Goal: Task Accomplishment & Management: Use online tool/utility

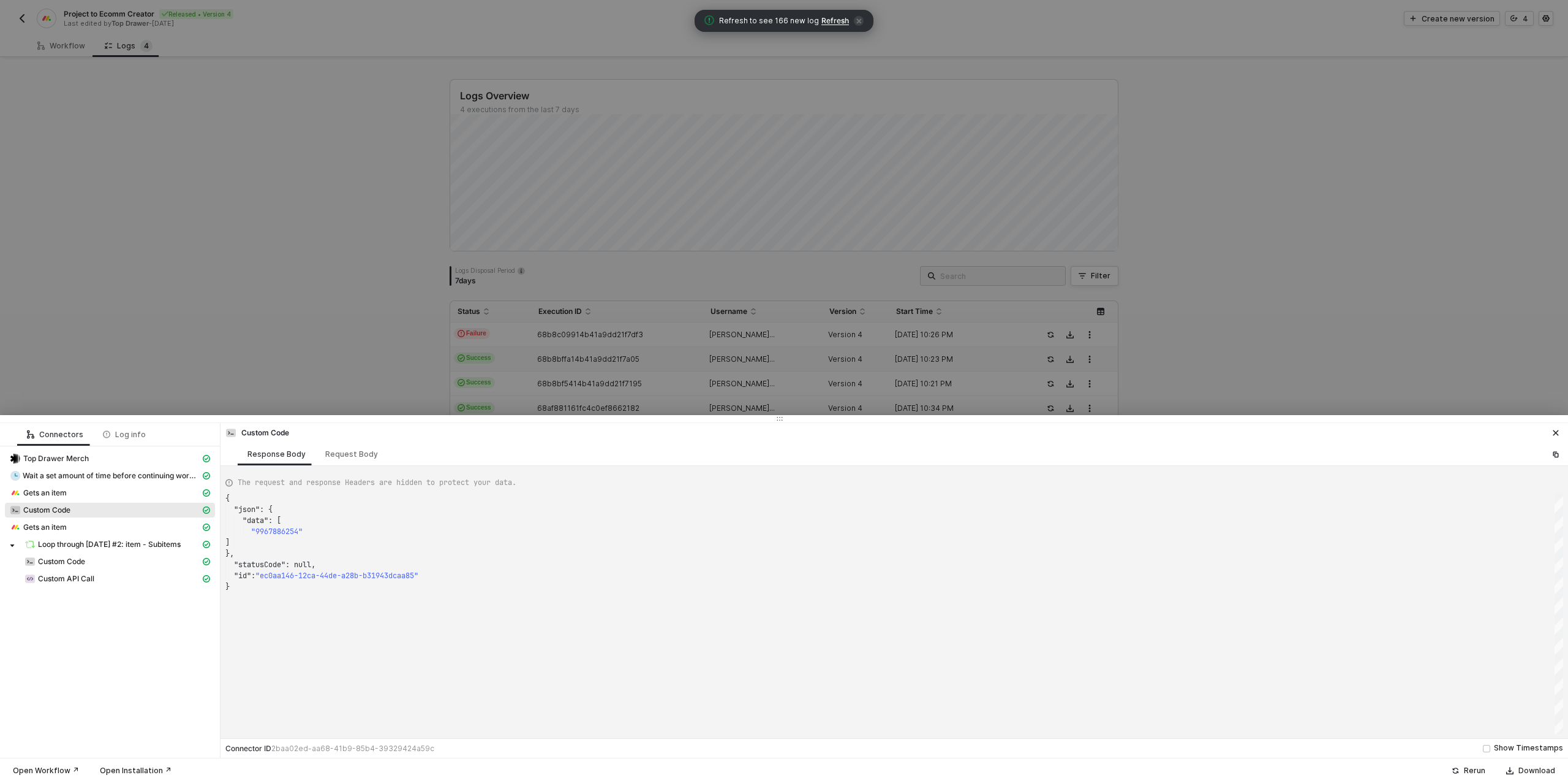
click at [342, 206] on div at bounding box center [784, 391] width 1568 height 783
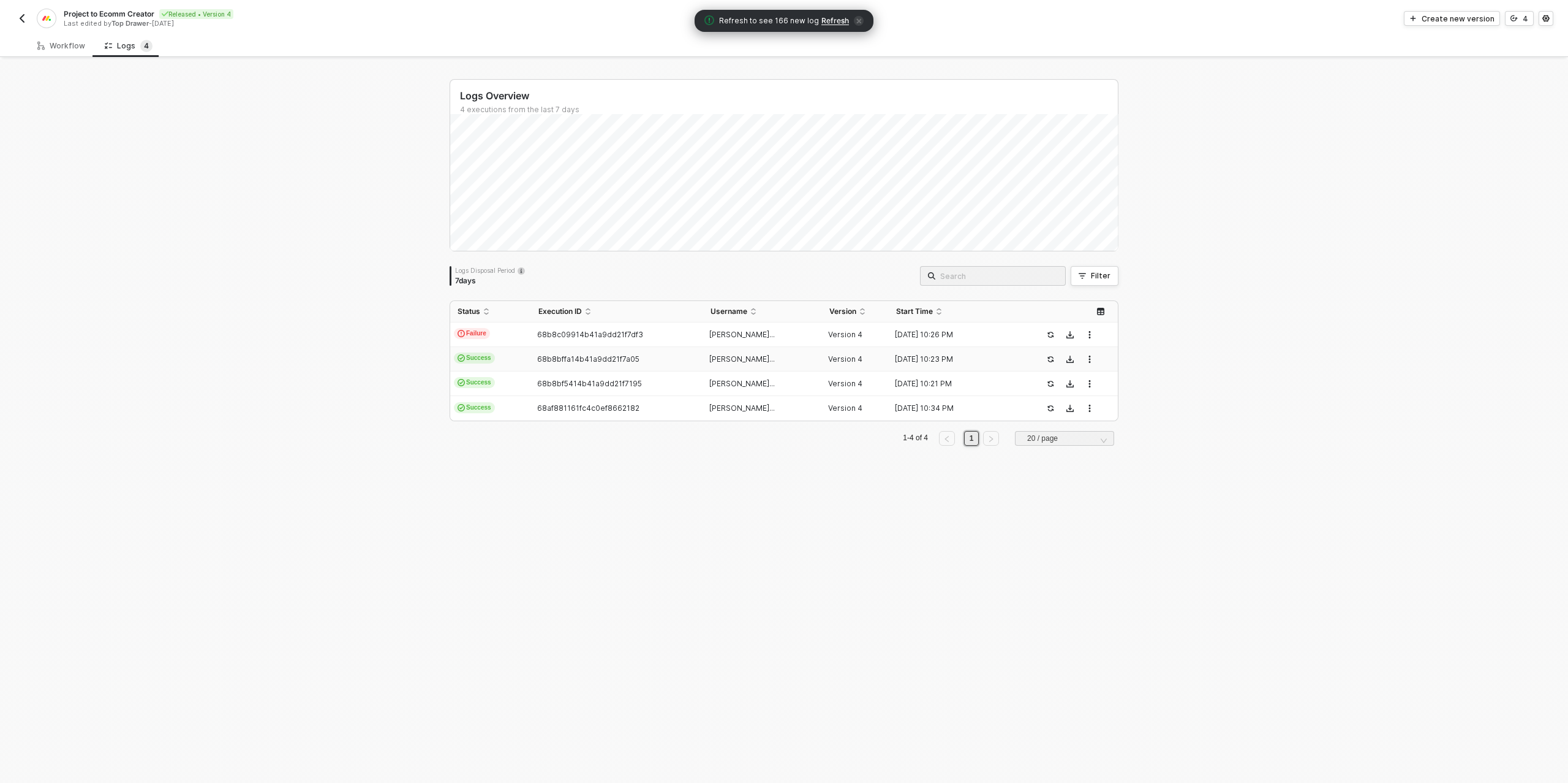
click at [21, 15] on img "button" at bounding box center [22, 18] width 10 height 10
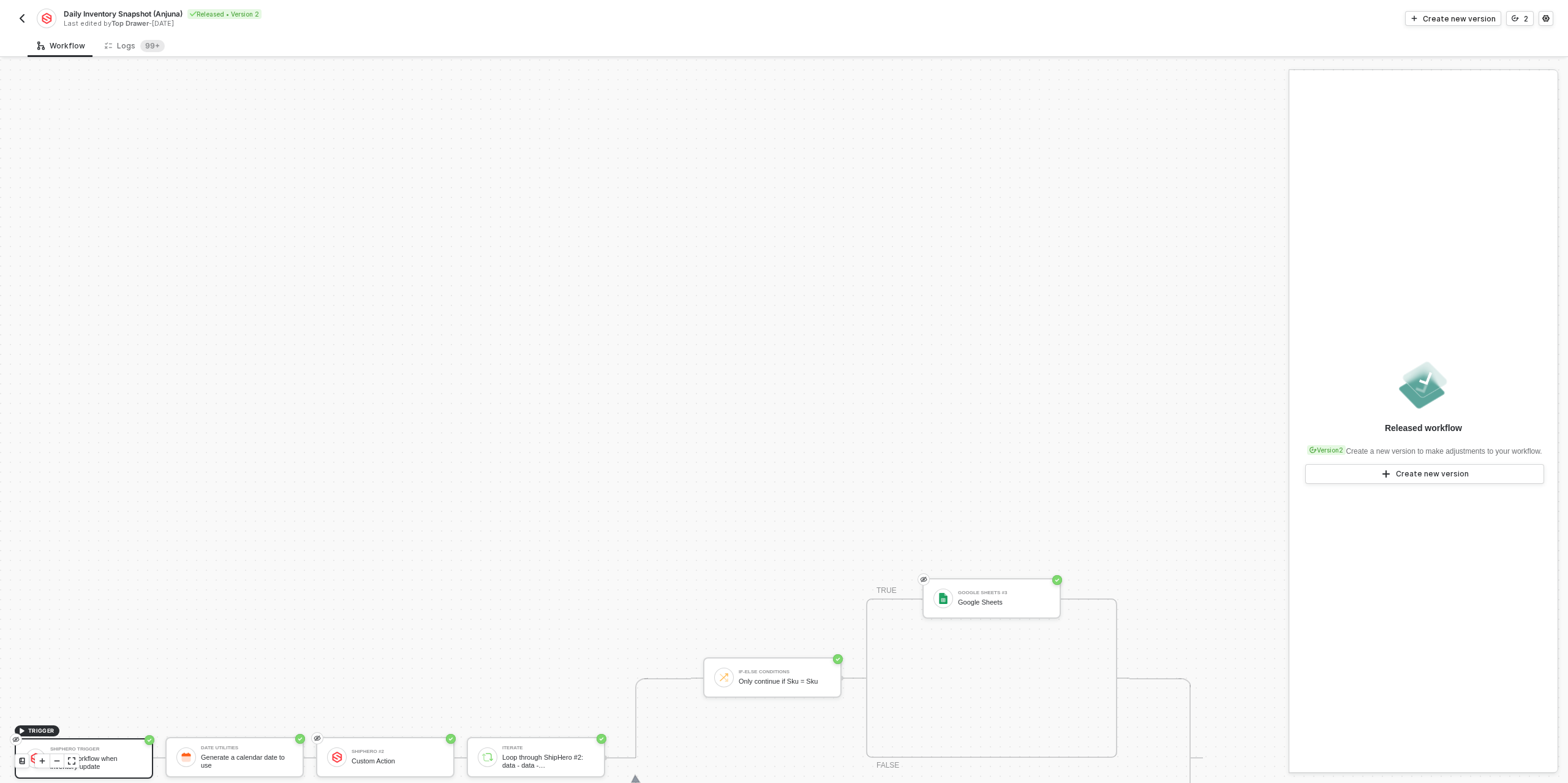
scroll to position [349, 0]
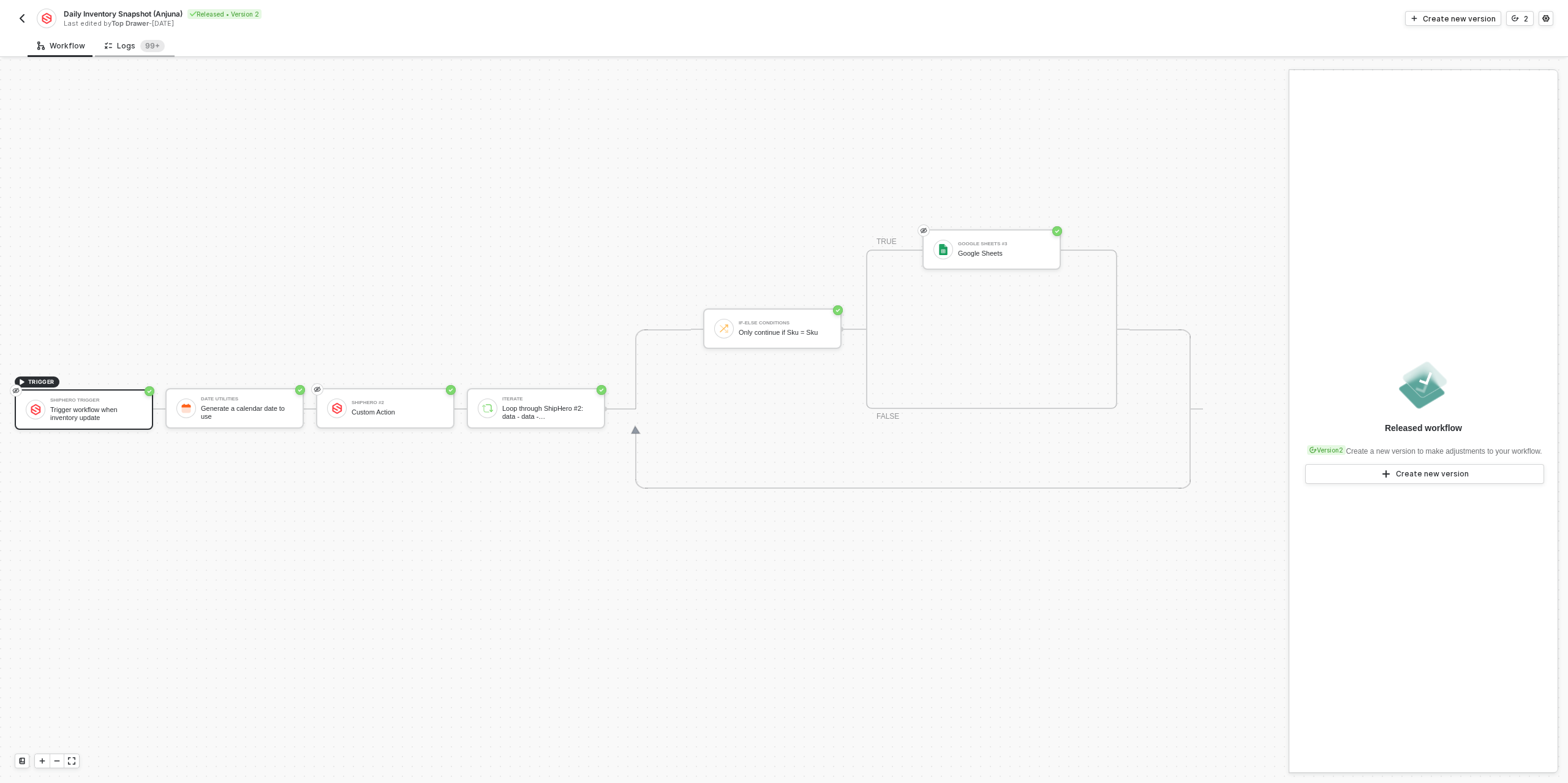
click at [131, 45] on div "Logs 99+" at bounding box center [134, 46] width 60 height 12
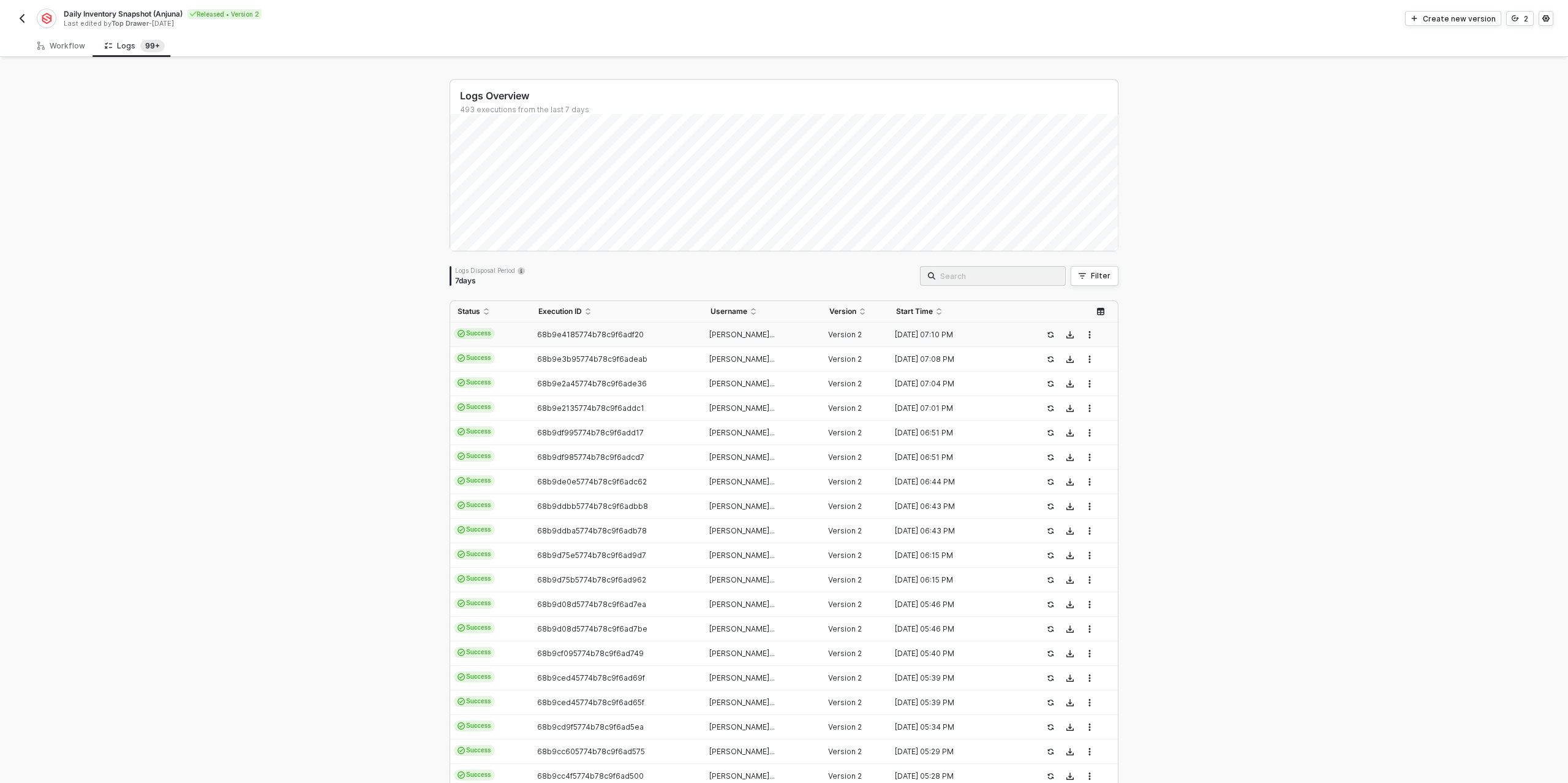
click at [594, 339] on div "68b9e4185774b78c9f6adf20" at bounding box center [612, 334] width 162 height 10
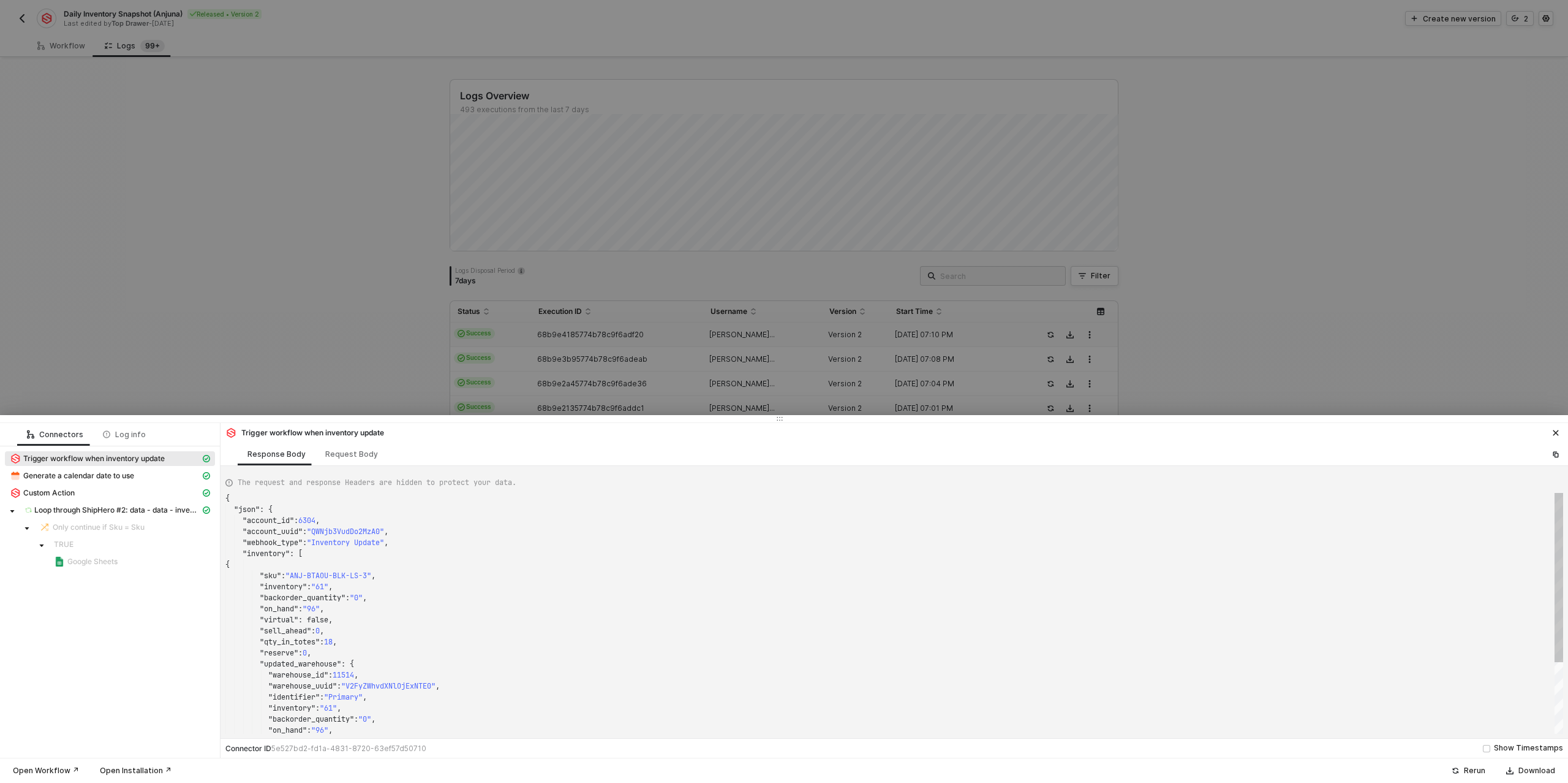
scroll to position [110, 0]
click at [69, 494] on span "Custom Action" at bounding box center [49, 493] width 51 height 10
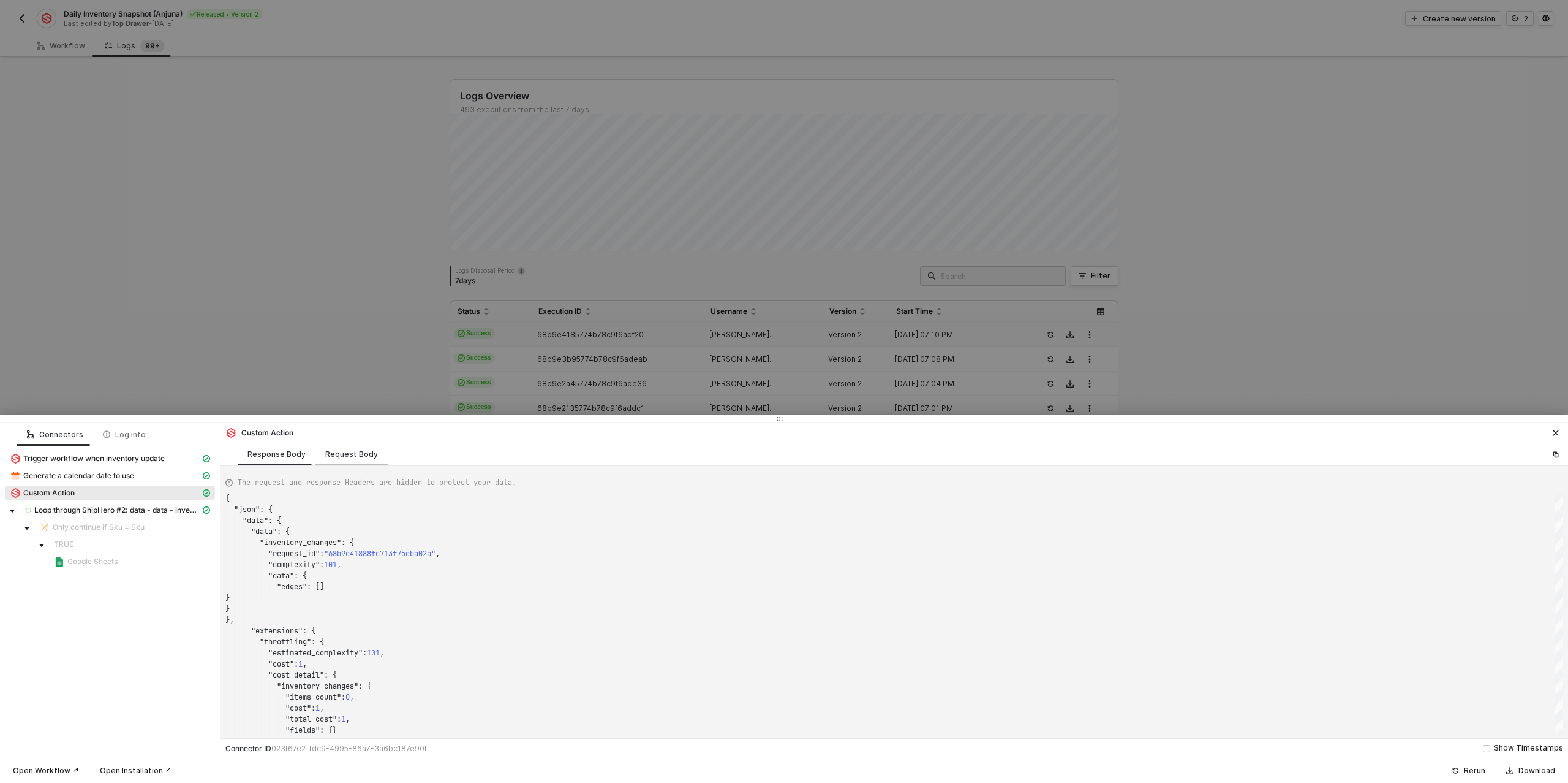
click at [351, 451] on div "Request Body" at bounding box center [352, 454] width 53 height 10
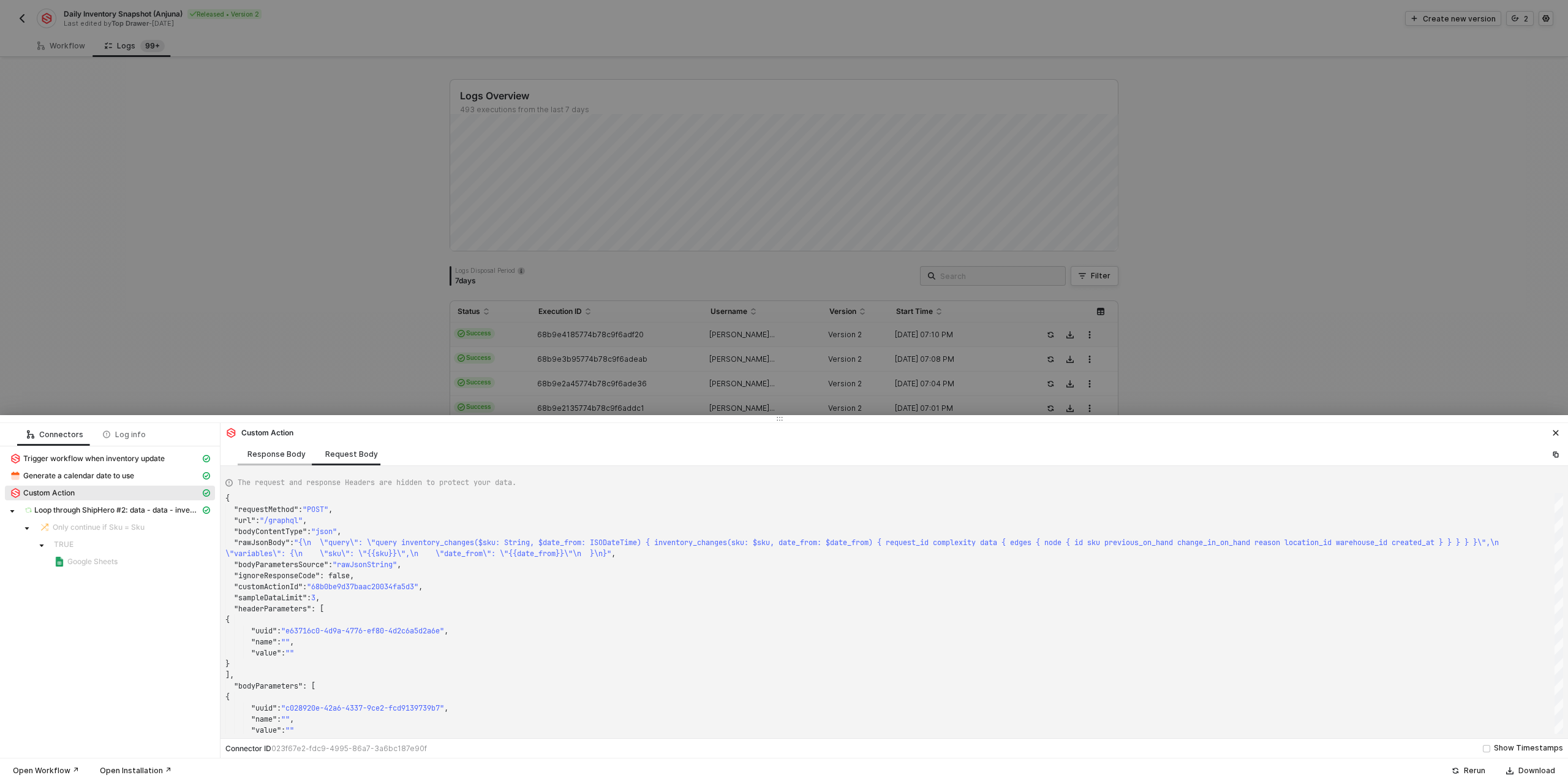
click at [271, 455] on div "Response Body" at bounding box center [277, 454] width 58 height 10
type textarea "{ "json": { "data": { "data": { "inventory_changes": { "request_id": "68b9e4188…"
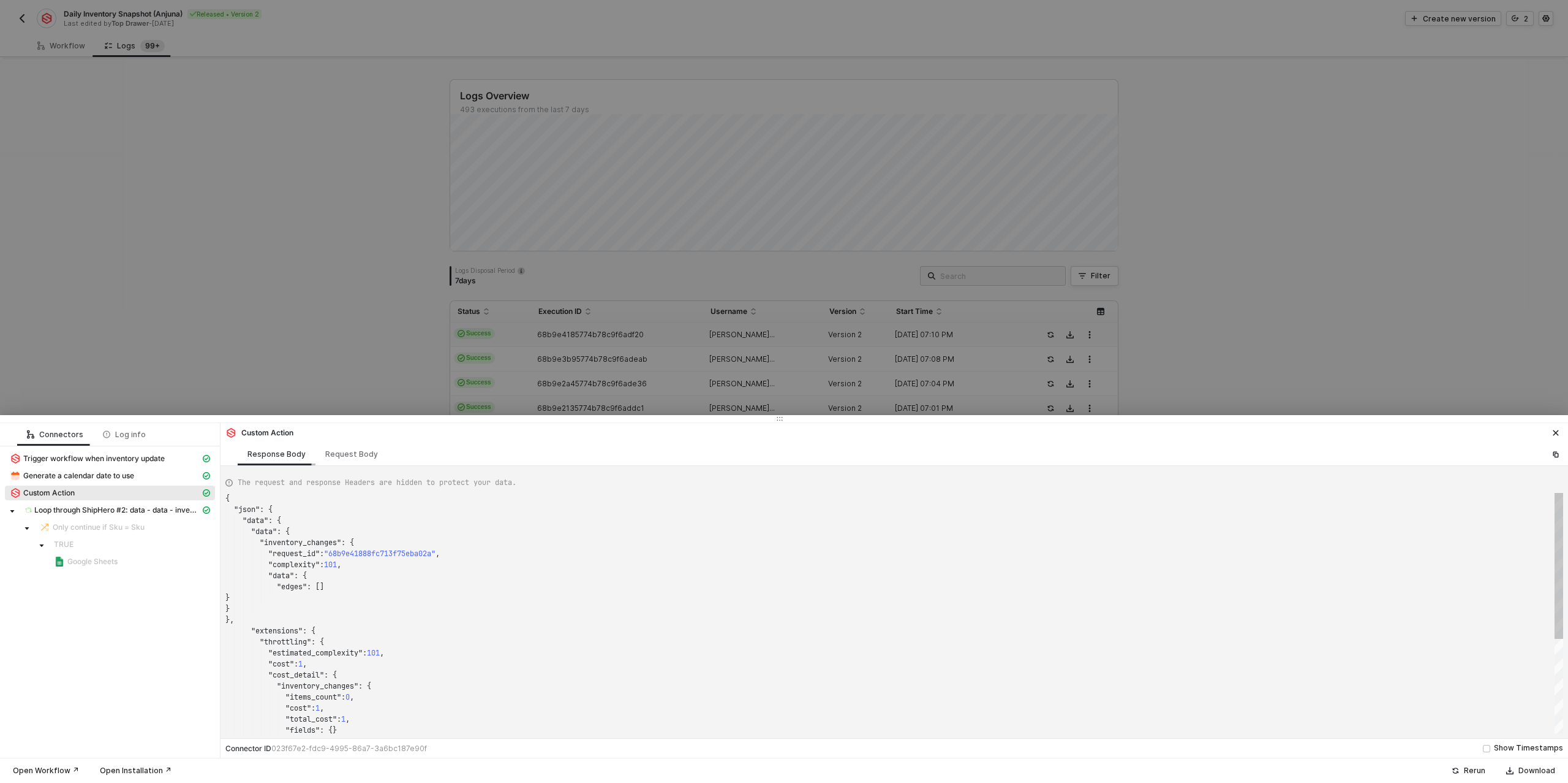
scroll to position [110, 0]
click at [277, 359] on div at bounding box center [784, 391] width 1568 height 783
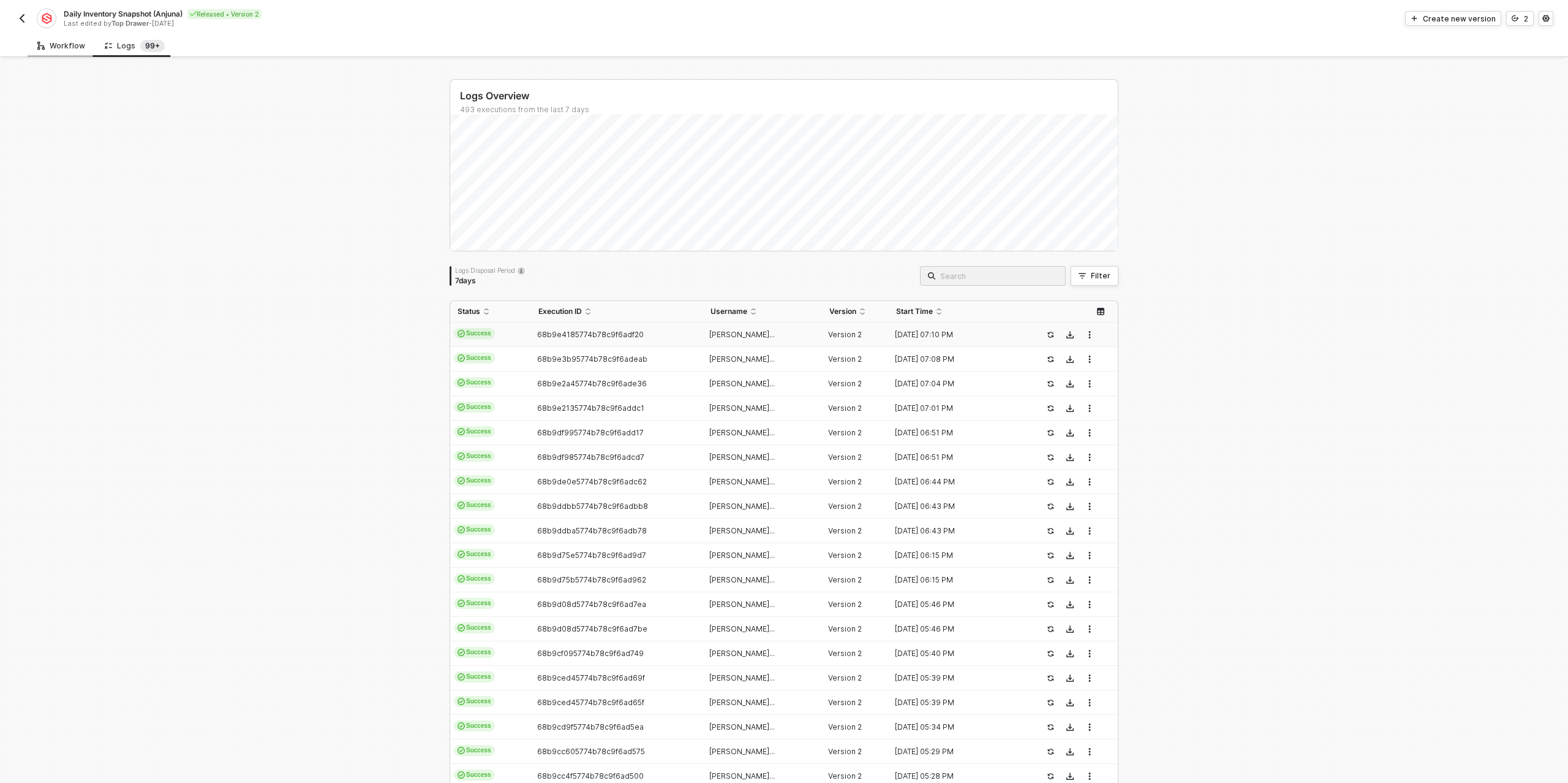
click at [68, 47] on div "Workflow" at bounding box center [61, 46] width 48 height 10
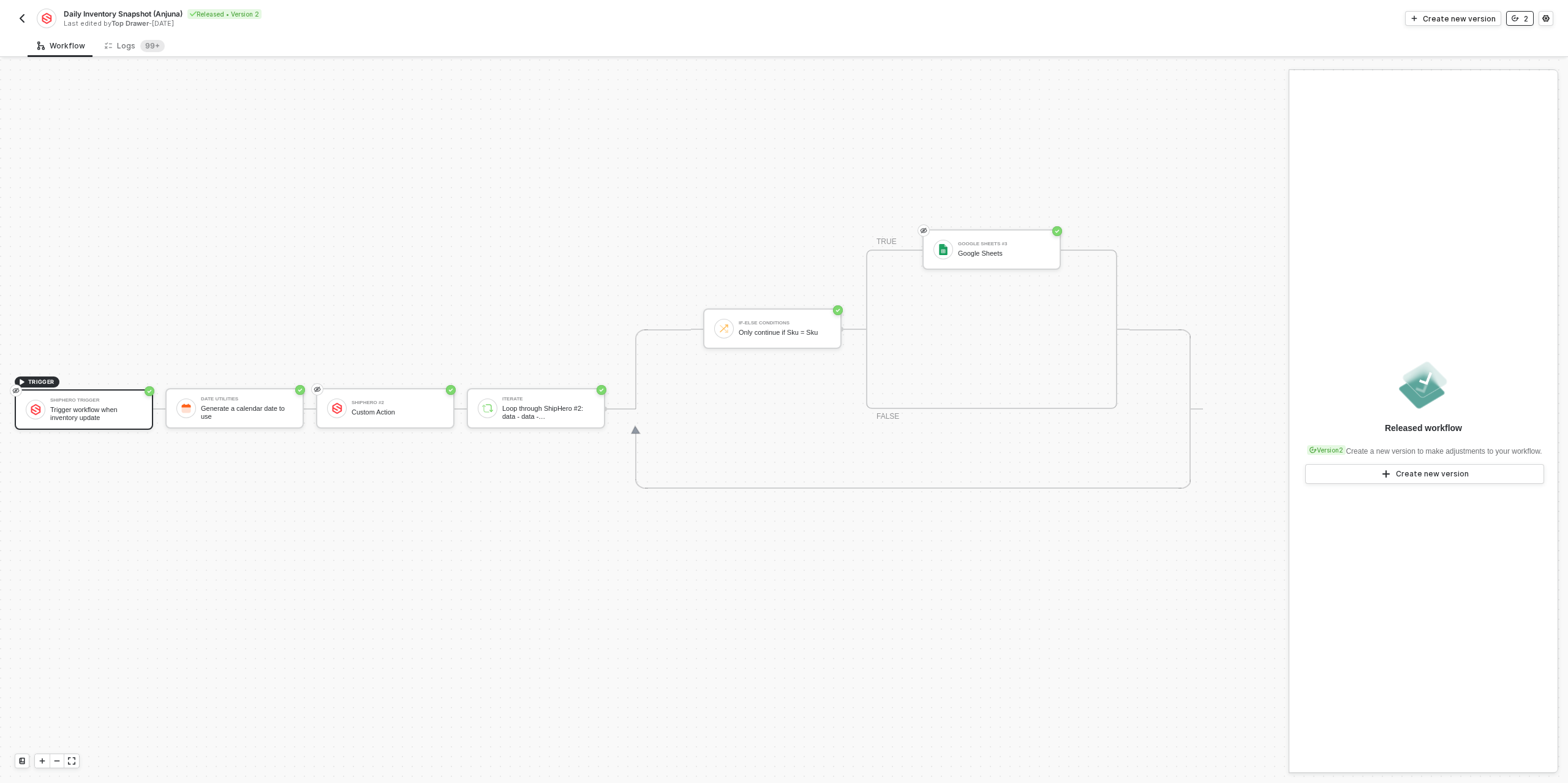
click at [1509, 21] on button "2" at bounding box center [1520, 18] width 28 height 15
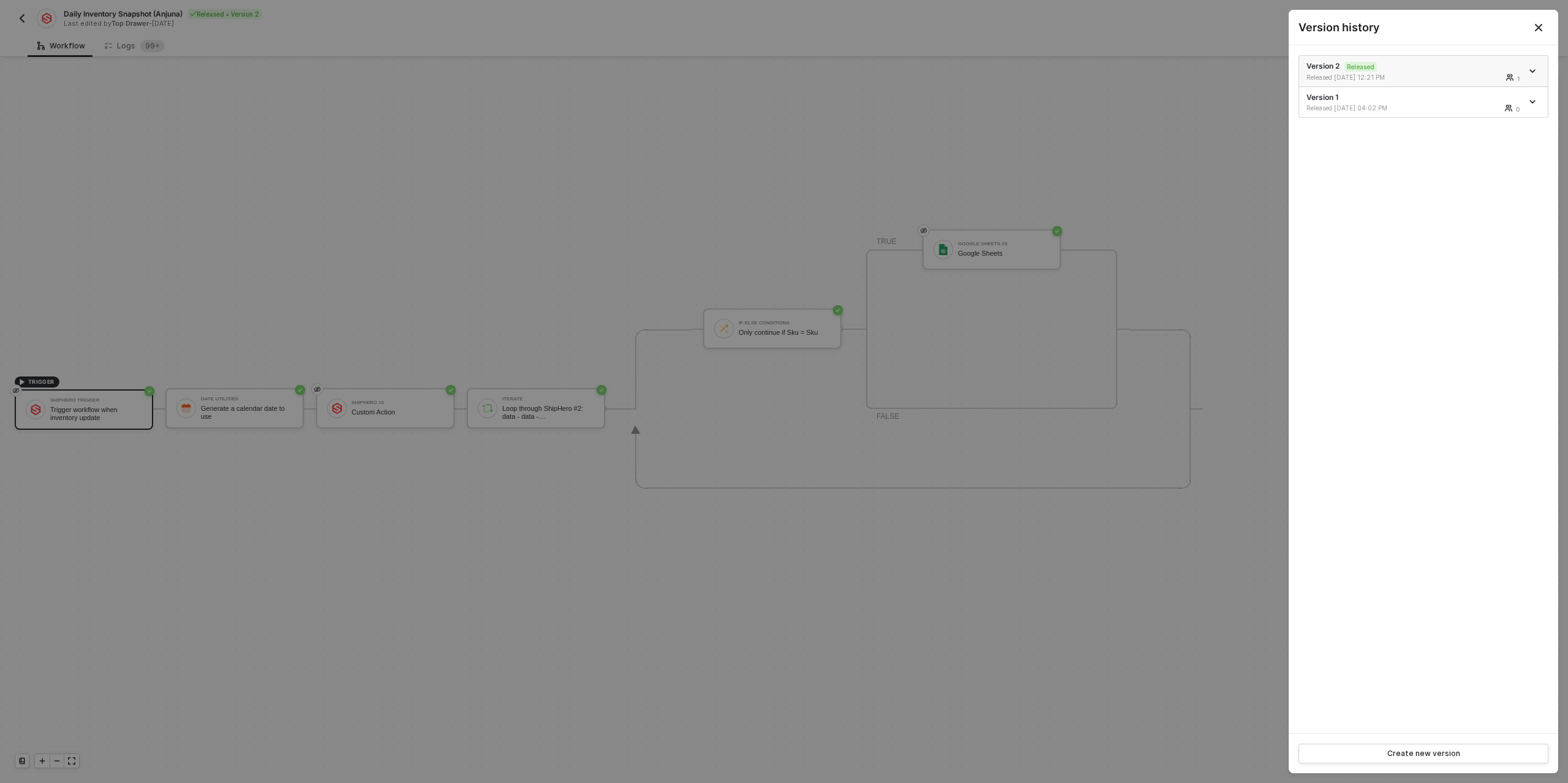
click at [1535, 70] on icon "icon-arrow-down" at bounding box center [1532, 71] width 5 height 3
click at [1491, 95] on div "Make a copy" at bounding box center [1490, 91] width 76 height 12
click at [331, 226] on div at bounding box center [784, 391] width 1568 height 783
drag, startPoint x: 428, startPoint y: 394, endPoint x: 425, endPoint y: 408, distance: 14.3
click at [428, 394] on div at bounding box center [784, 391] width 1568 height 783
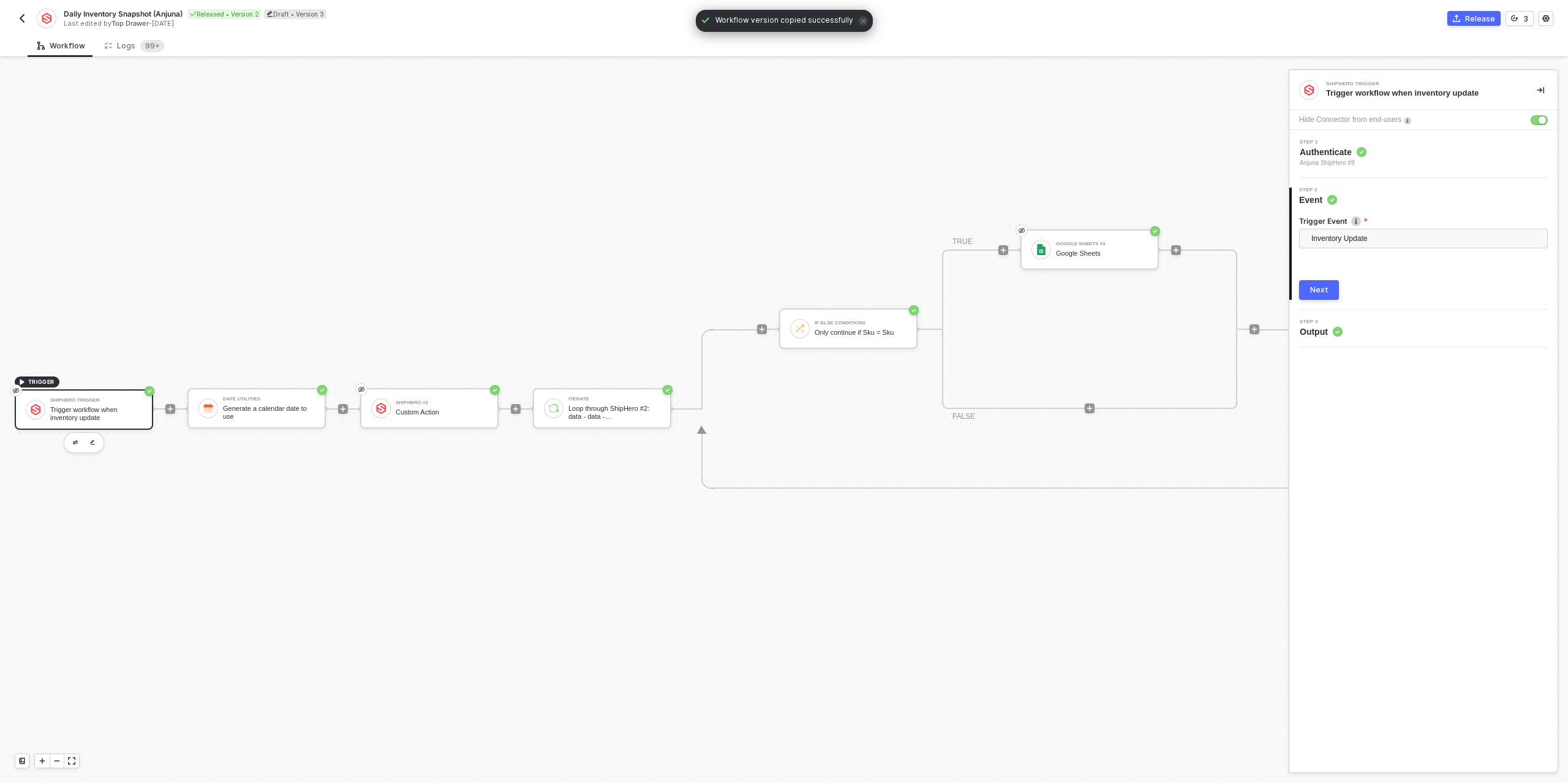
click at [425, 408] on div "Custom Action" at bounding box center [441, 413] width 92 height 8
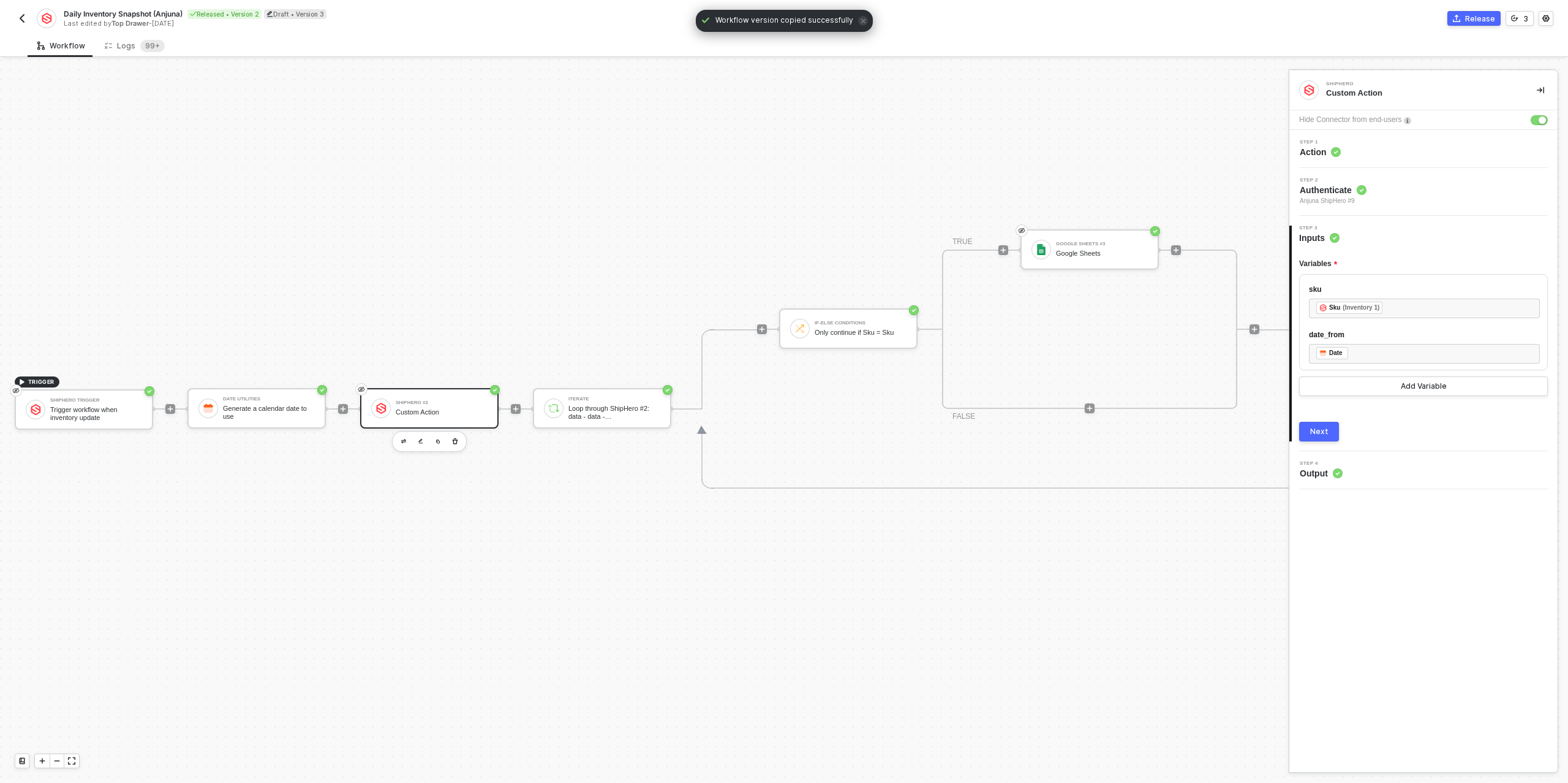
click at [1327, 422] on button "Next" at bounding box center [1320, 431] width 40 height 19
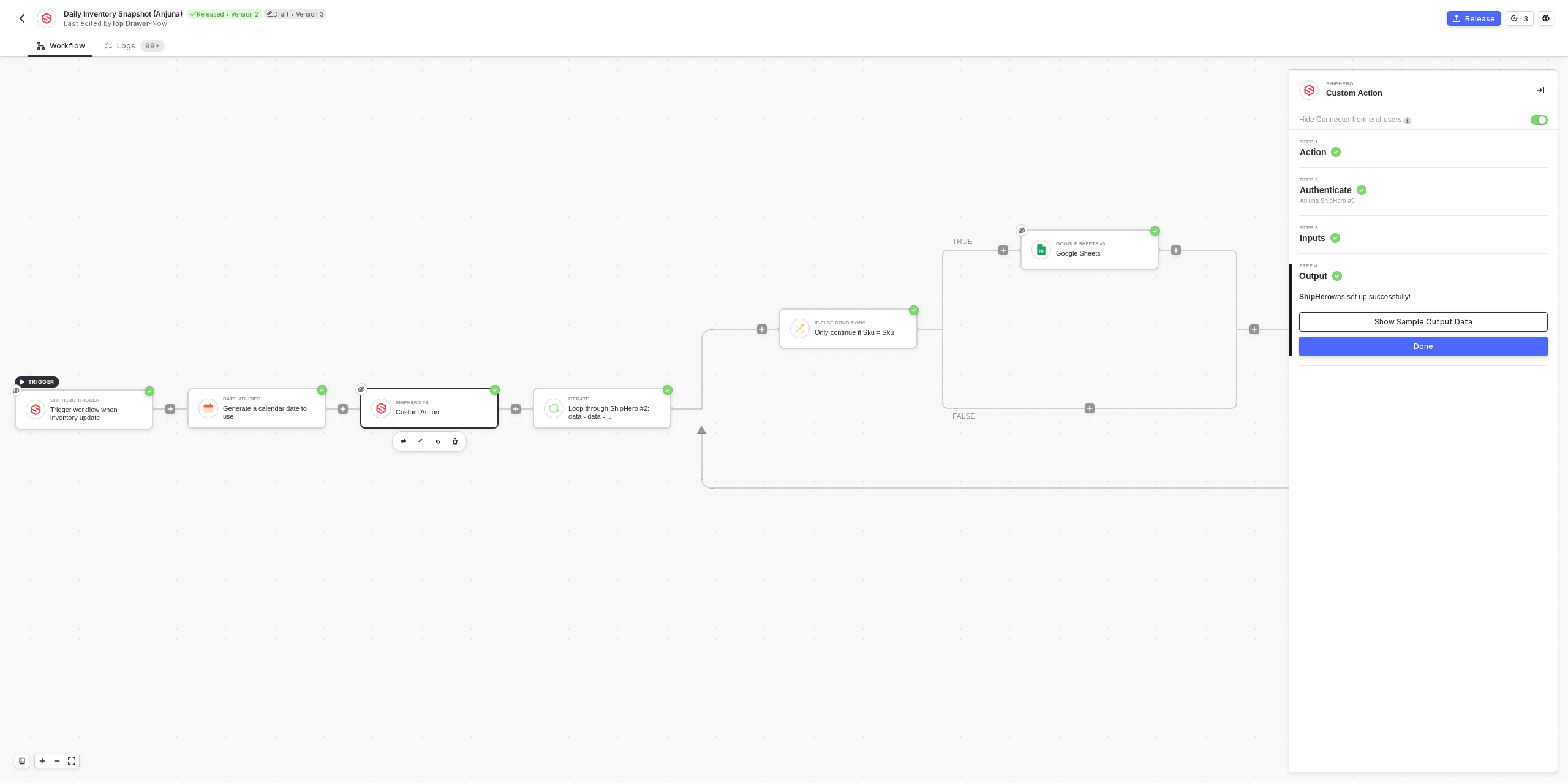
click at [1383, 318] on div "Show Sample Output Data" at bounding box center [1424, 322] width 98 height 10
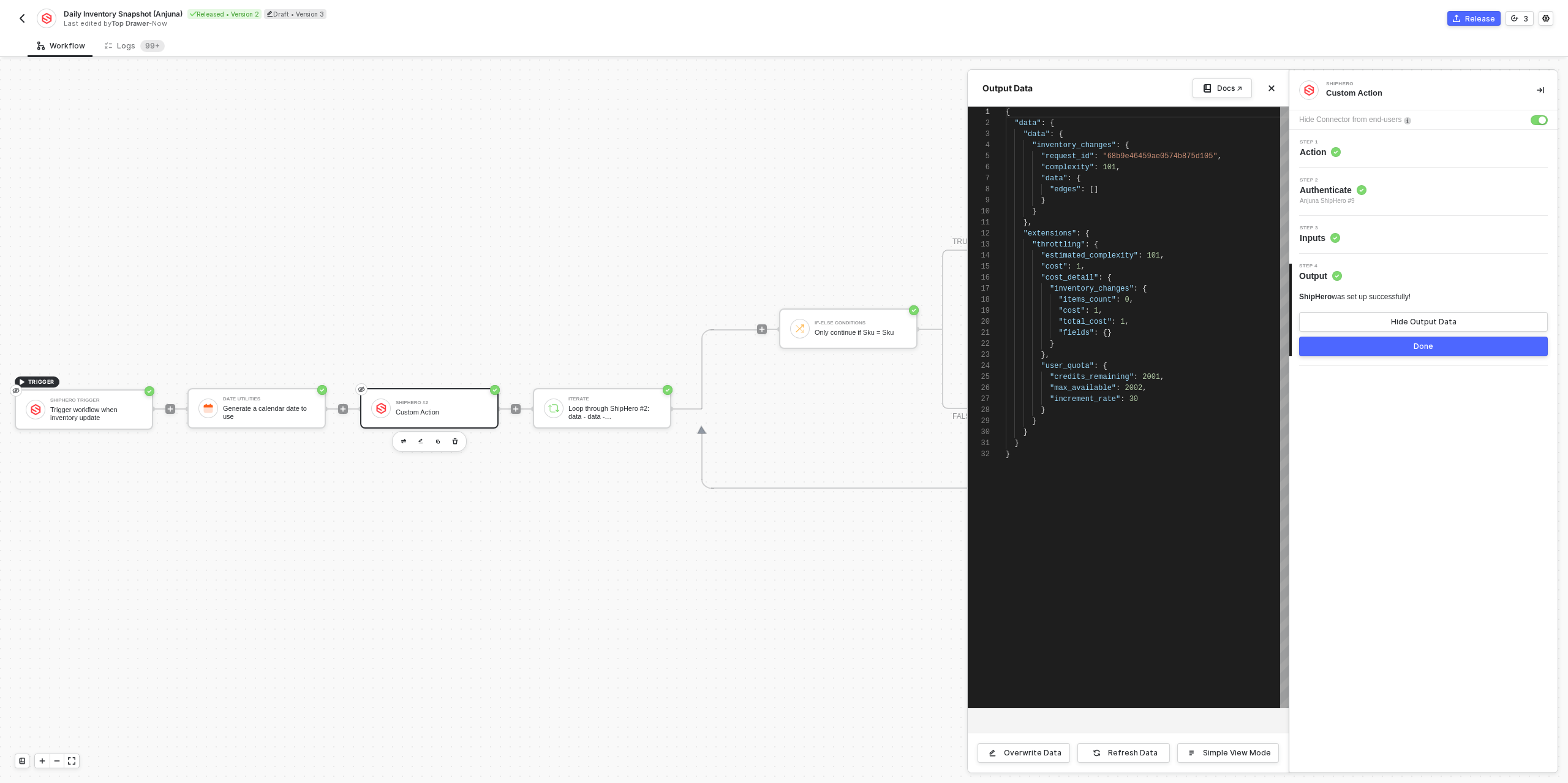
scroll to position [110, 0]
click at [1371, 345] on button "Done" at bounding box center [1423, 346] width 248 height 19
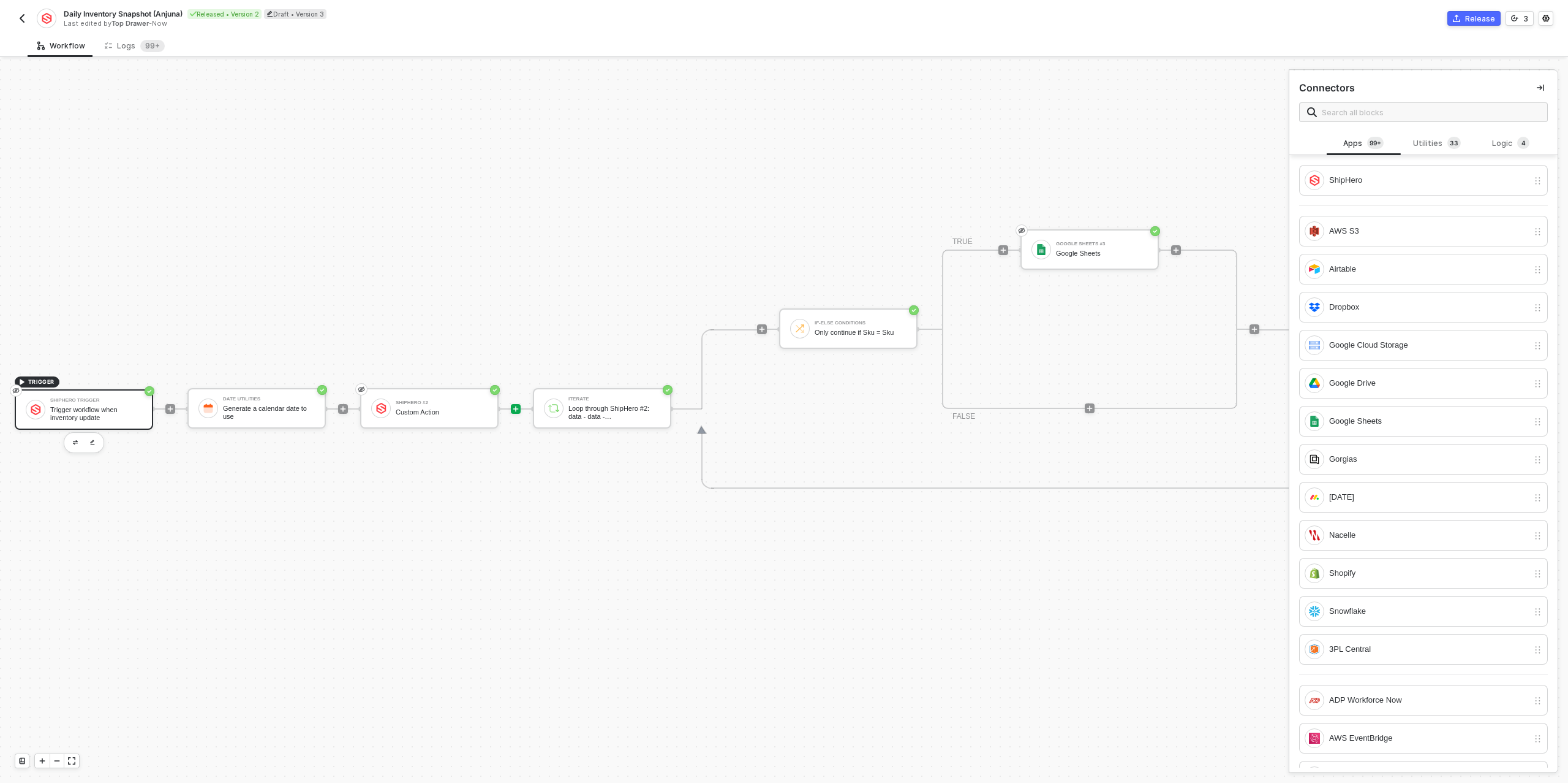
click at [62, 404] on div "ShipHero Trigger Trigger workflow when inventory update" at bounding box center [96, 410] width 92 height 24
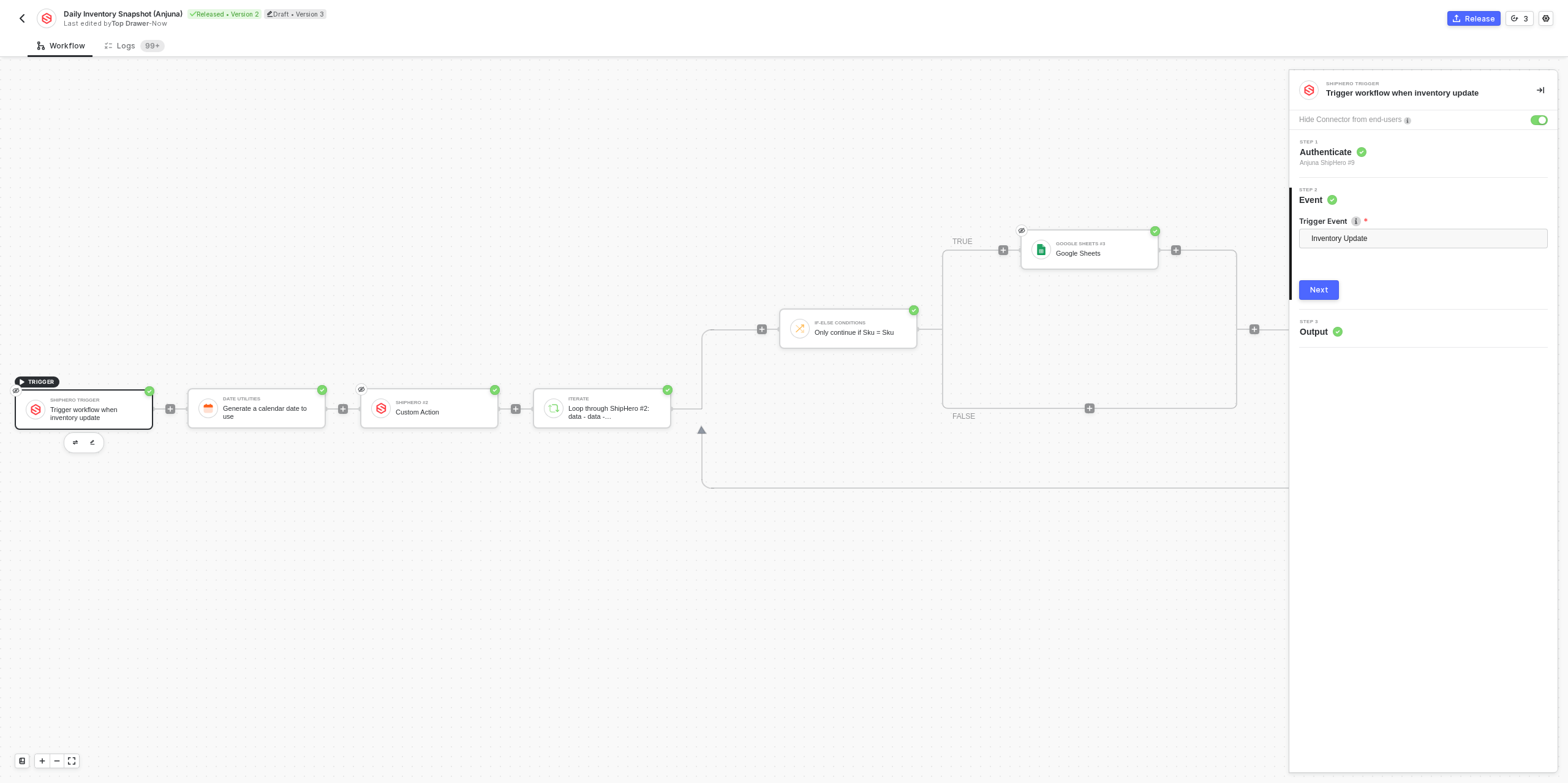
click at [1328, 291] on button "Next" at bounding box center [1320, 290] width 40 height 19
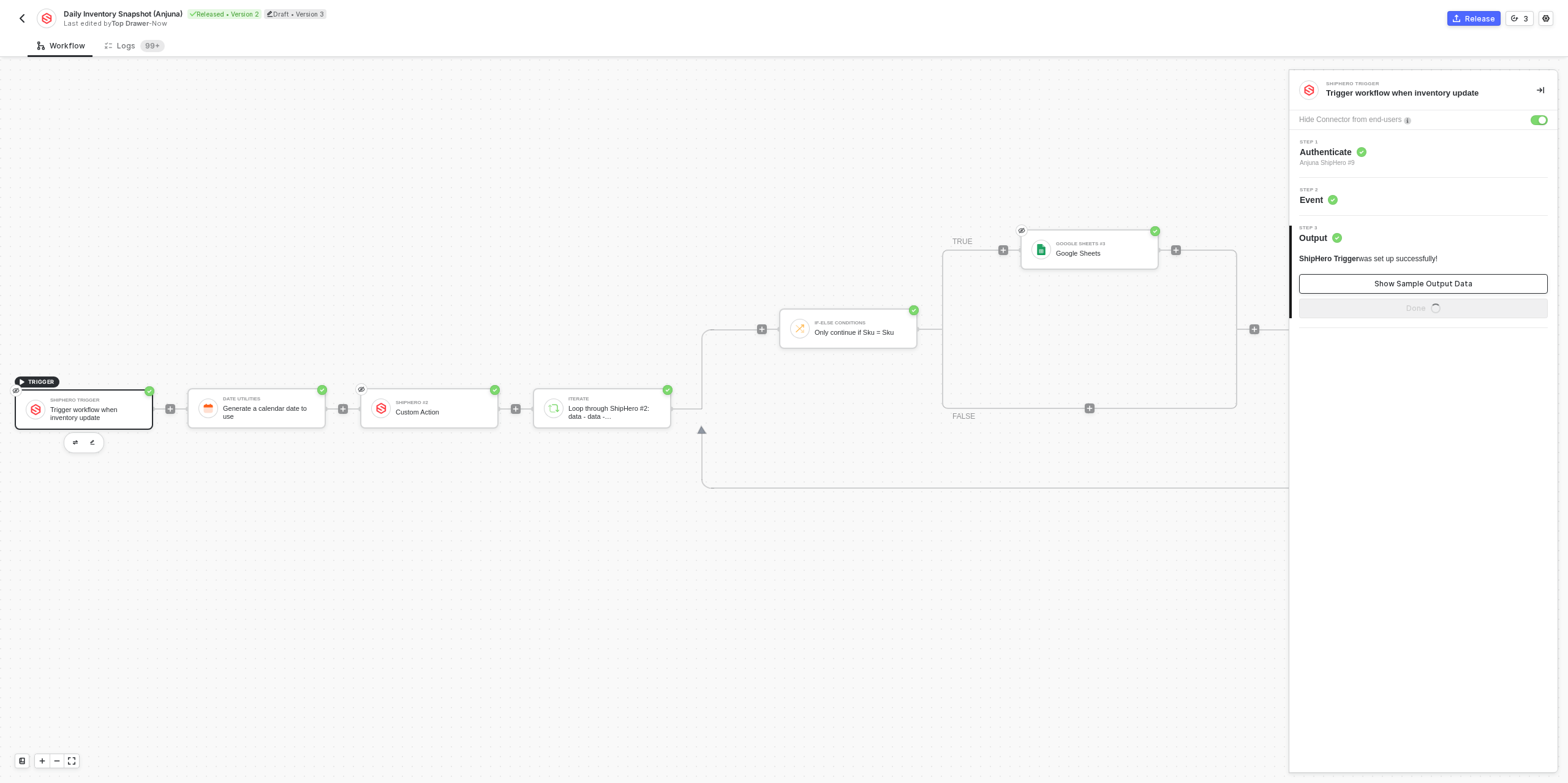
click at [1357, 286] on button "Show Sample Output Data" at bounding box center [1423, 284] width 248 height 19
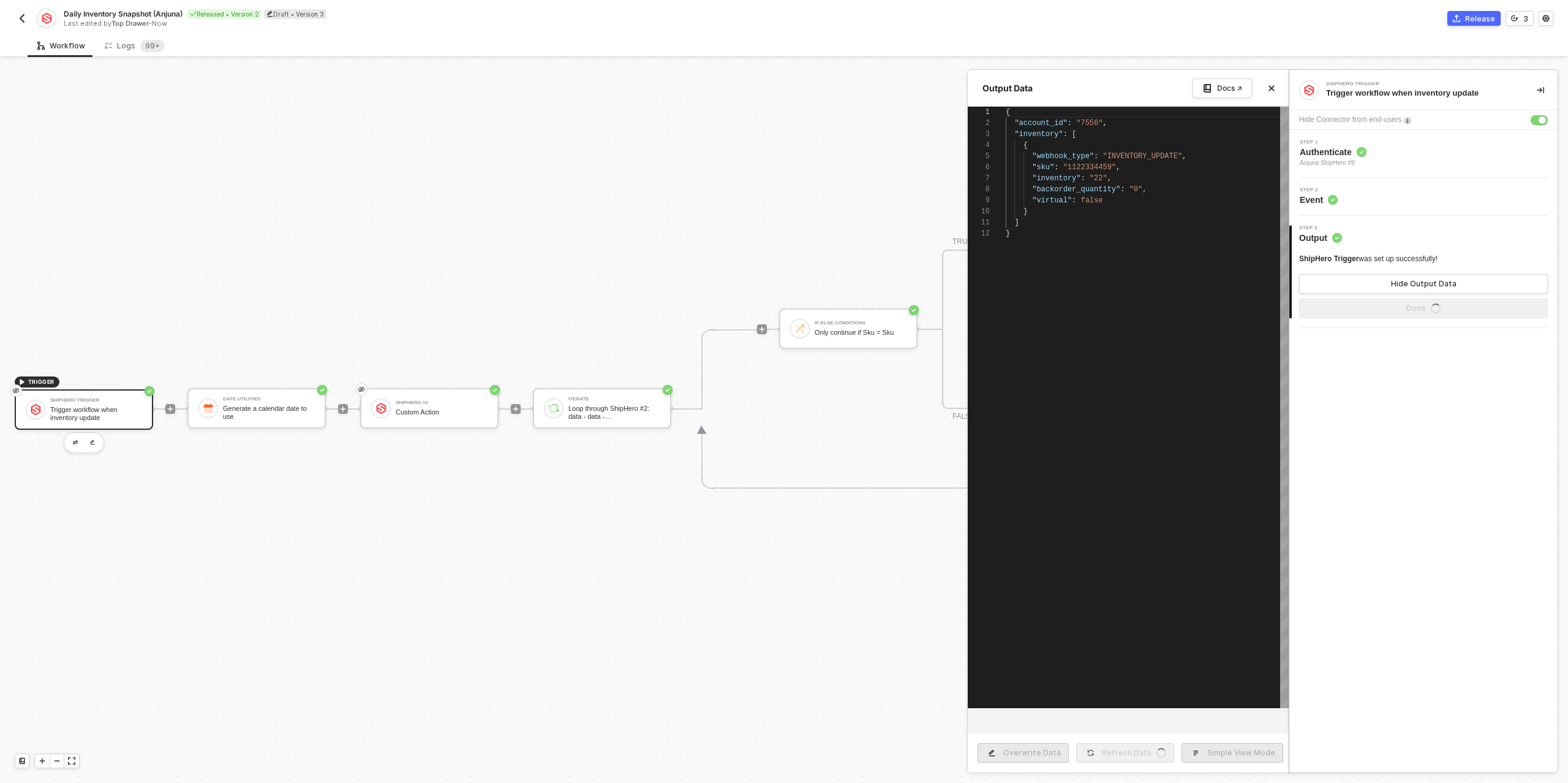
click at [415, 416] on div at bounding box center [784, 421] width 1568 height 723
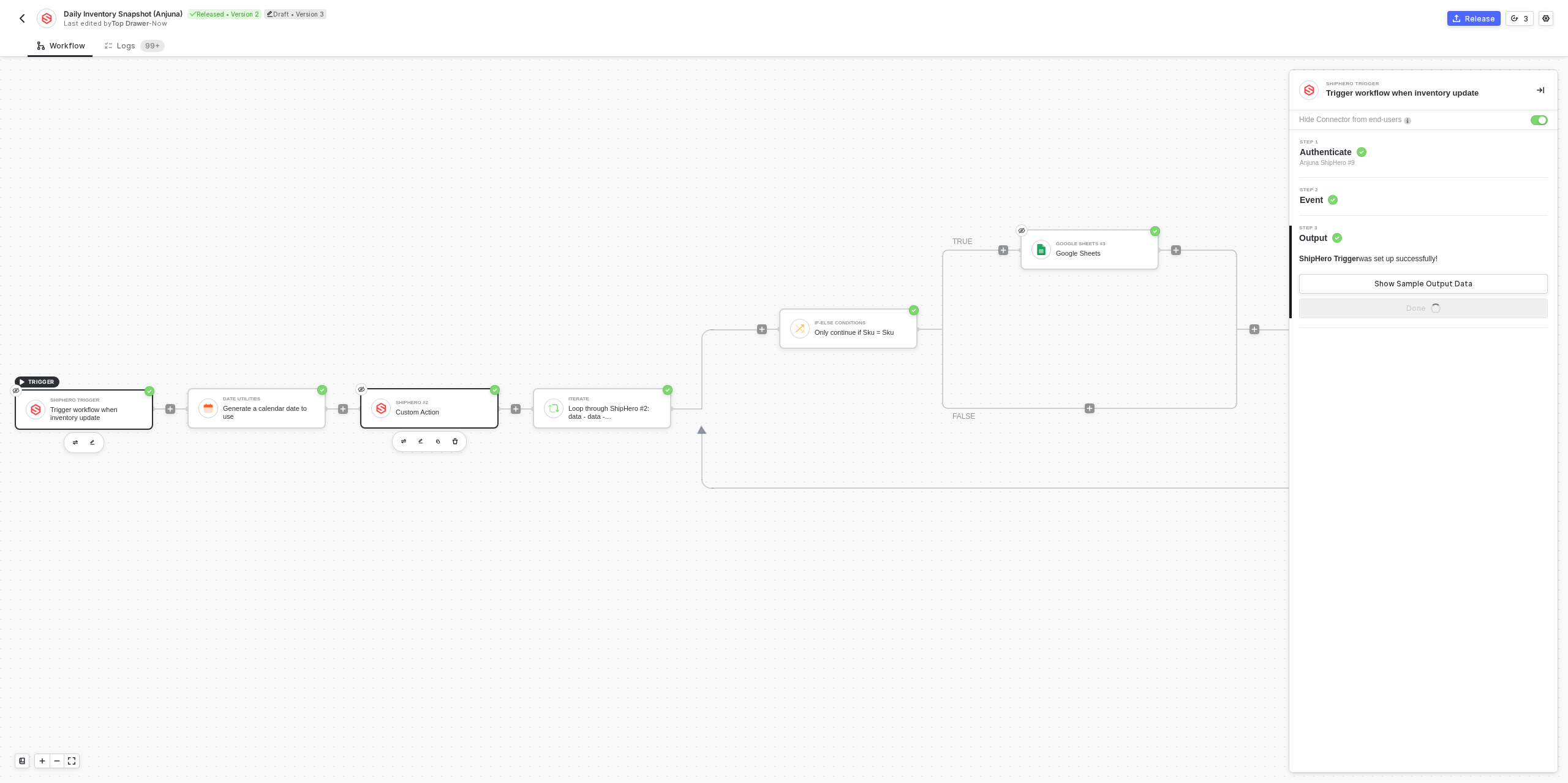
click at [428, 414] on div "Custom Action" at bounding box center [441, 413] width 92 height 8
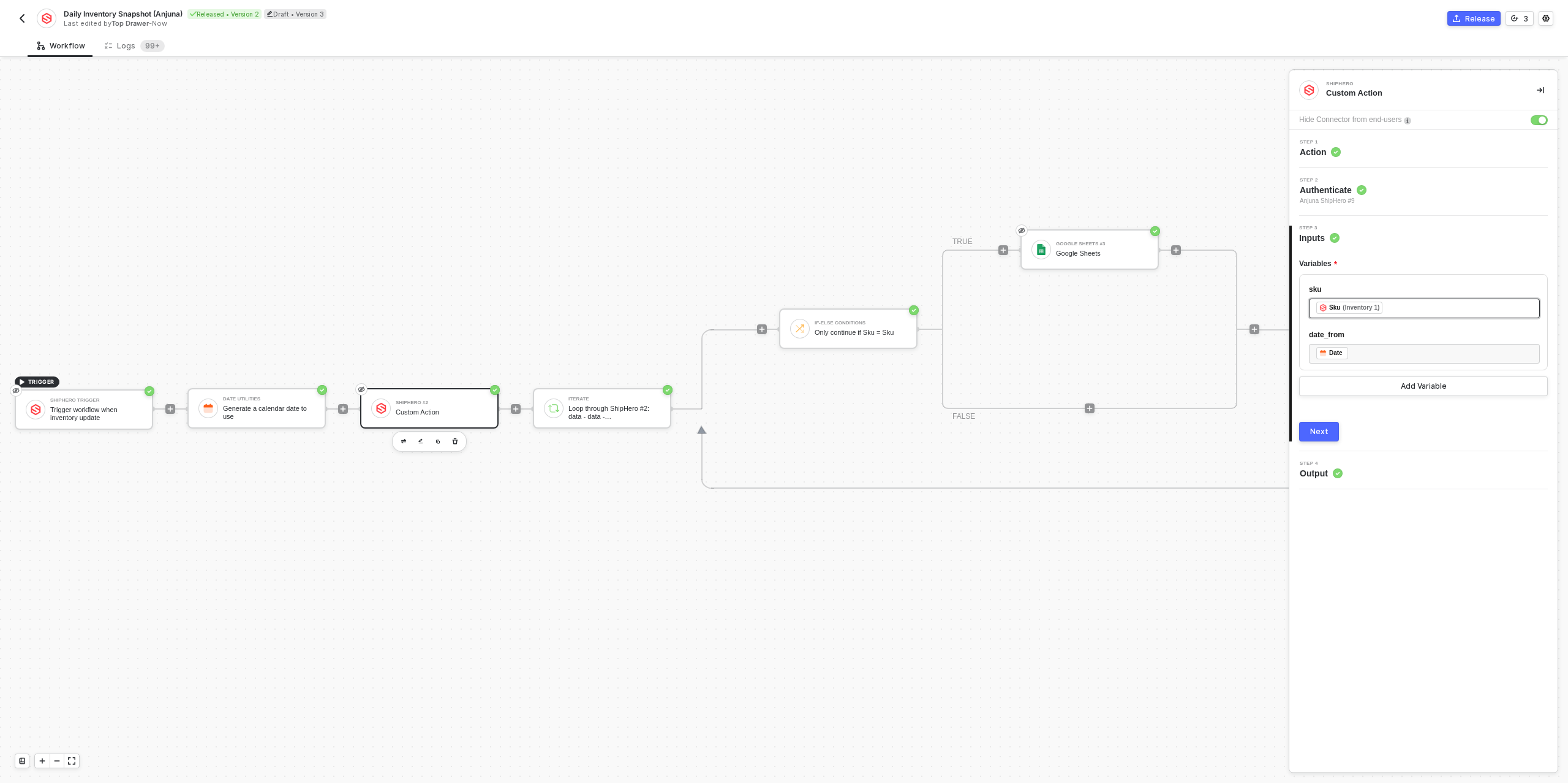
click at [1401, 309] on div "﻿ ﻿ Sku (Inventory 1) ﻿" at bounding box center [1424, 308] width 217 height 13
click at [1206, 240] on div "Trigger workflow when inventory update" at bounding box center [1203, 243] width 152 height 10
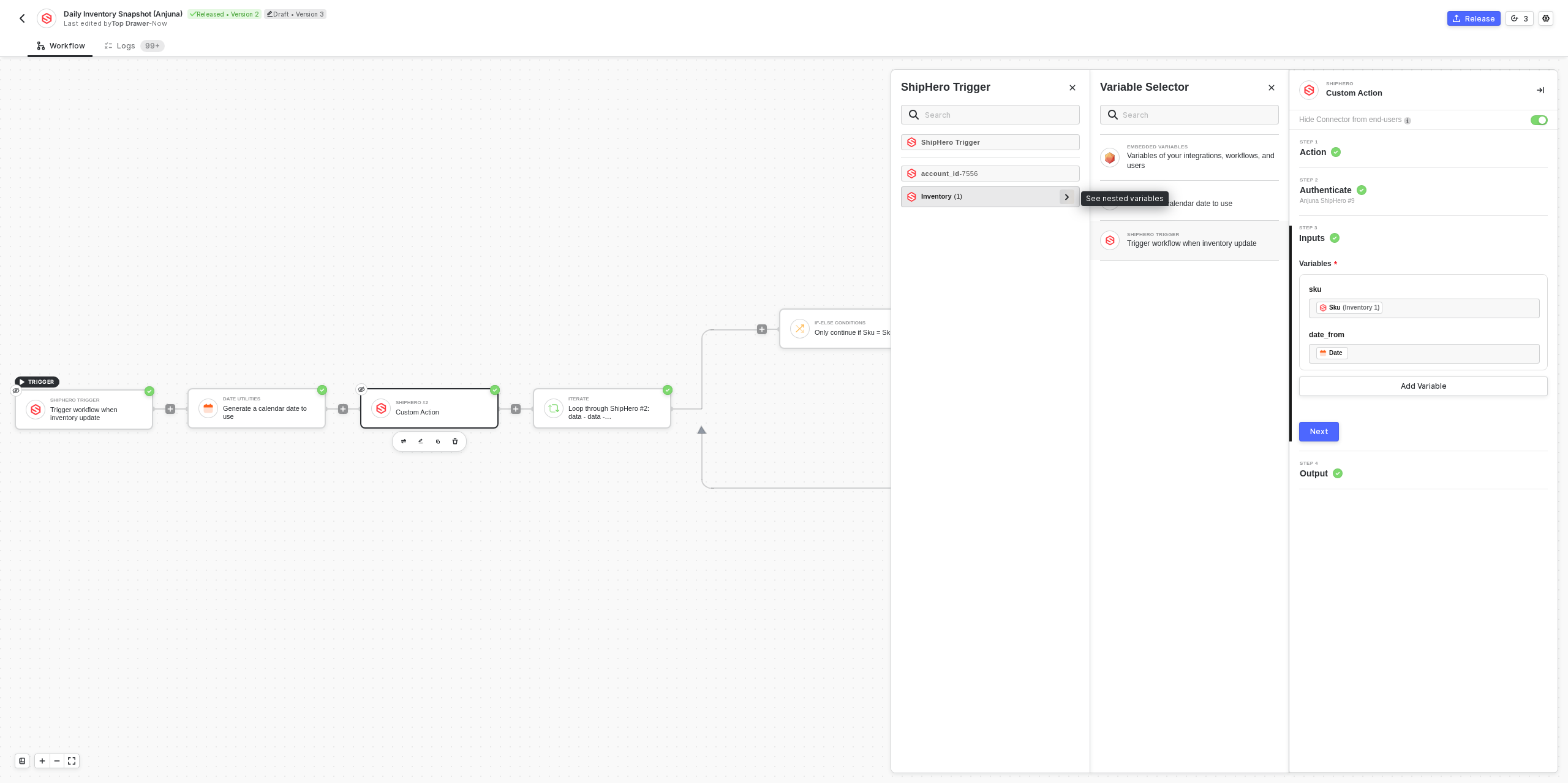
click at [1072, 195] on div at bounding box center [1067, 197] width 15 height 15
click at [1063, 217] on icon at bounding box center [1062, 217] width 4 height 6
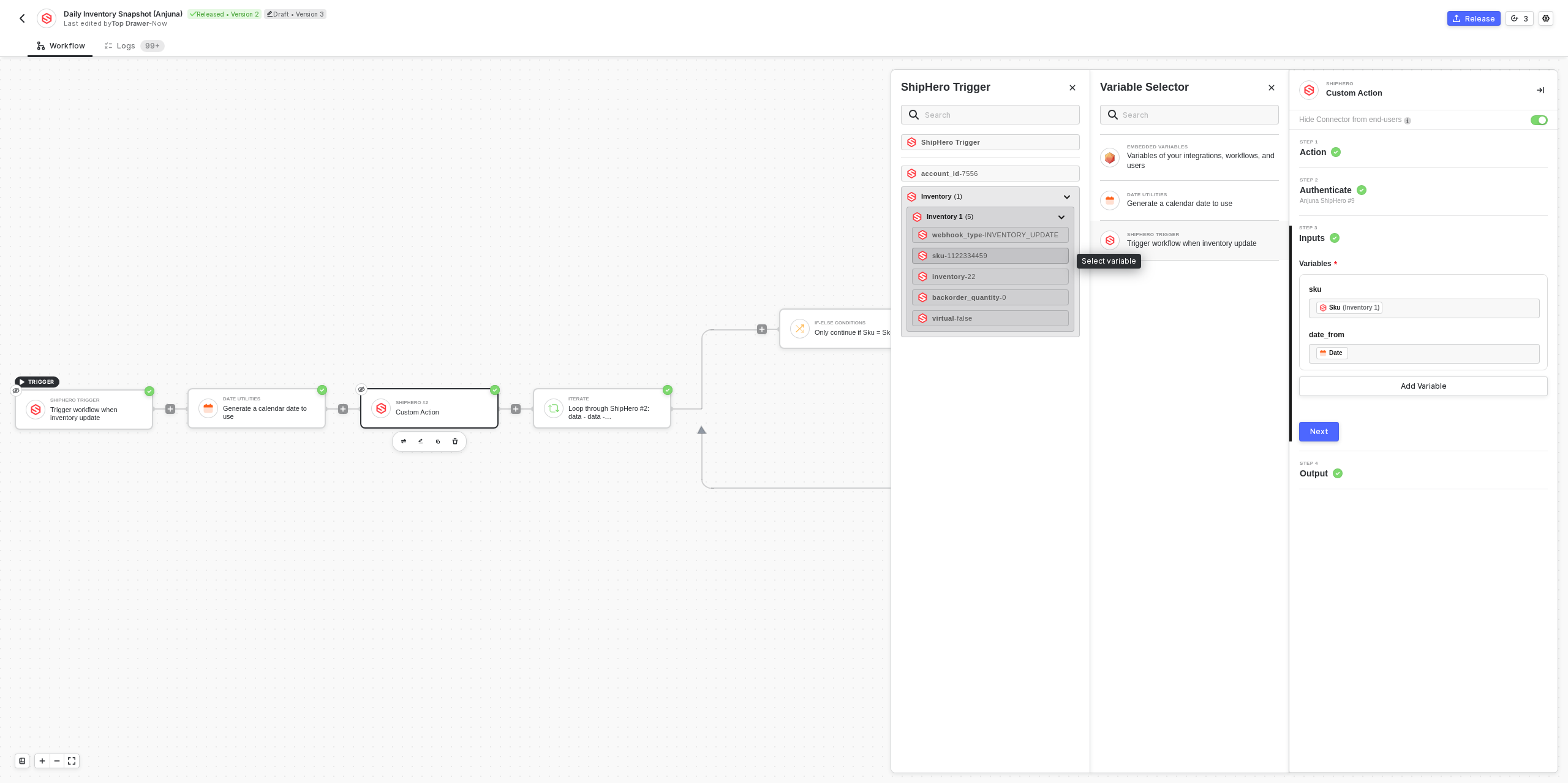
click at [1013, 256] on div "sku - 1122334459" at bounding box center [990, 255] width 157 height 16
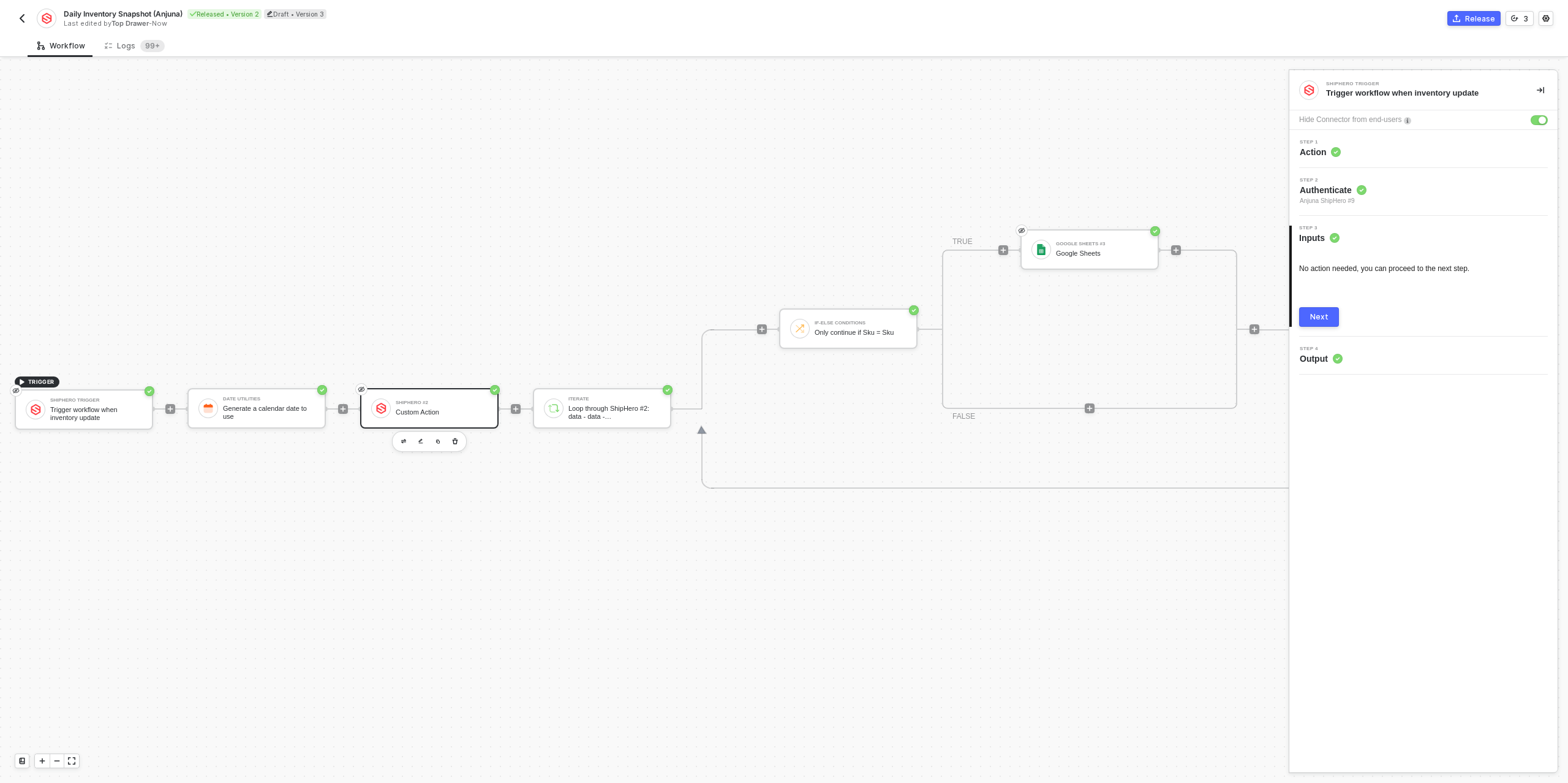
click at [473, 402] on div "ShipHero #2" at bounding box center [441, 402] width 92 height 5
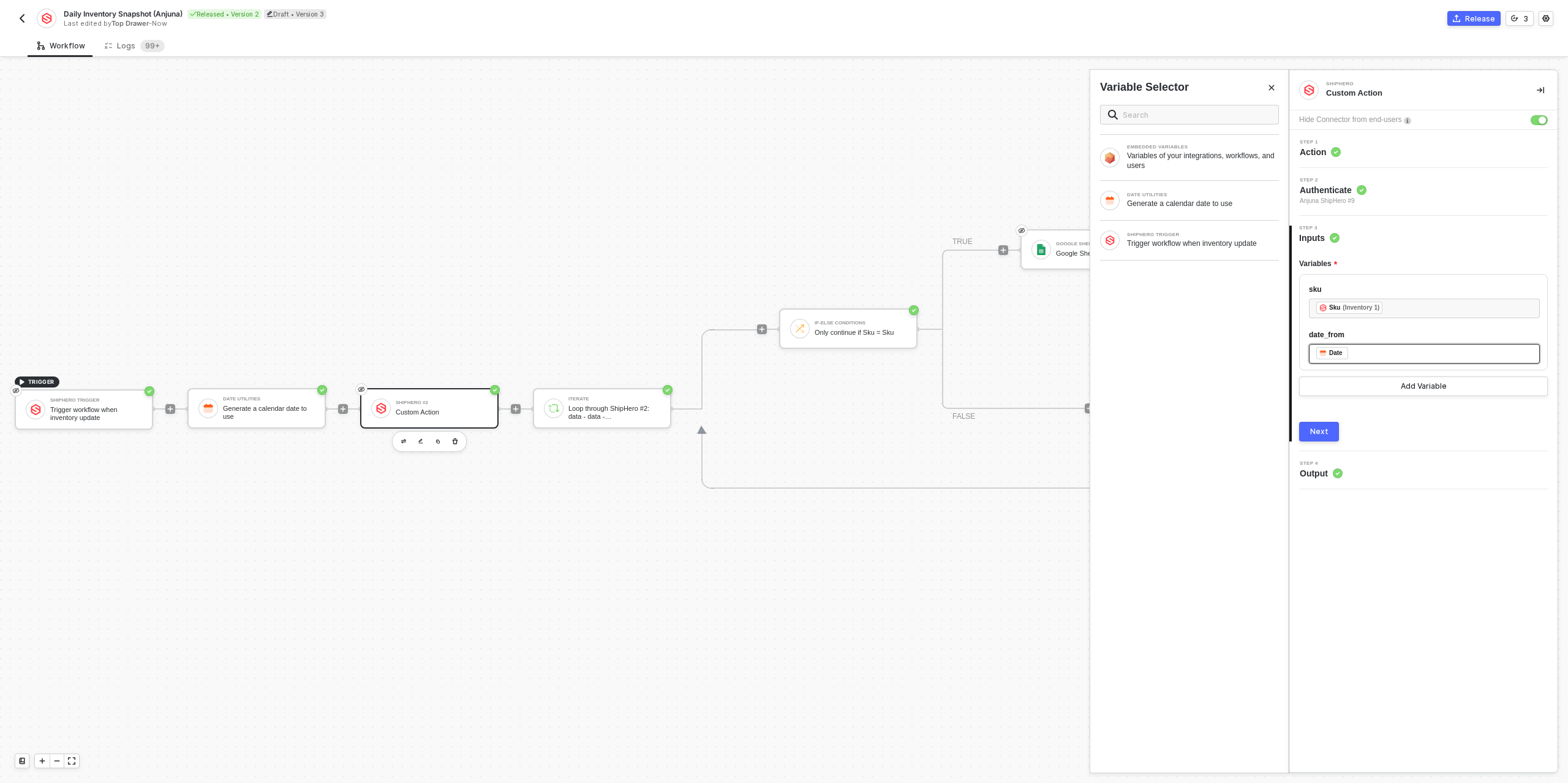
click at [1383, 350] on div "﻿ ﻿ Date ﻿" at bounding box center [1424, 353] width 217 height 13
click at [1192, 249] on div "SHIPHERO TRIGGER Trigger workflow when inventory update" at bounding box center [1189, 240] width 179 height 19
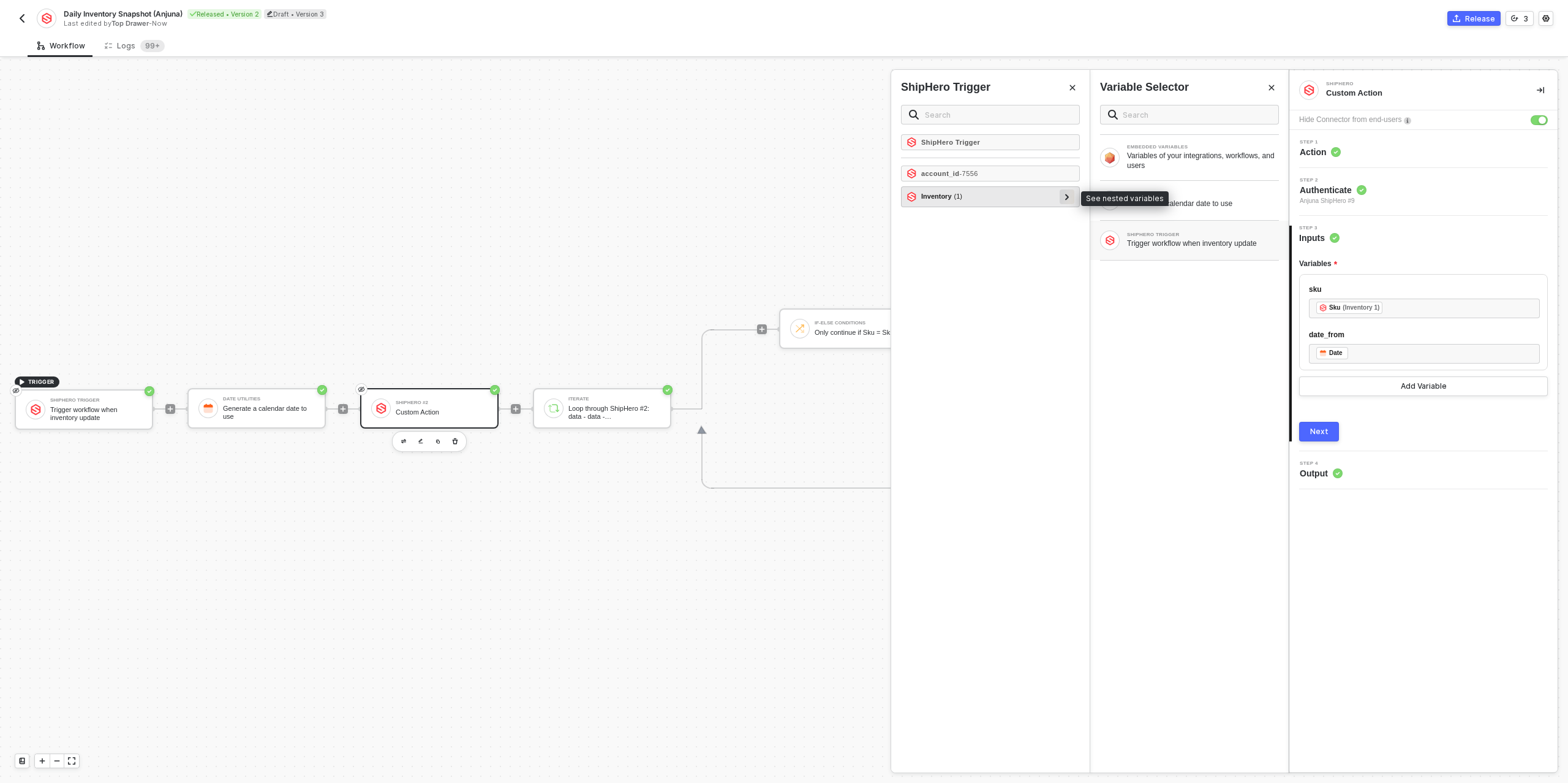
click at [1064, 197] on div at bounding box center [1067, 197] width 15 height 15
click at [1061, 216] on icon at bounding box center [1062, 217] width 4 height 6
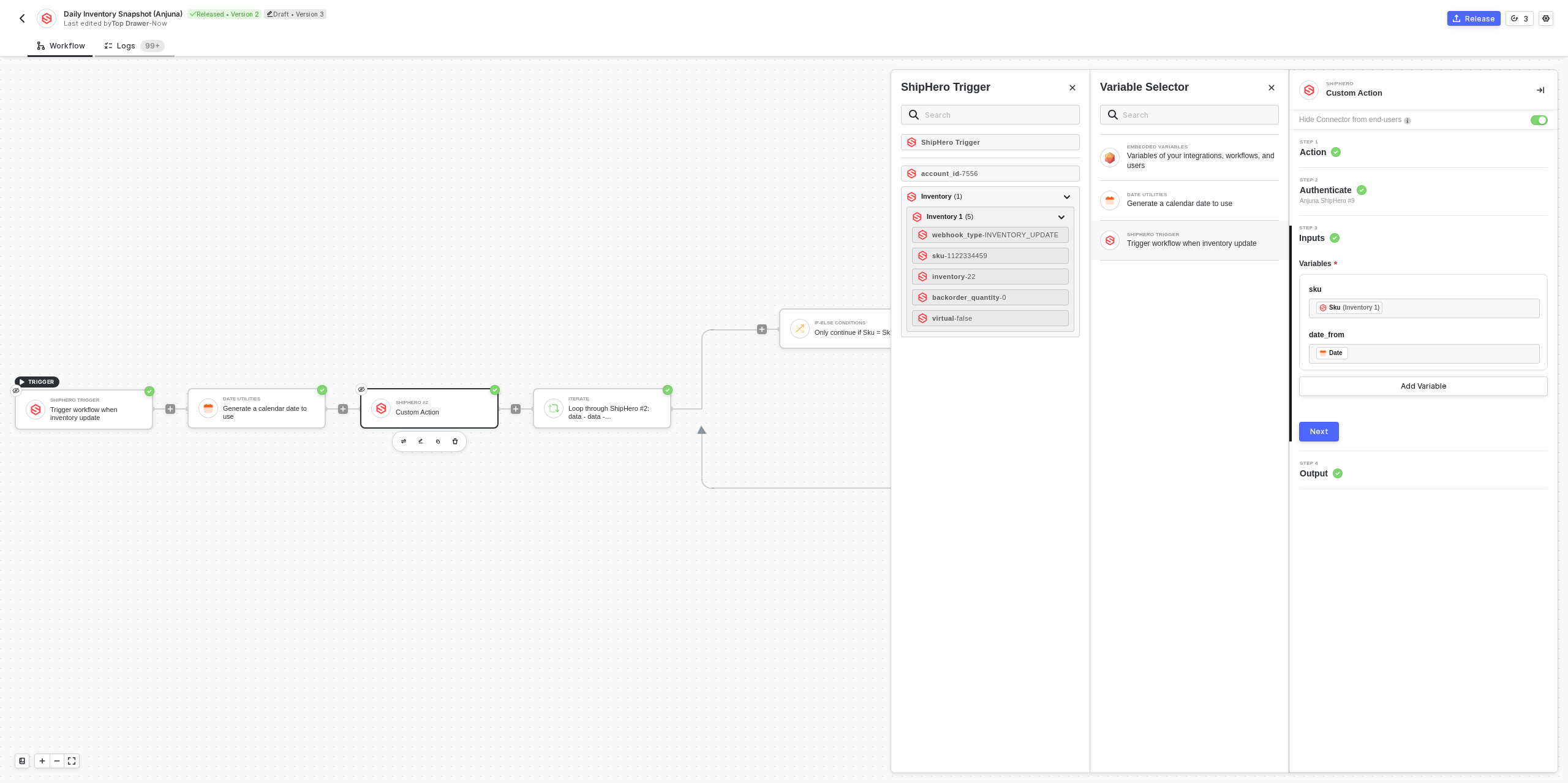
click at [125, 51] on div "Logs 99+" at bounding box center [134, 46] width 60 height 12
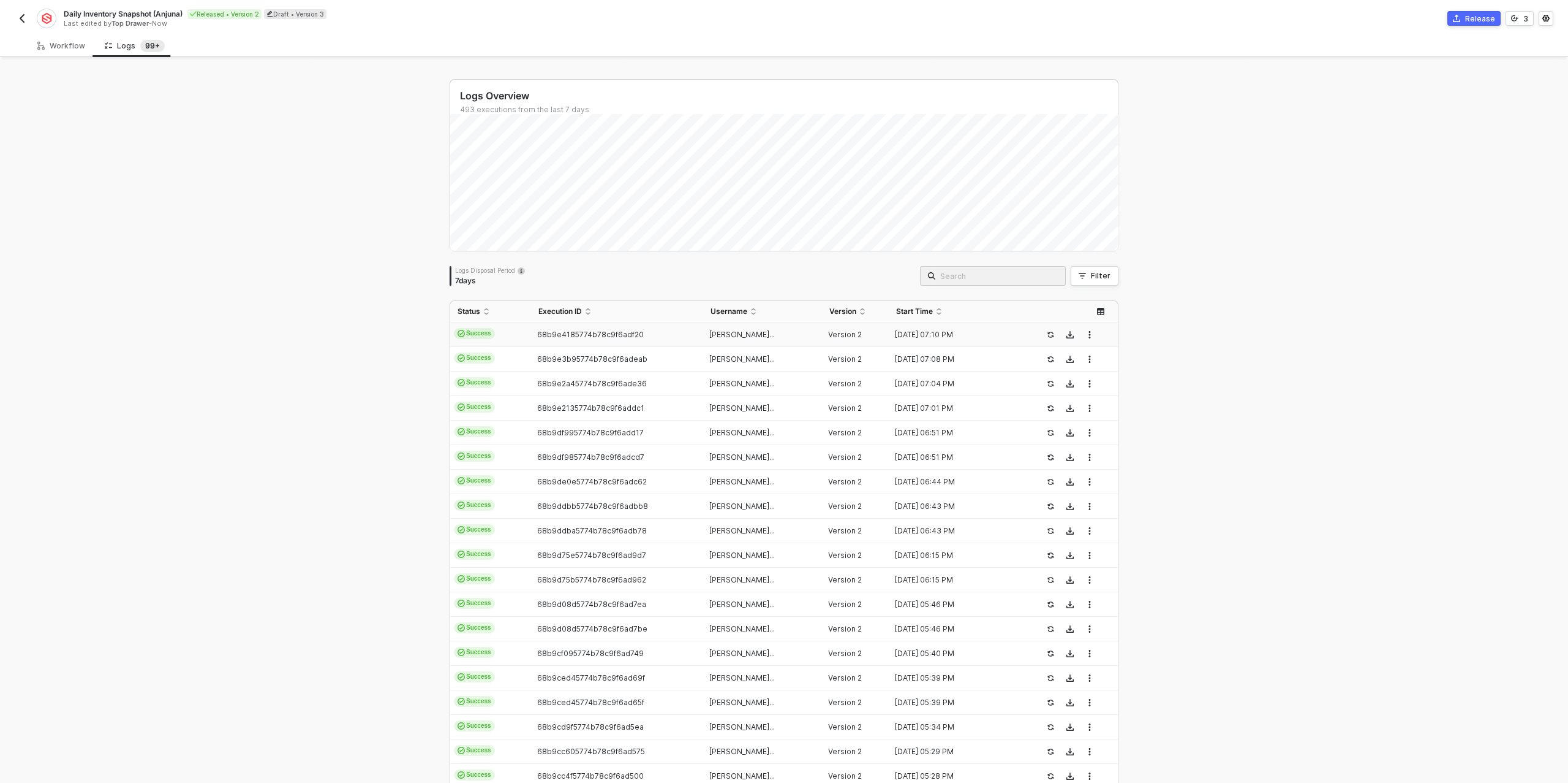
click at [558, 337] on span "68b9e4185774b78c9f6adf20" at bounding box center [590, 334] width 107 height 9
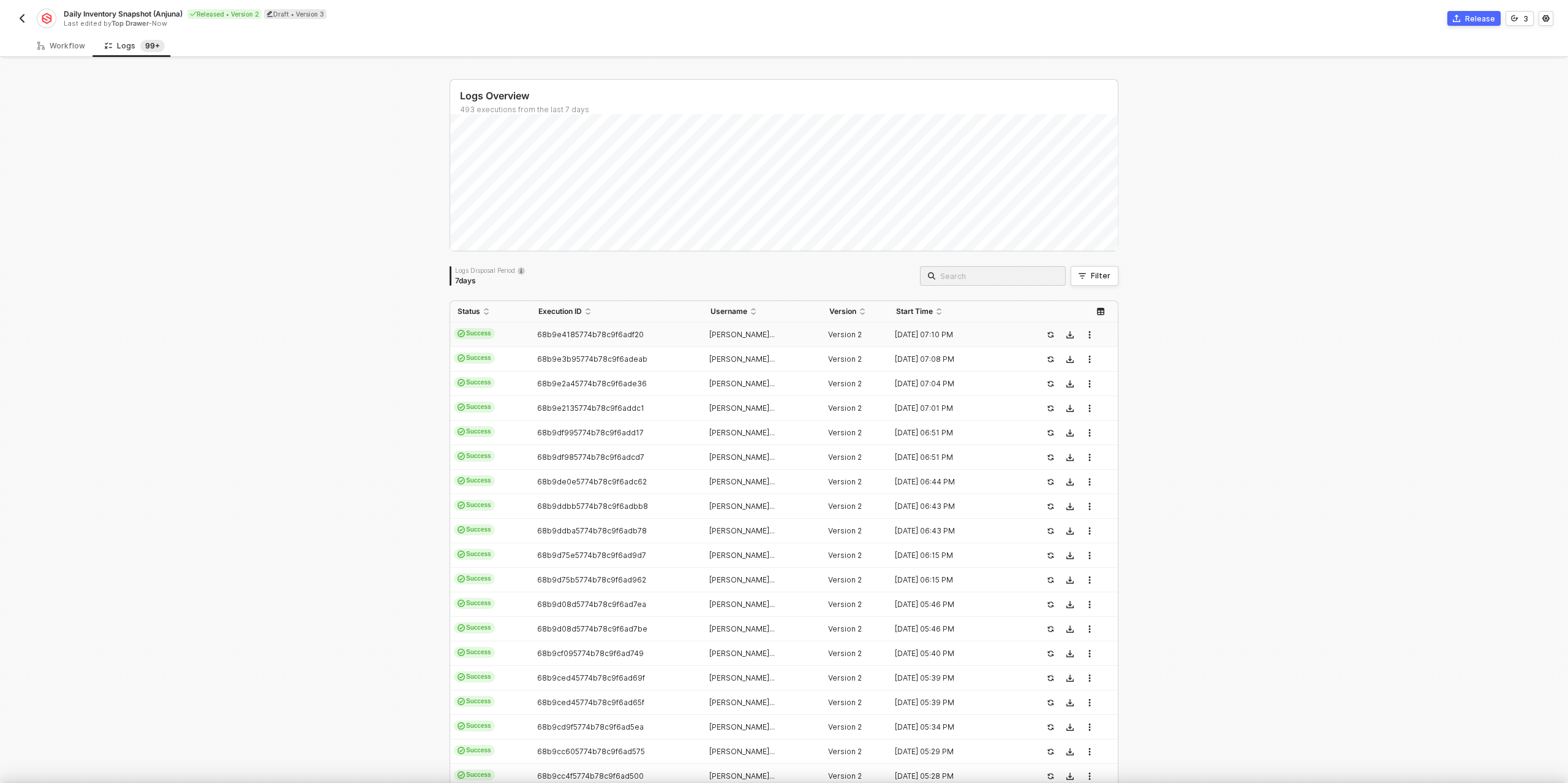
type textarea "{ "json": { "account_id": 6304, "account_uuid": "QWNjb3VudDo2MzA0", "webhook_ty…"
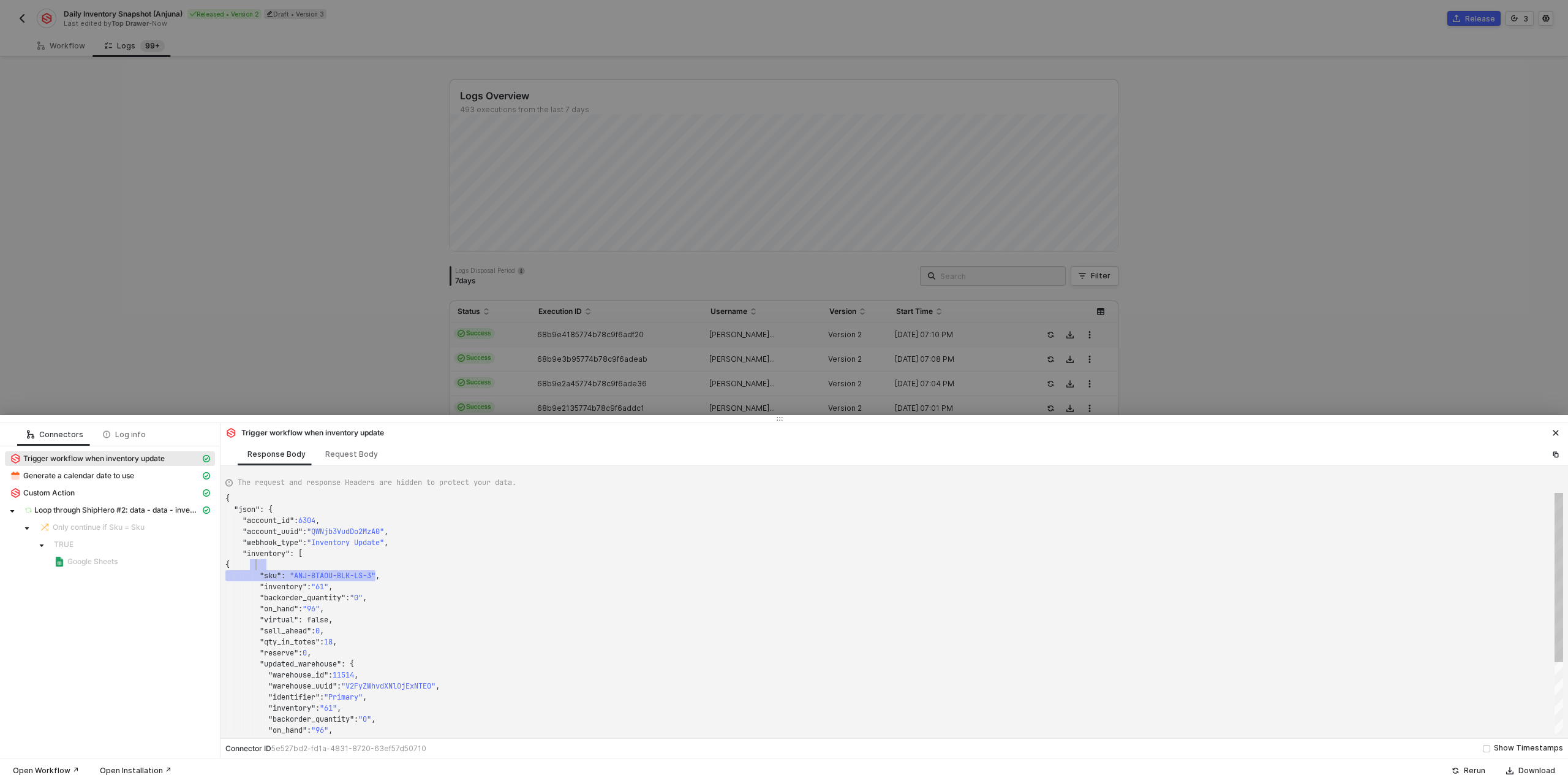
scroll to position [78, 71]
drag, startPoint x: 376, startPoint y: 575, endPoint x: 309, endPoint y: 572, distance: 67.1
click at [287, 325] on div at bounding box center [784, 391] width 1568 height 783
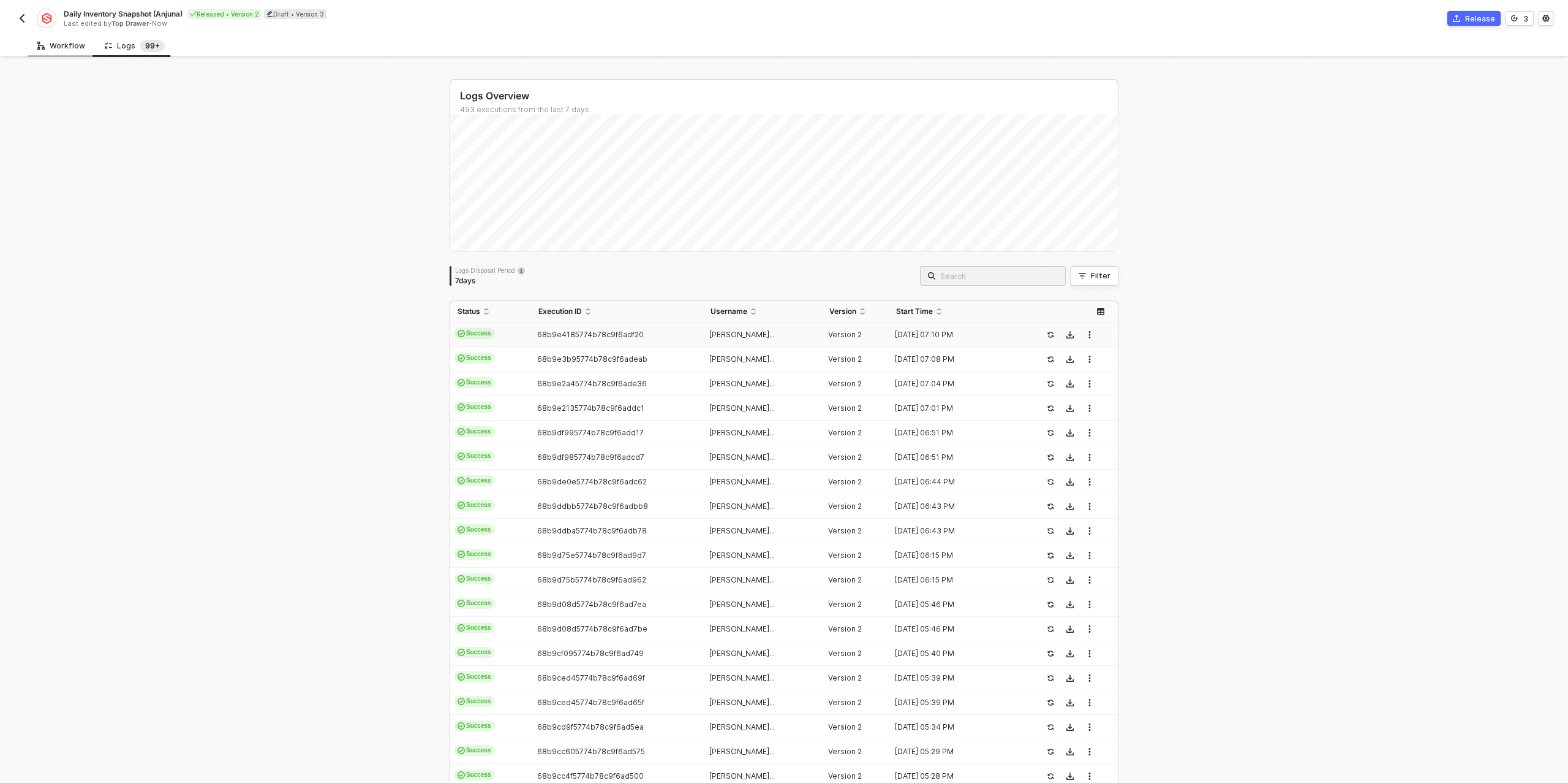
click at [62, 43] on div "Workflow" at bounding box center [61, 46] width 48 height 10
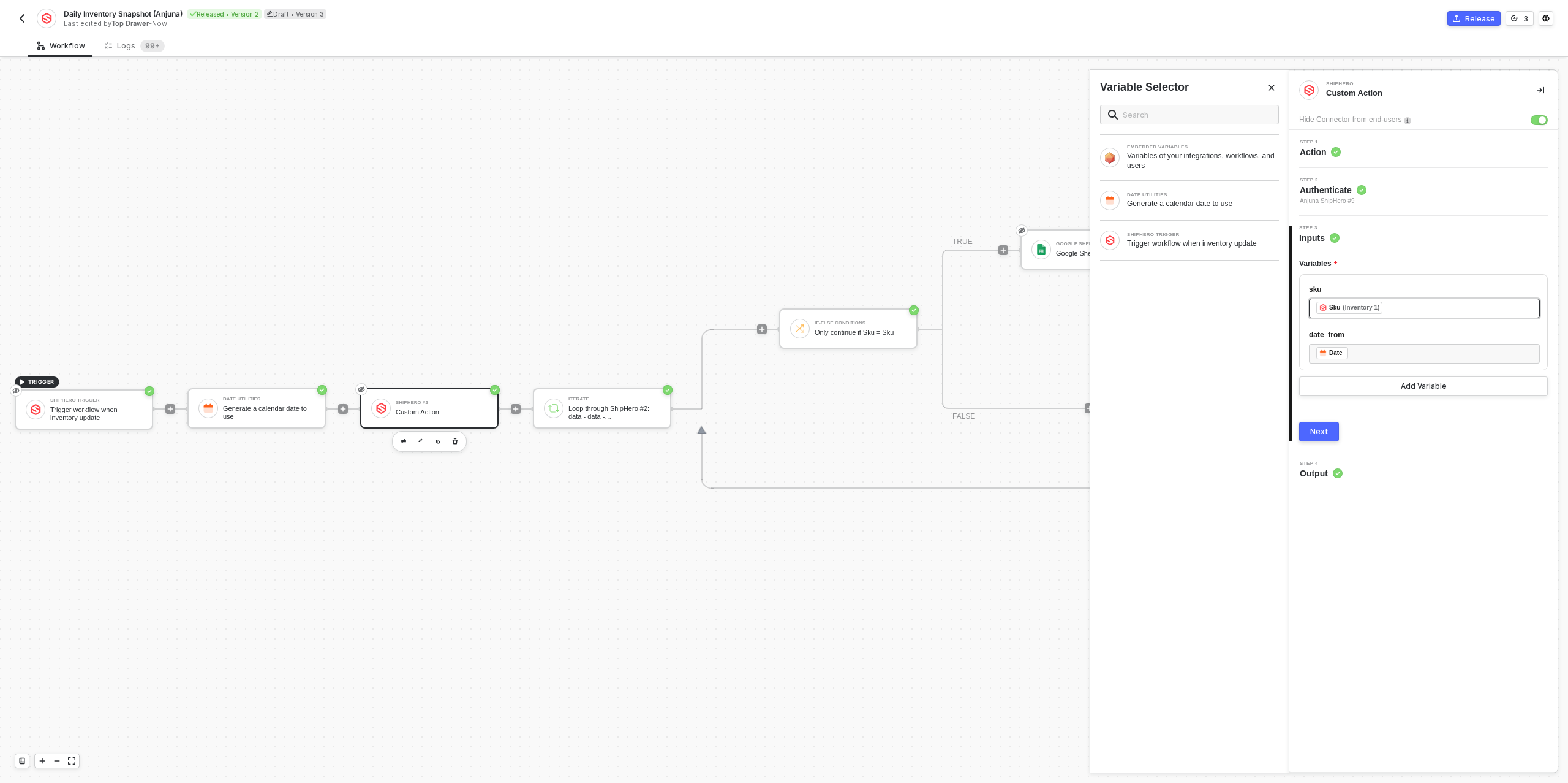
click at [1423, 309] on div "﻿ ﻿ Sku (Inventory 1) ﻿" at bounding box center [1424, 308] width 217 height 13
click at [1315, 430] on div "Next" at bounding box center [1320, 431] width 19 height 10
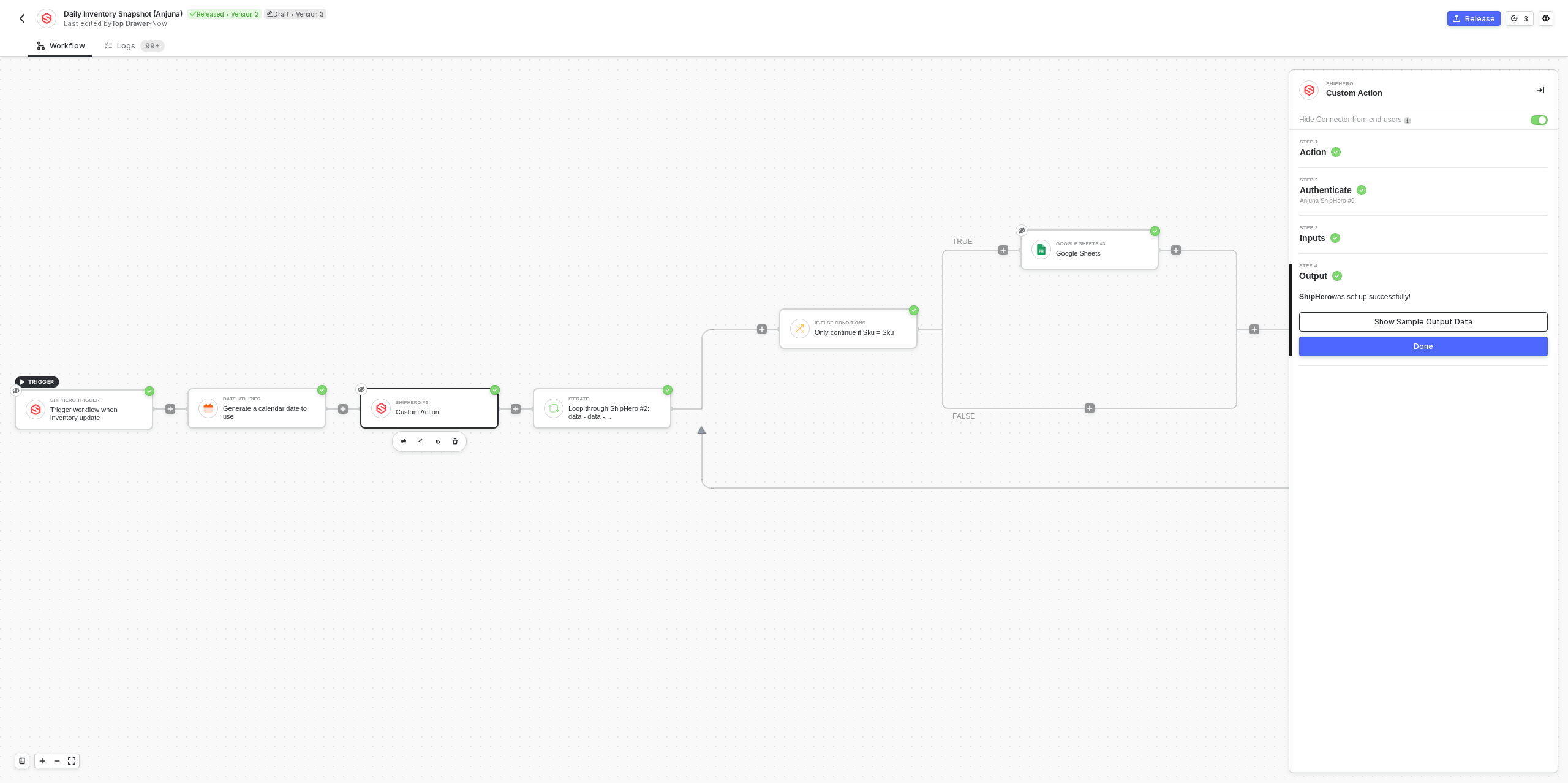
click at [1379, 318] on div "Show Sample Output Data" at bounding box center [1424, 322] width 98 height 10
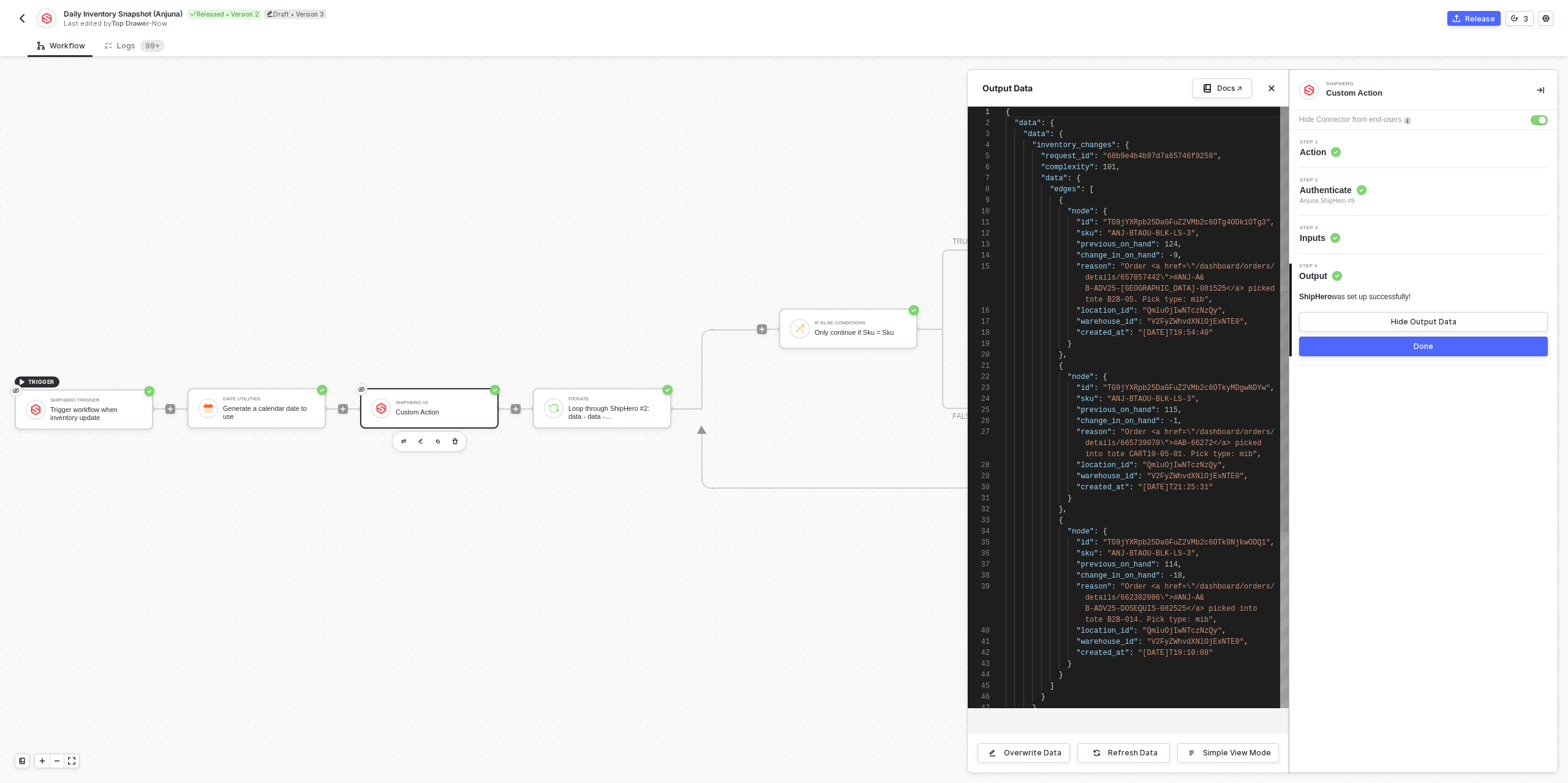
scroll to position [110, 0]
click at [116, 50] on div "Logs 99+" at bounding box center [134, 46] width 60 height 12
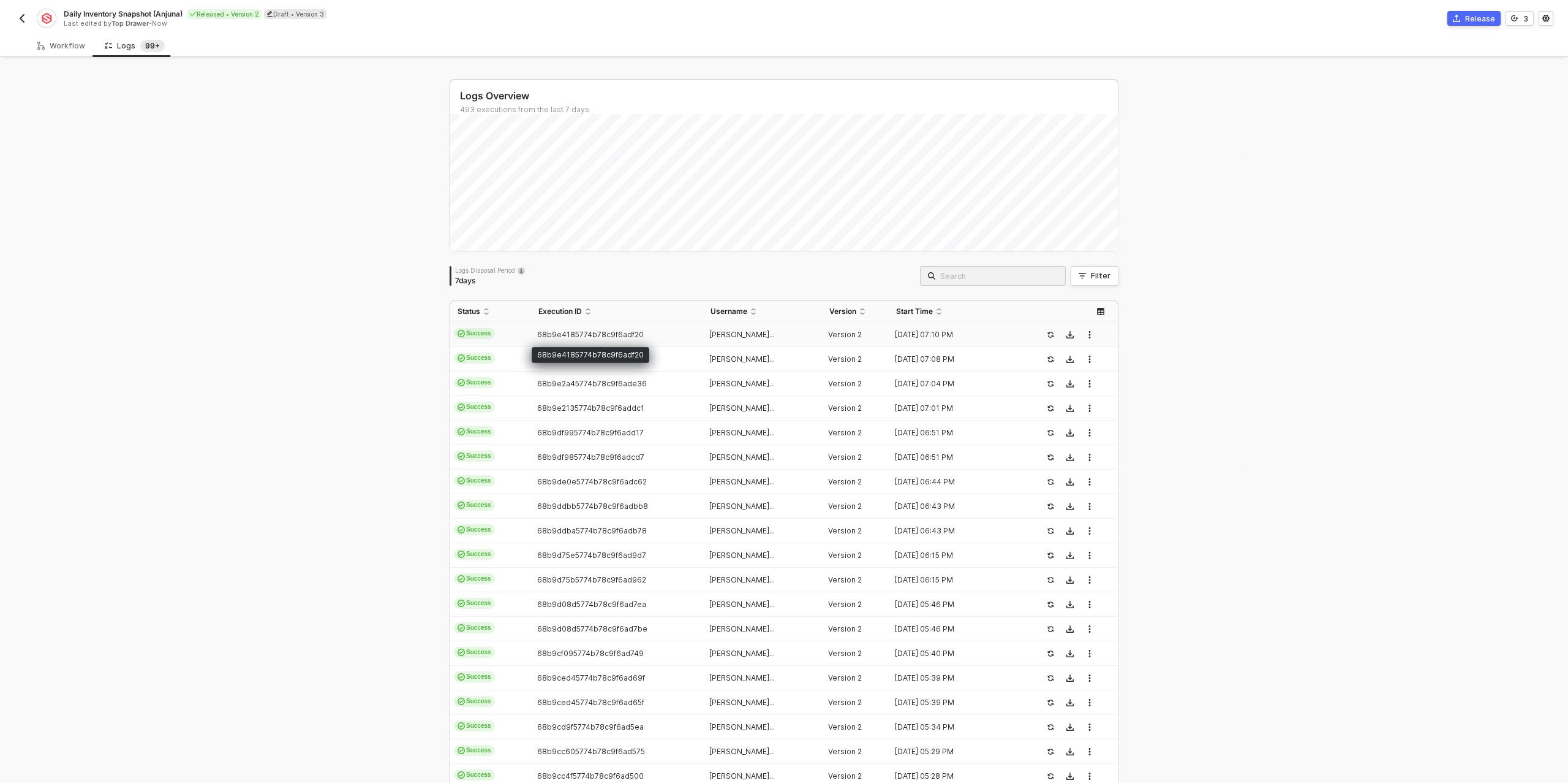
click at [587, 334] on span "68b9e4185774b78c9f6adf20" at bounding box center [590, 334] width 107 height 9
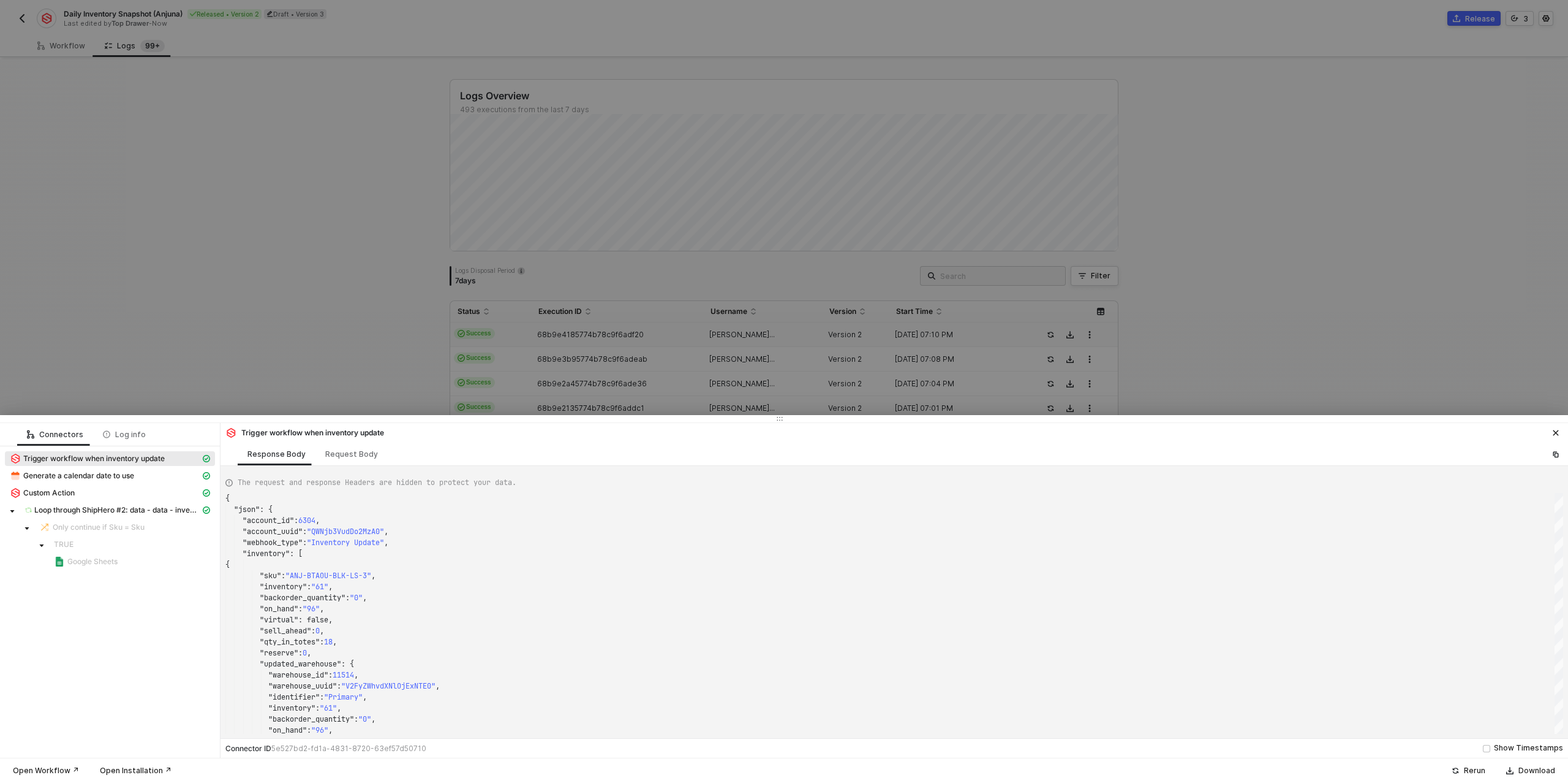
drag, startPoint x: 190, startPoint y: 267, endPoint x: 182, endPoint y: 271, distance: 8.9
click at [189, 267] on div at bounding box center [784, 391] width 1568 height 783
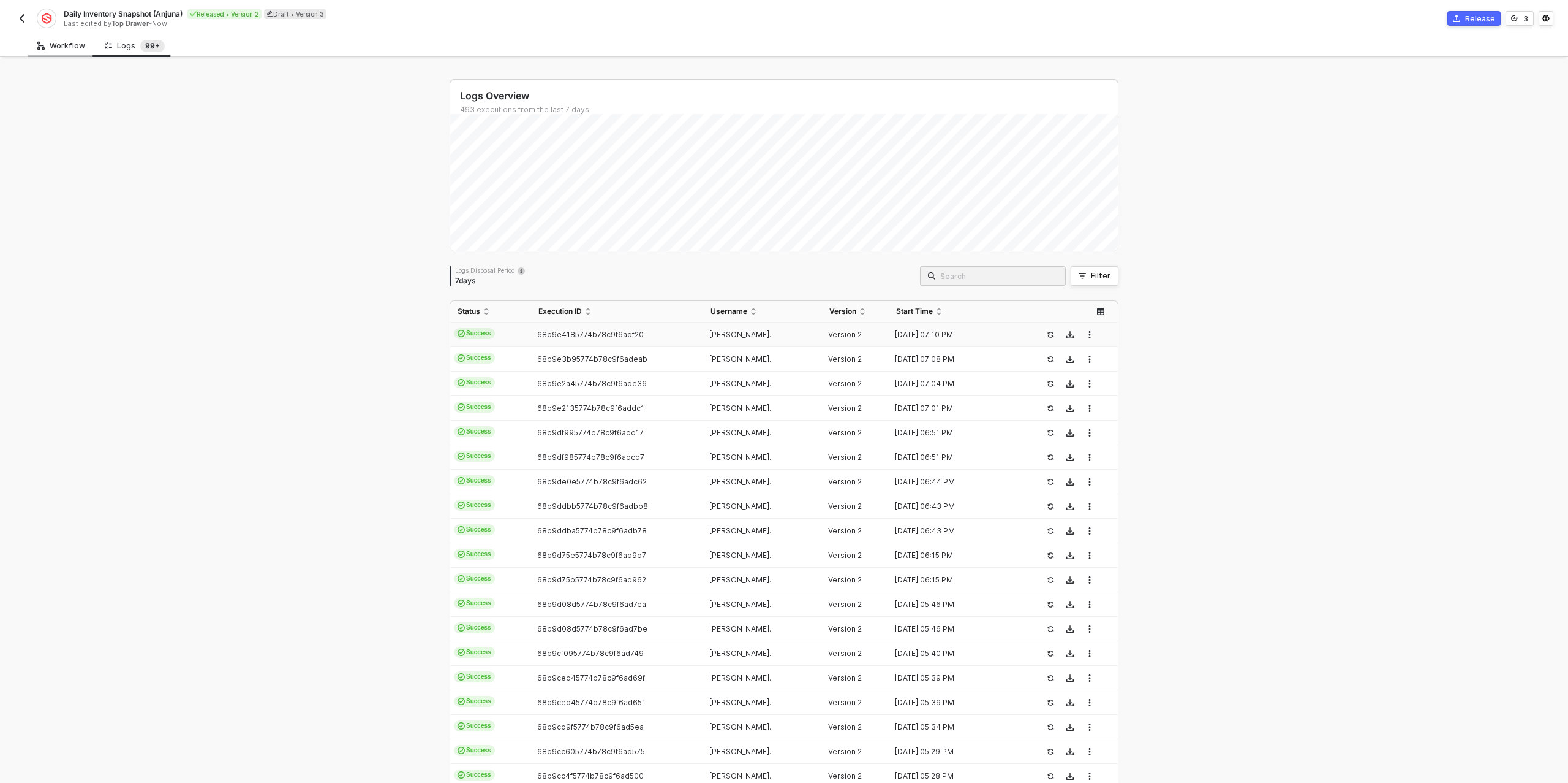
click at [61, 48] on div "Workflow" at bounding box center [61, 46] width 48 height 10
type textarea "{ "data": { "data": { "inventory_changes": { "request_id": "68b9e4b4b97d7a65746…"
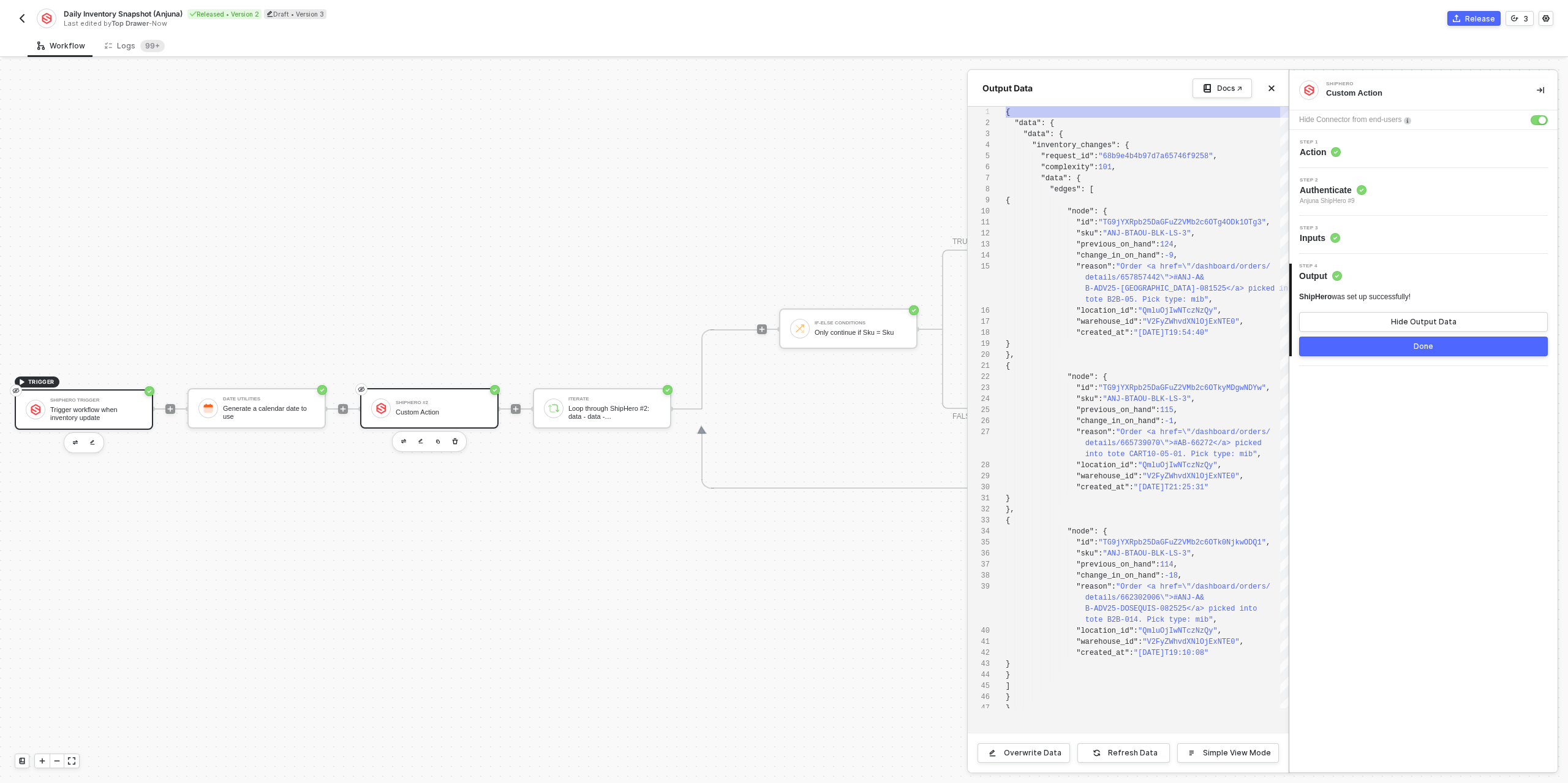
click at [99, 404] on div at bounding box center [784, 421] width 1568 height 723
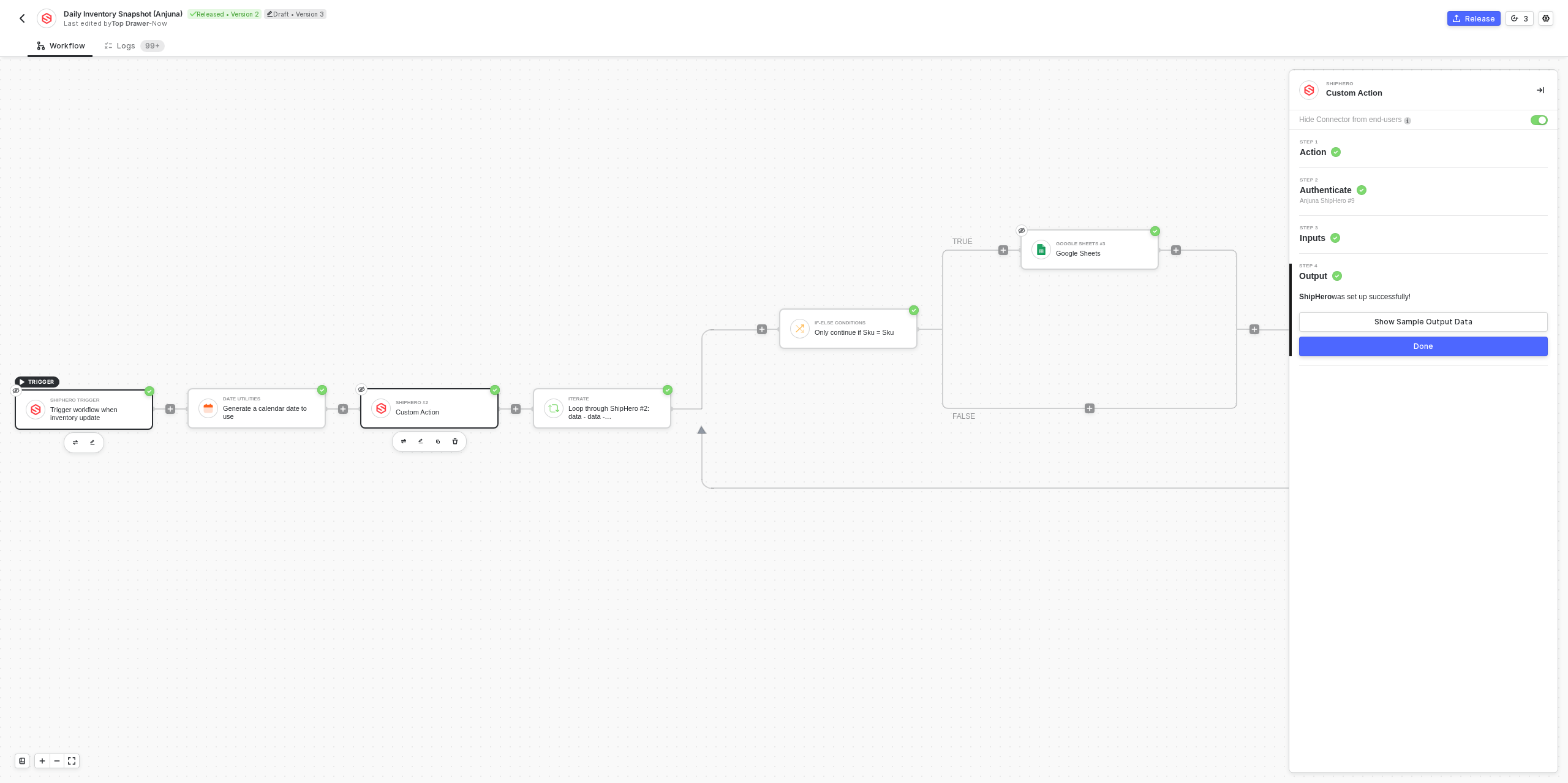
click at [106, 413] on div "Trigger workflow when inventory update" at bounding box center [96, 413] width 92 height 15
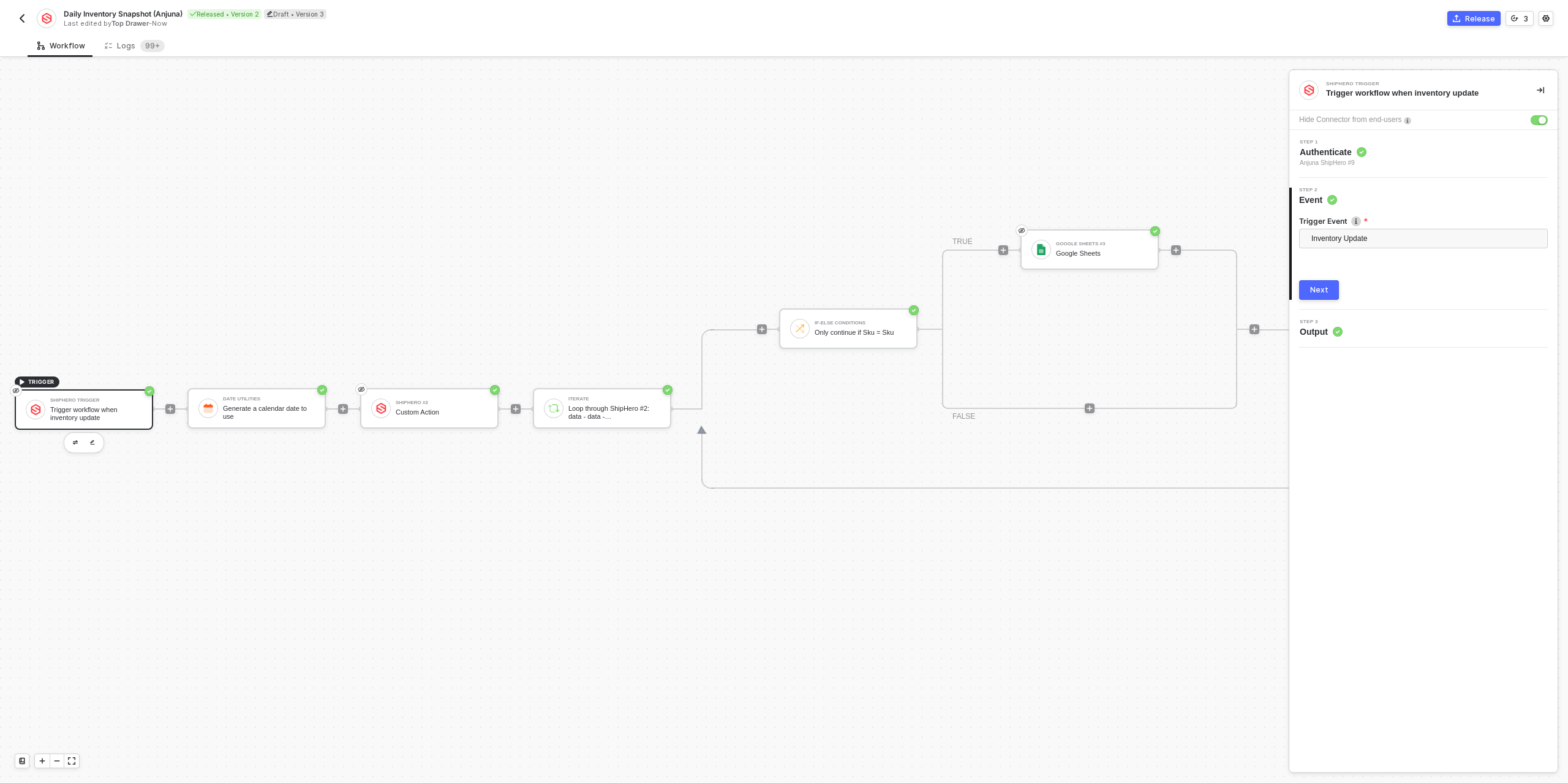
click at [1324, 296] on button "Next" at bounding box center [1320, 290] width 40 height 19
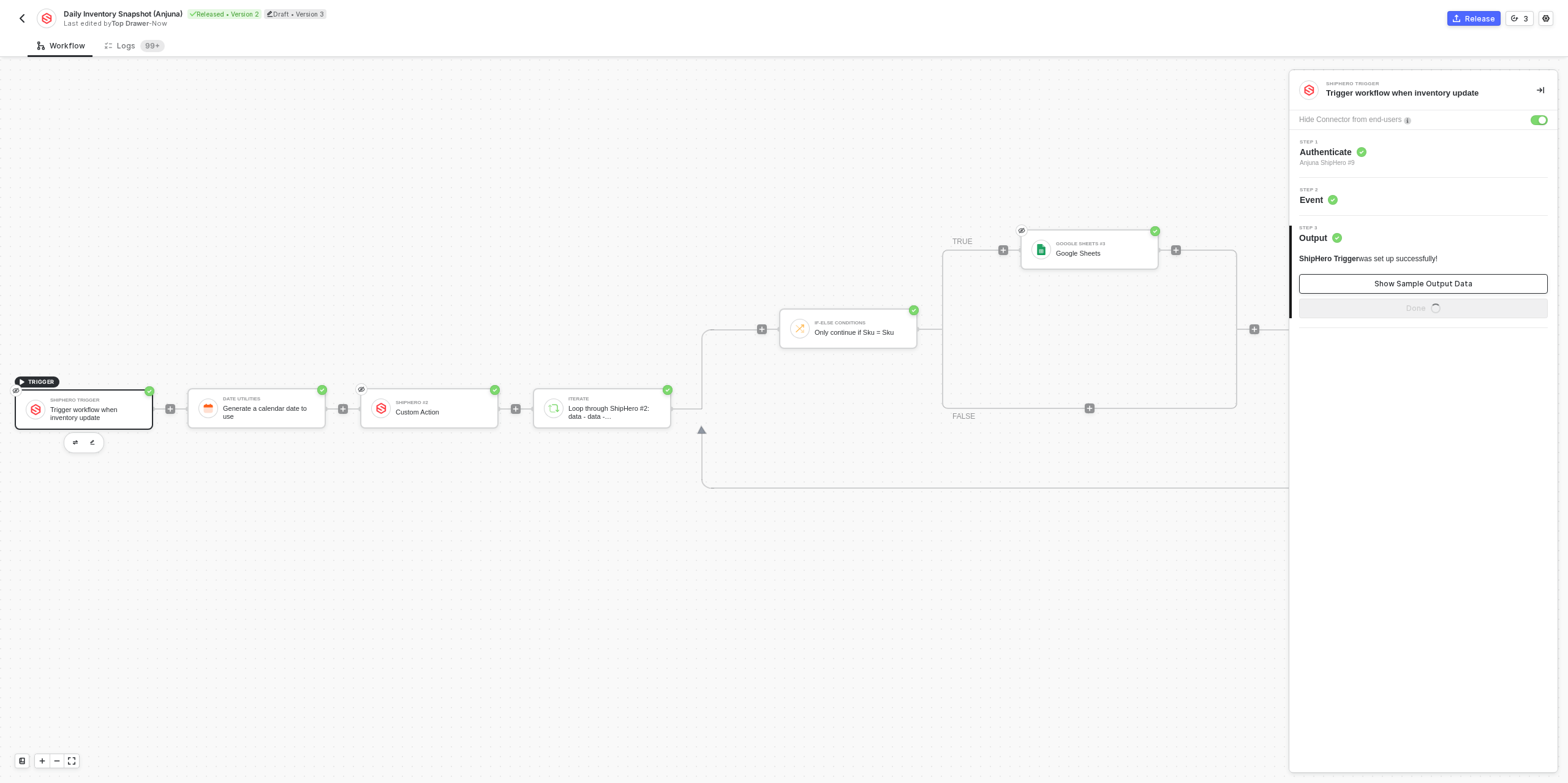
click at [1351, 287] on button "Show Sample Output Data" at bounding box center [1423, 284] width 248 height 19
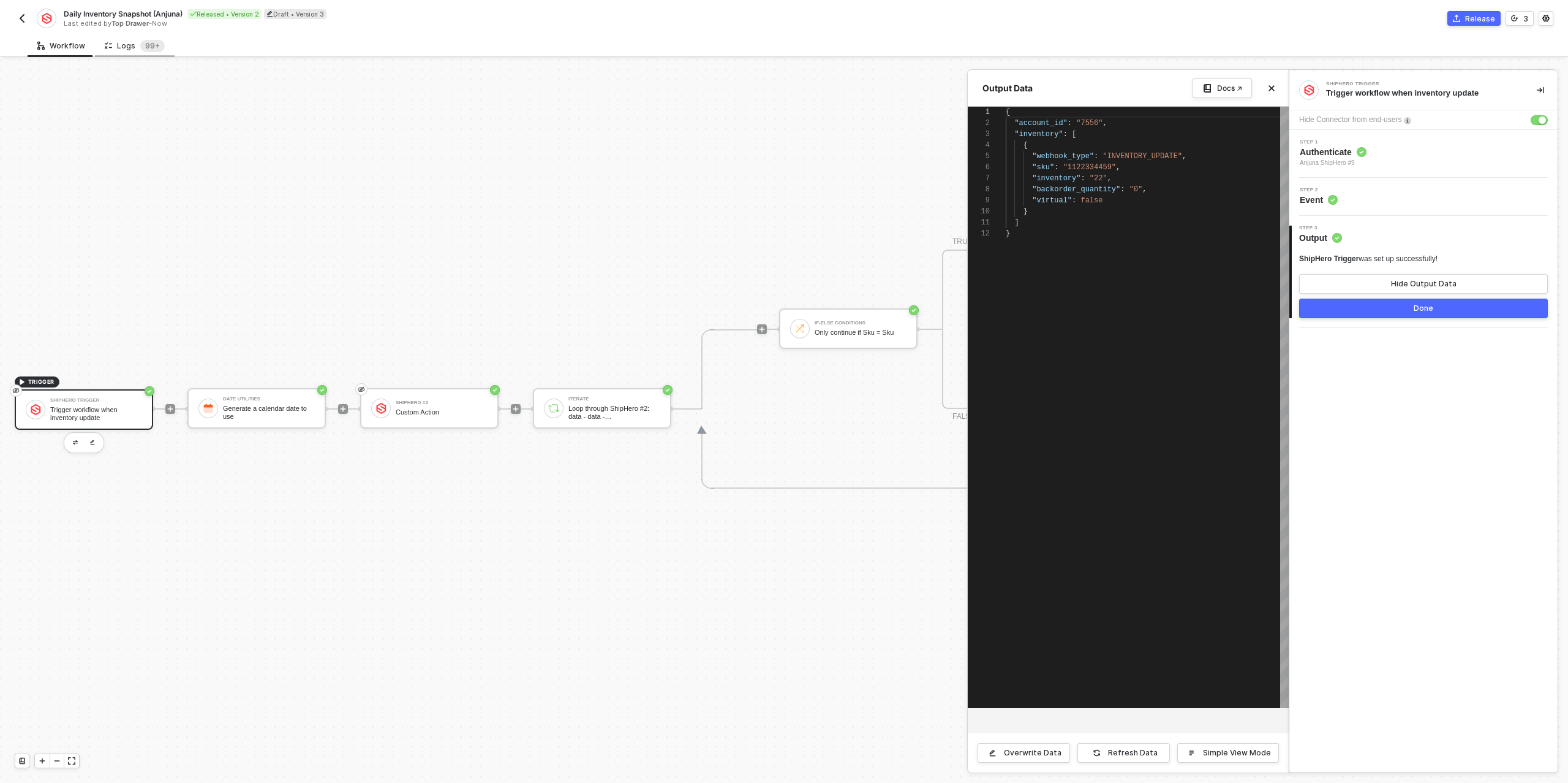
click at [125, 53] on div "Logs 99+" at bounding box center [134, 46] width 80 height 23
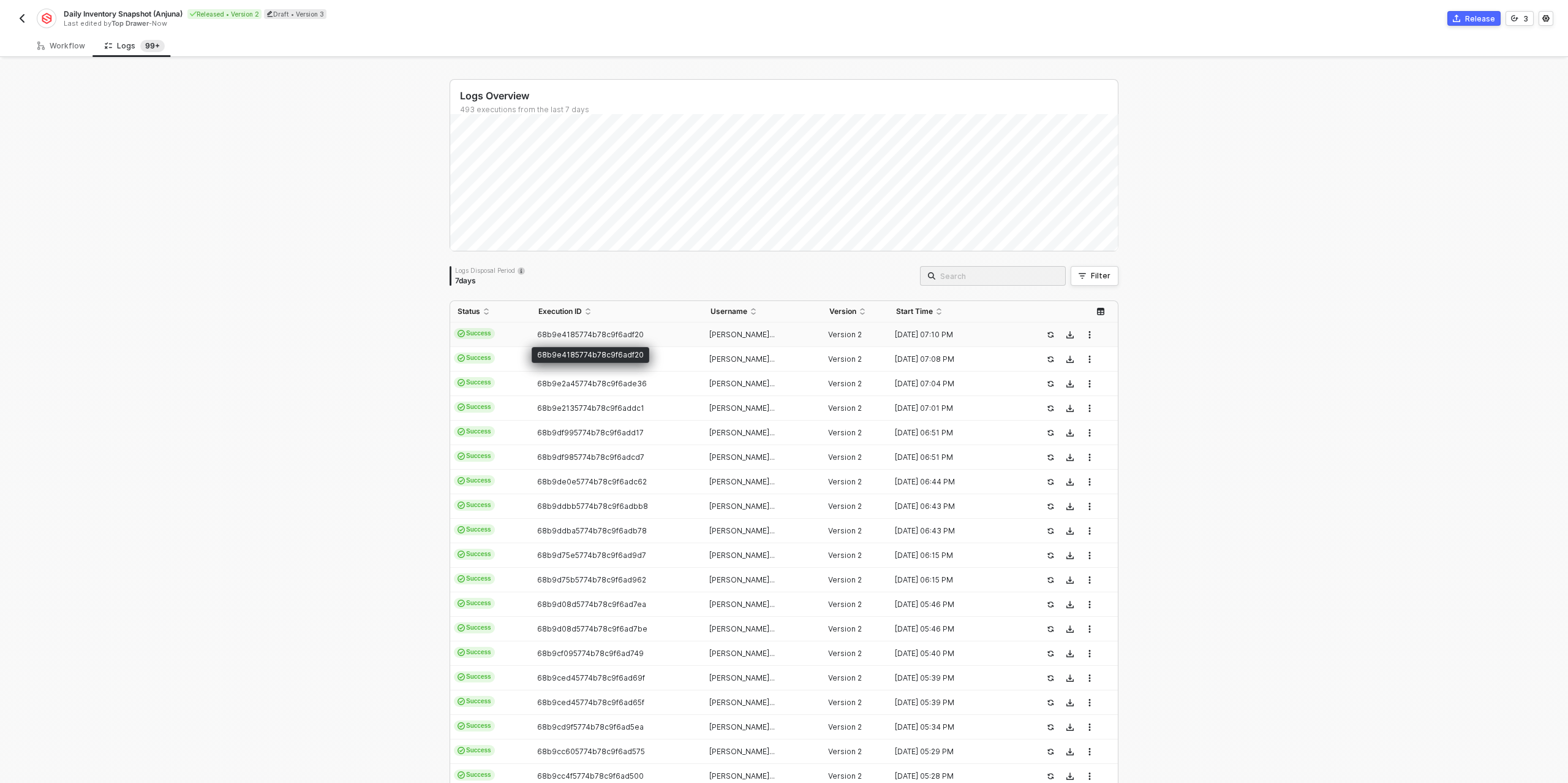
click at [578, 334] on span "68b9e4185774b78c9f6adf20" at bounding box center [590, 334] width 107 height 9
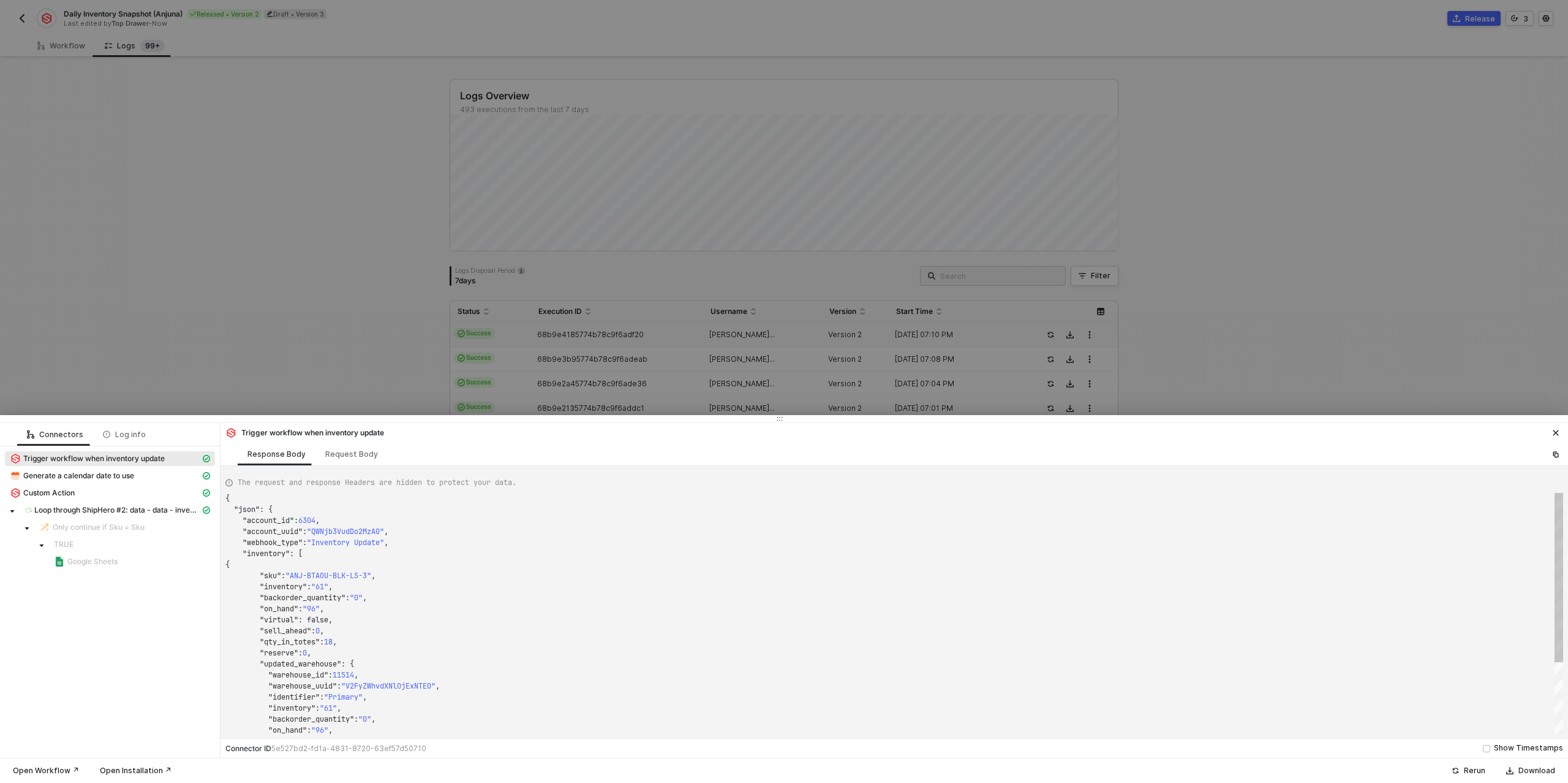
click at [280, 510] on div ""json" : {" at bounding box center [894, 510] width 1338 height 11
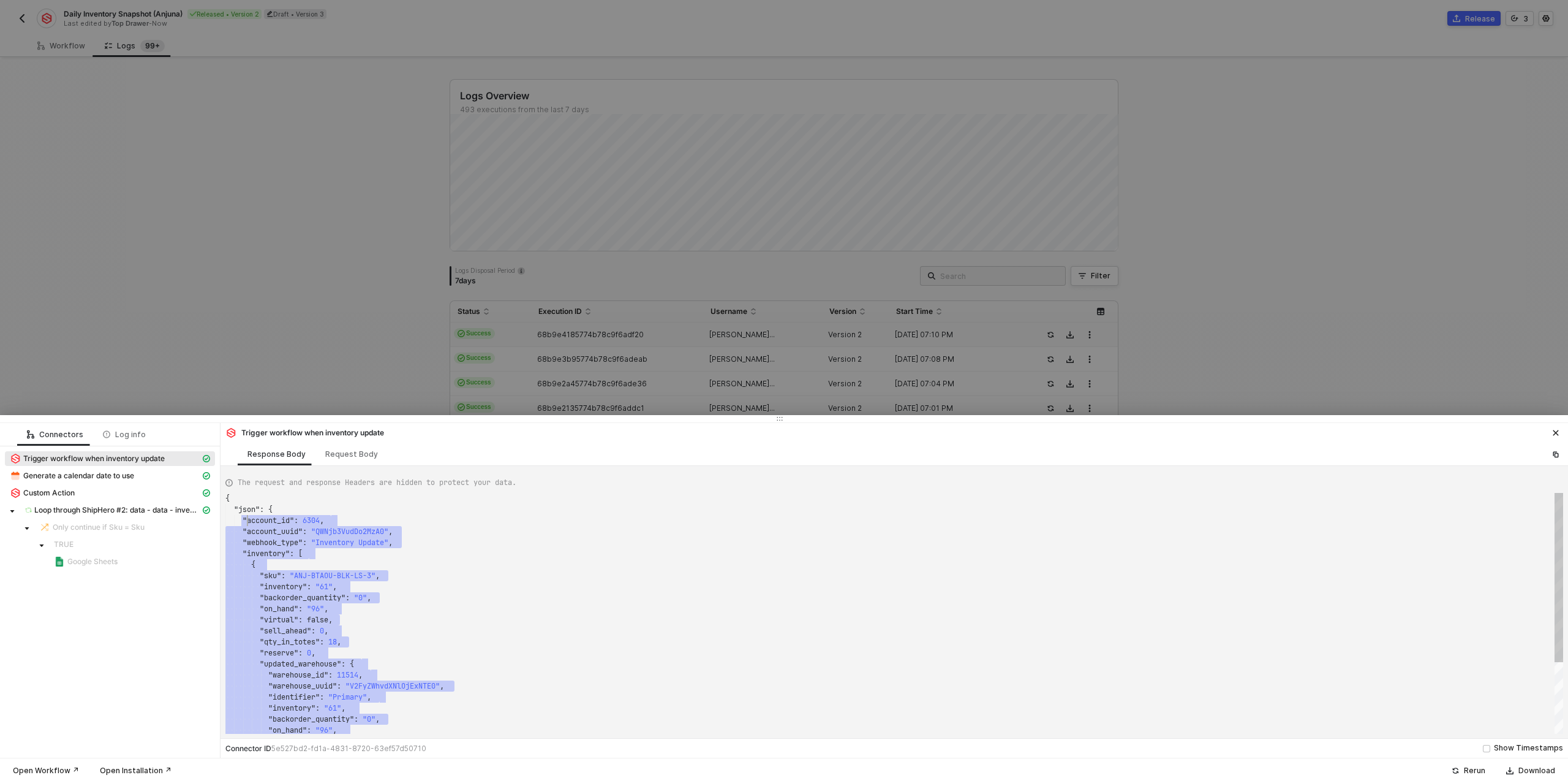
scroll to position [22, 22]
drag, startPoint x: 257, startPoint y: 695, endPoint x: 248, endPoint y: 521, distance: 174.2
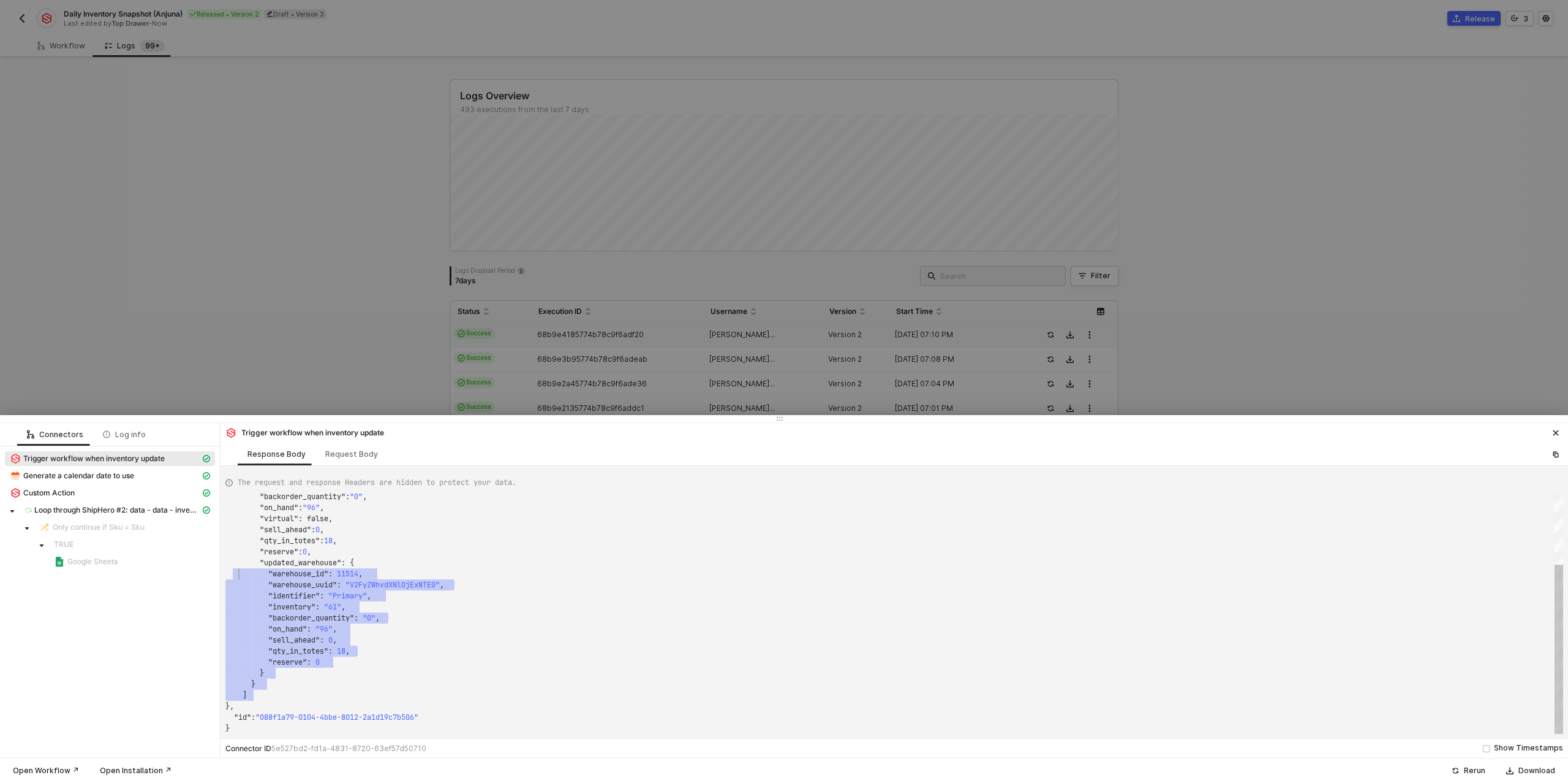
scroll to position [55, 13]
type textarea "{ "json": { "account_id": 6304, "account_uuid": "QWNjb3VudDo2MzA0", "webhook_ty…"
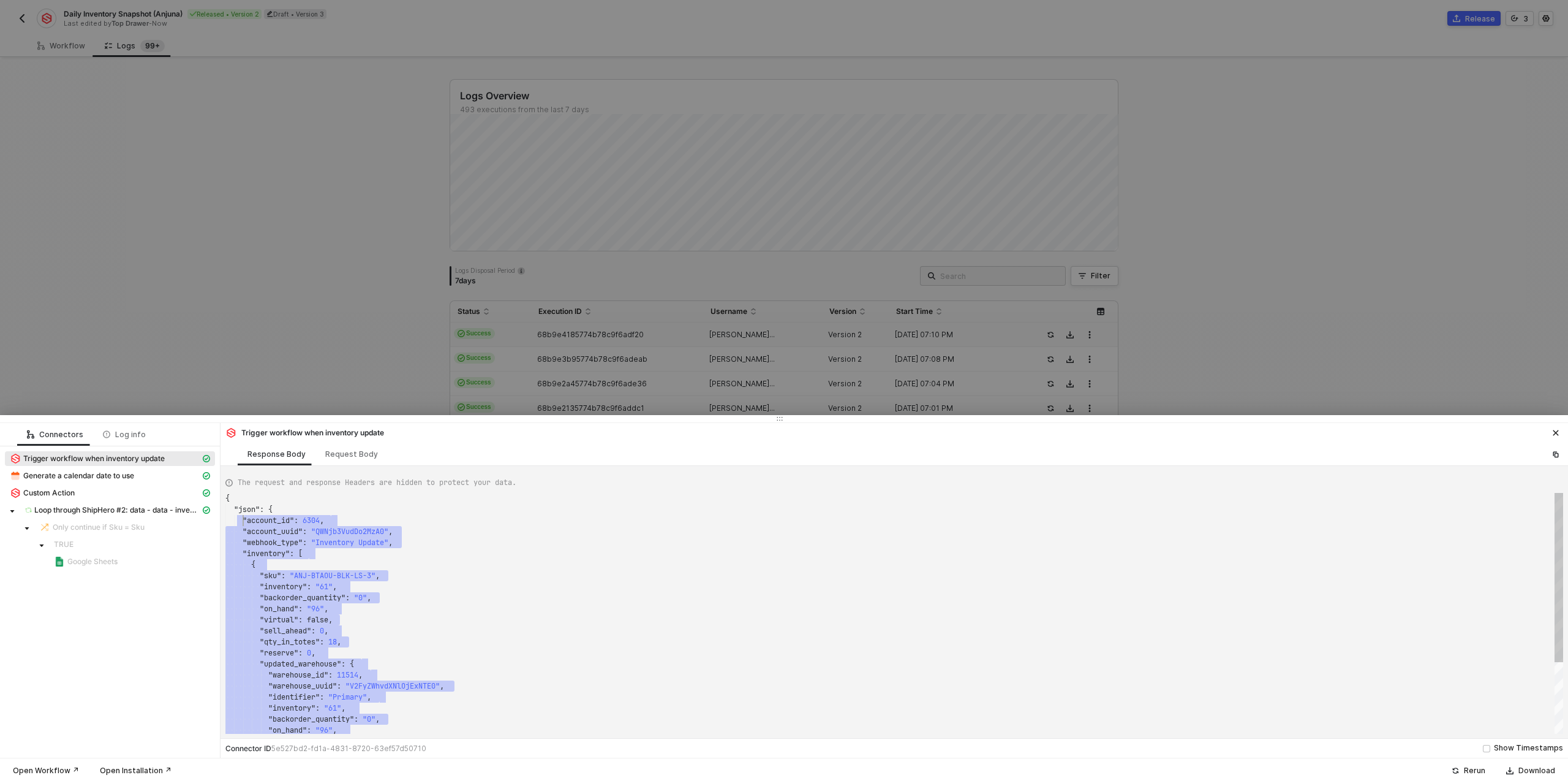
scroll to position [22, 18]
drag, startPoint x: 253, startPoint y: 696, endPoint x: 267, endPoint y: 521, distance: 175.6
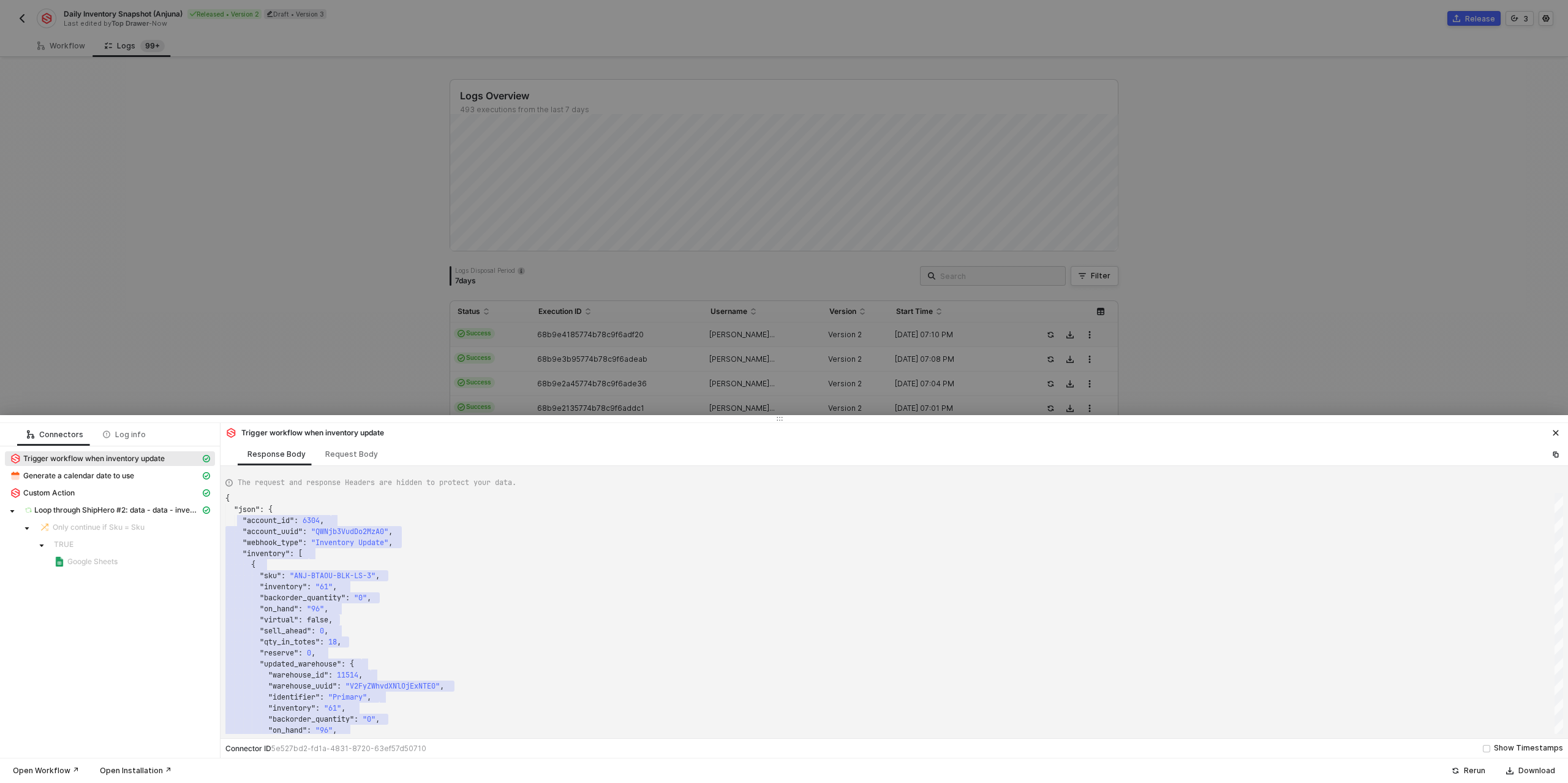
drag, startPoint x: 109, startPoint y: 66, endPoint x: 67, endPoint y: 52, distance: 44.3
click at [95, 63] on div at bounding box center [784, 391] width 1568 height 783
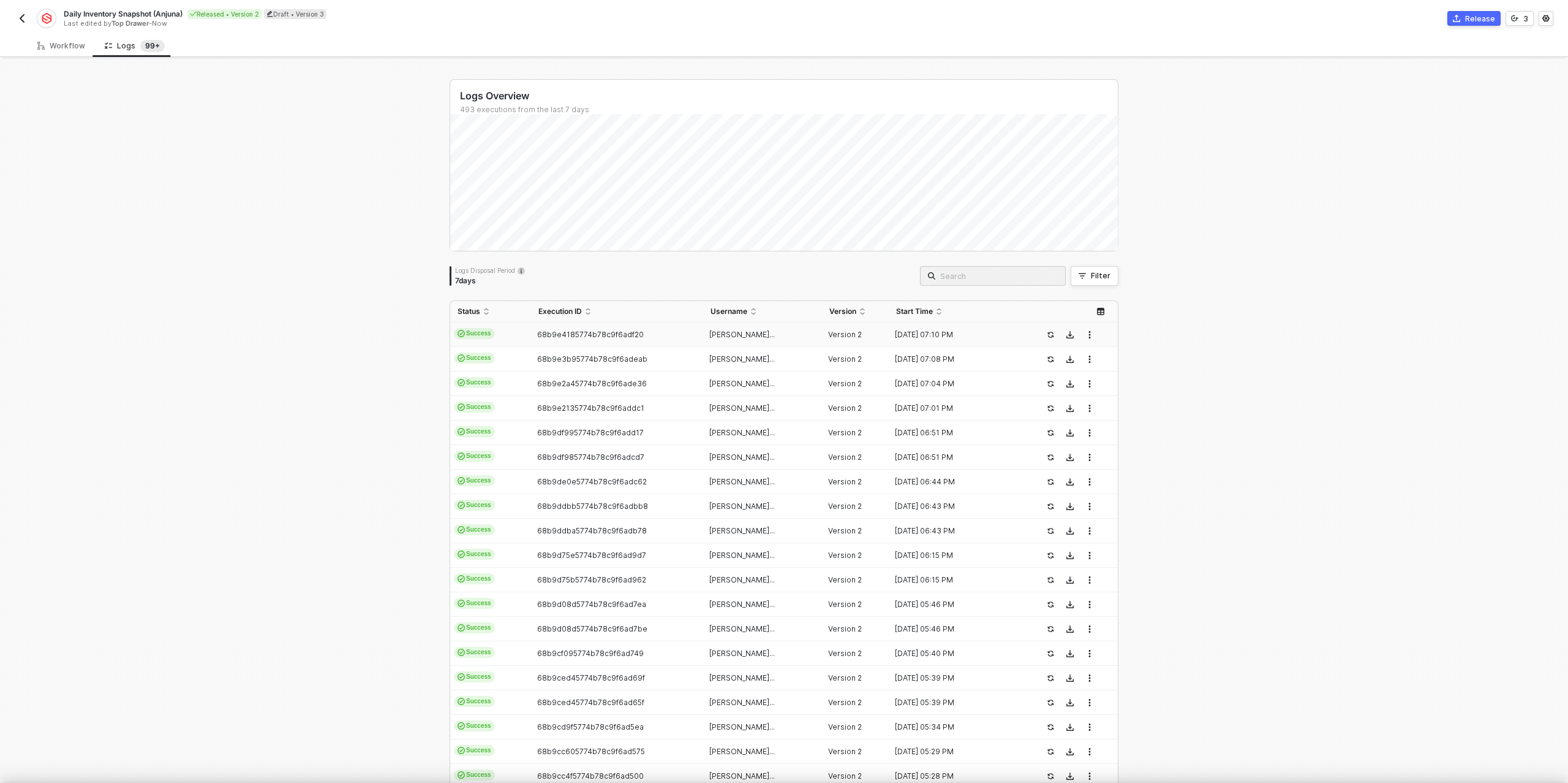
click at [64, 48] on div at bounding box center [784, 391] width 1568 height 783
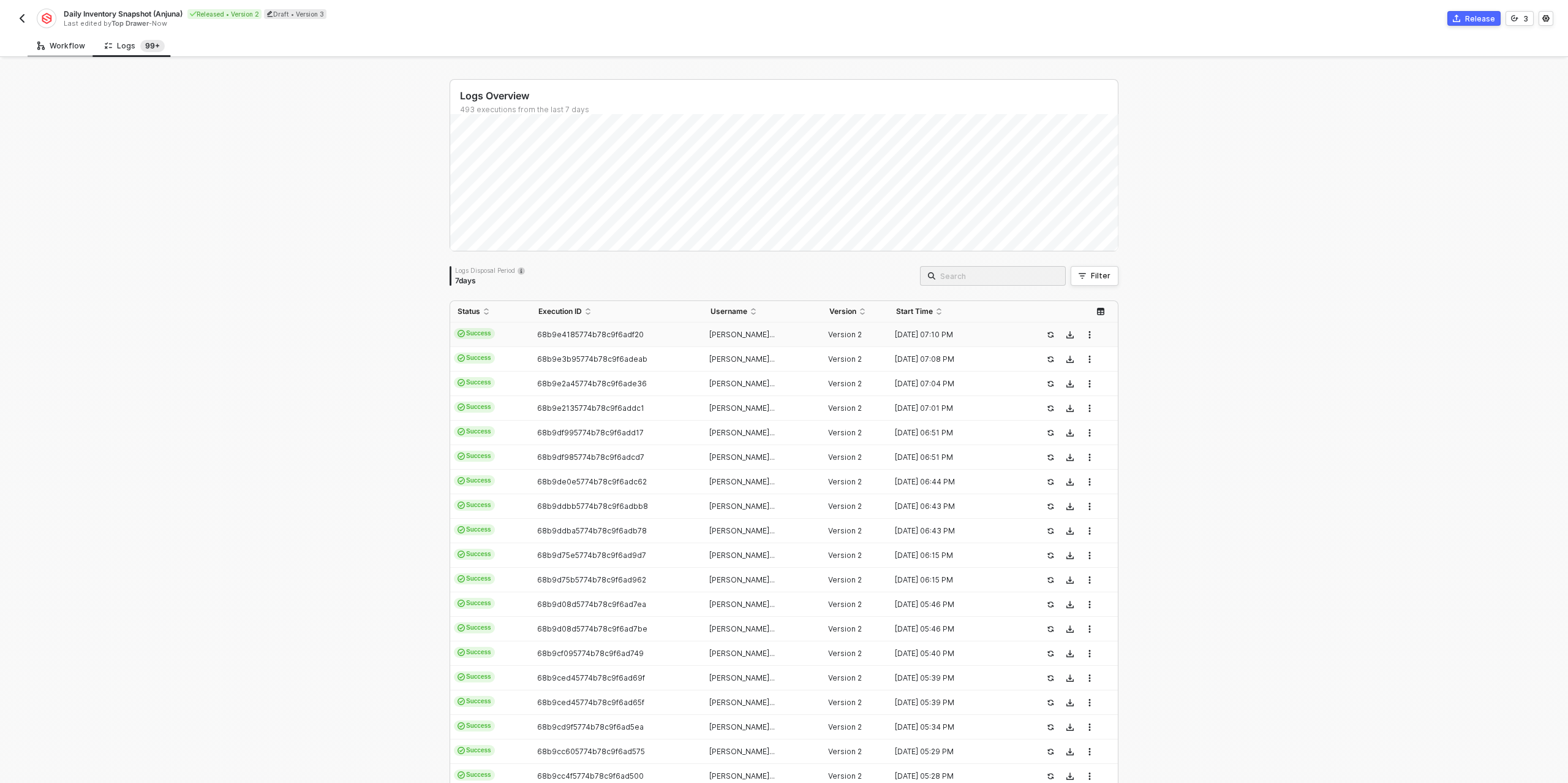
click at [68, 44] on div "Workflow" at bounding box center [61, 46] width 48 height 10
type textarea "{ "account_id": "7556", "inventory": [ { "webhook_type": "INVENTORY_UPDATE", "s…"
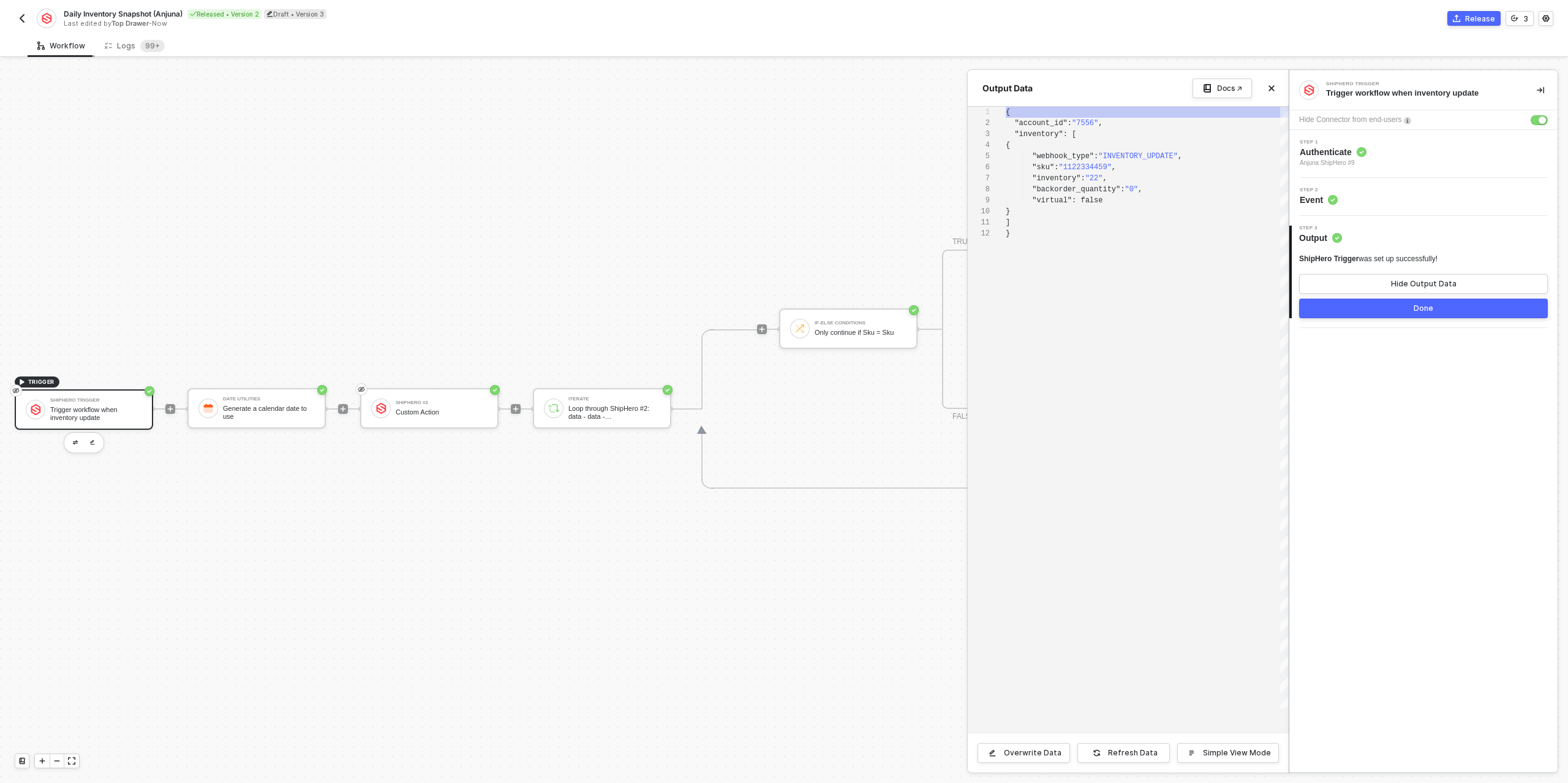
scroll to position [110, 0]
click at [109, 406] on div at bounding box center [784, 421] width 1568 height 723
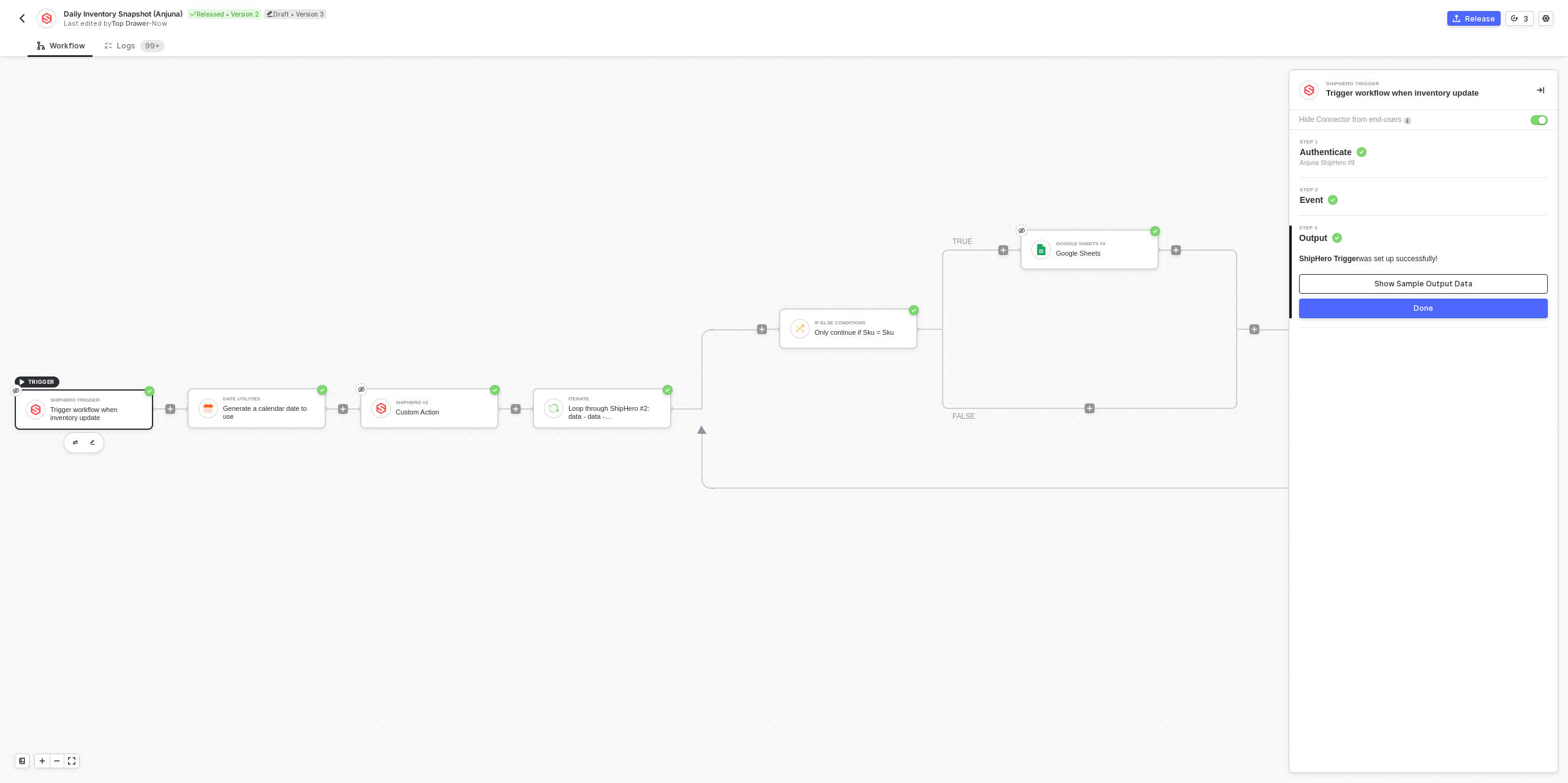
click at [1407, 280] on div "Show Sample Output Data" at bounding box center [1424, 284] width 98 height 10
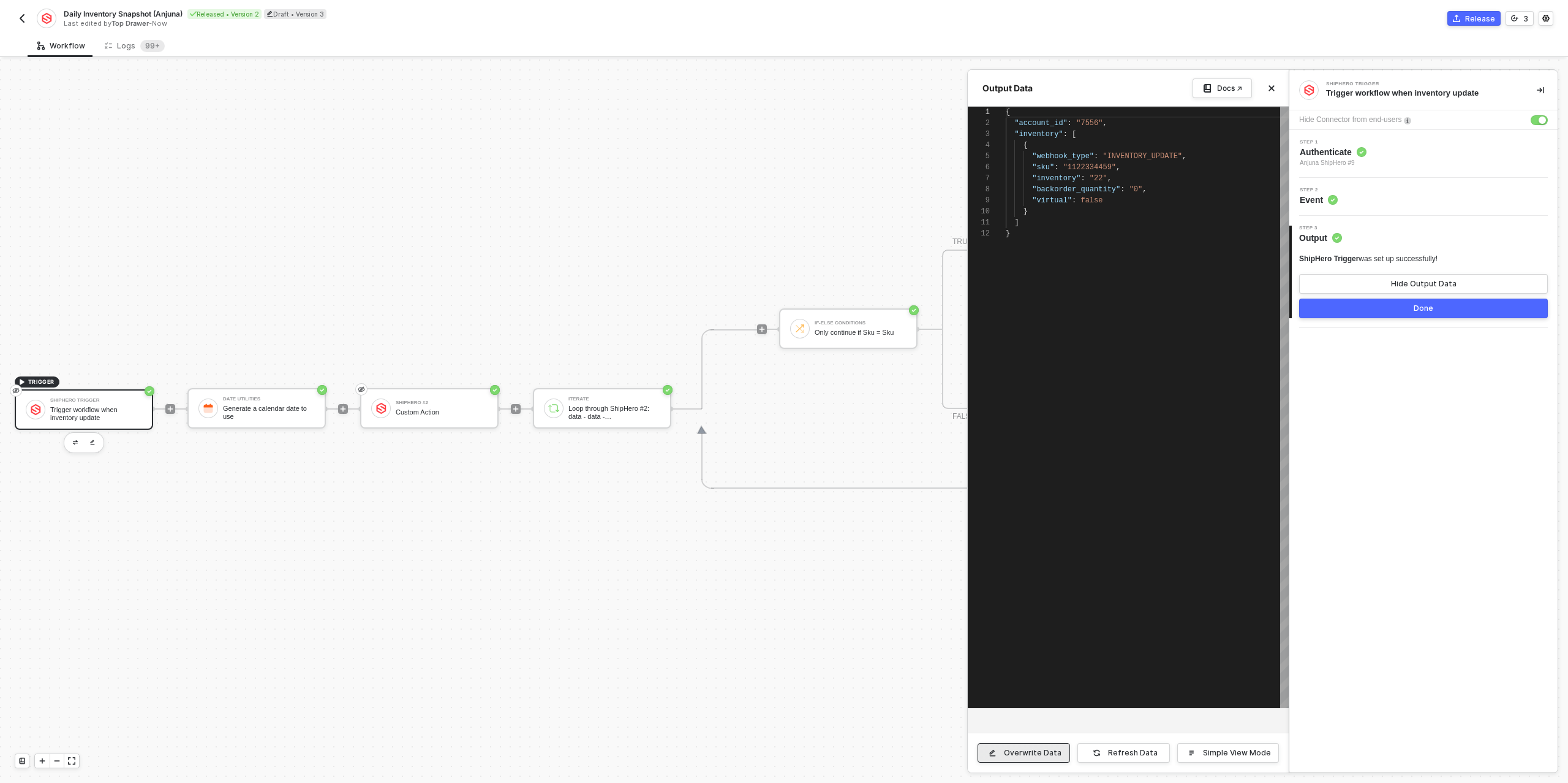
click at [1039, 757] on button "Overwrite Data" at bounding box center [1024, 753] width 93 height 19
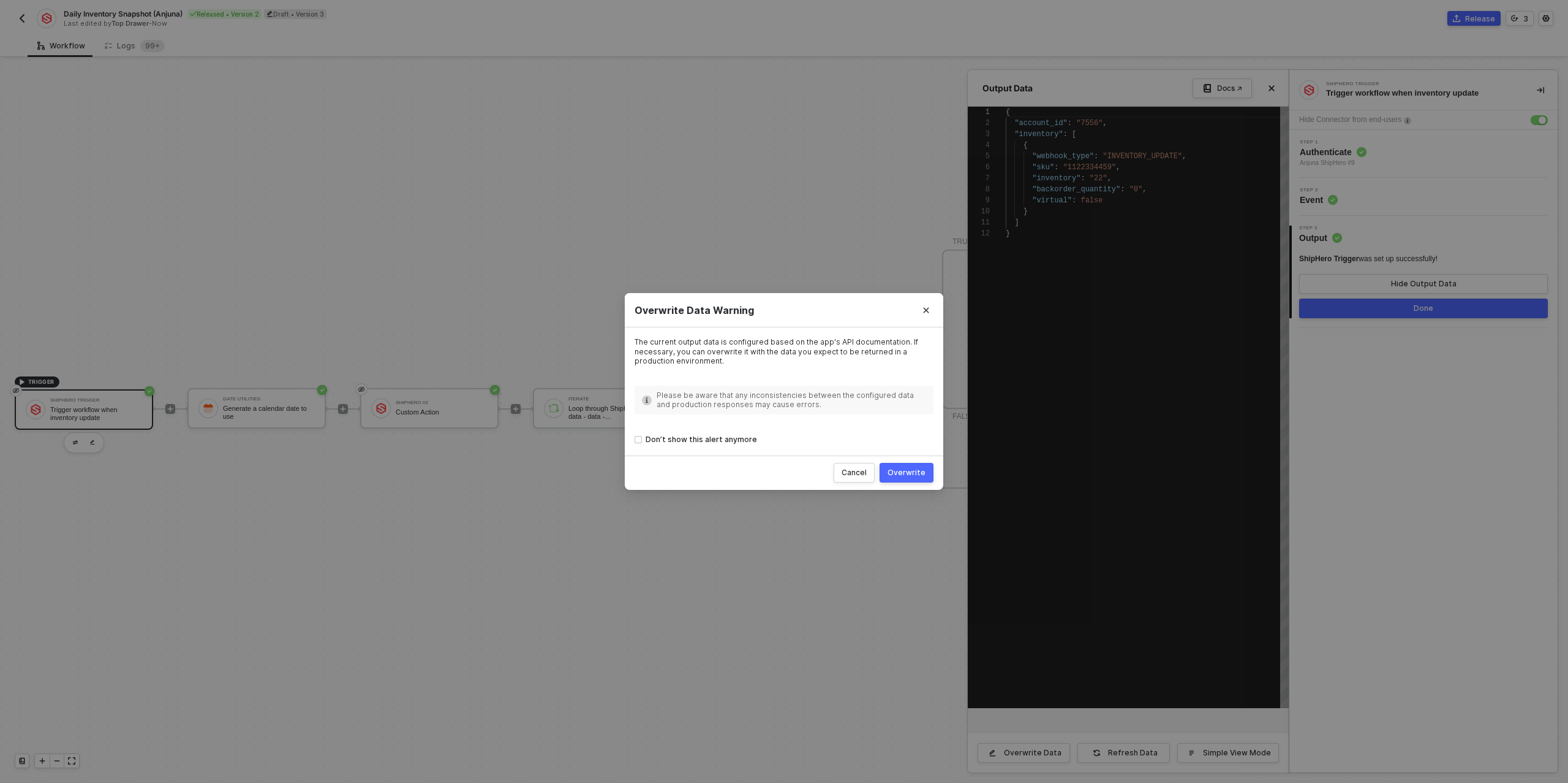
click at [903, 468] on div "Overwrite" at bounding box center [906, 472] width 38 height 10
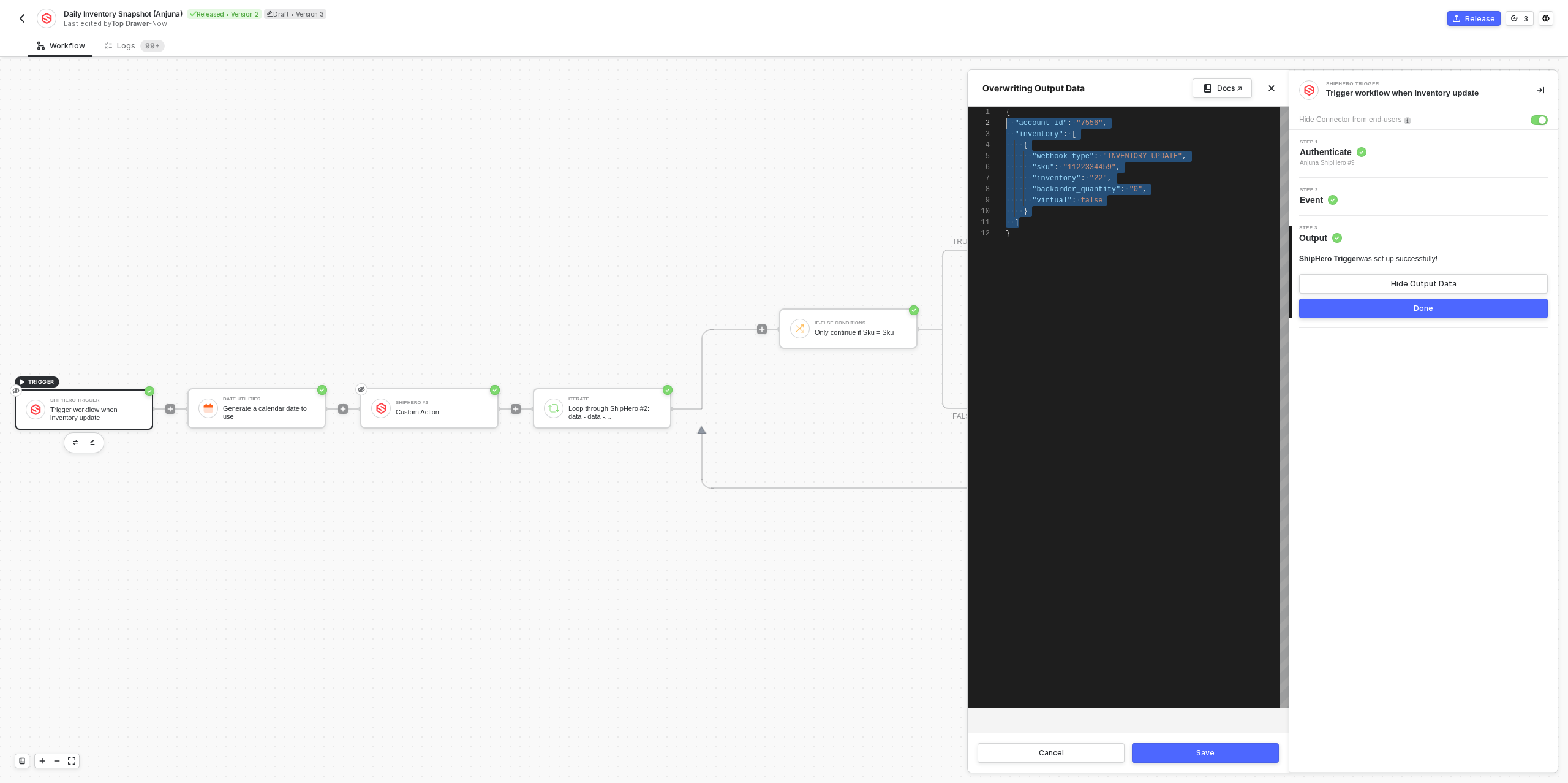
scroll to position [11, 0]
drag, startPoint x: 1030, startPoint y: 224, endPoint x: 1007, endPoint y: 125, distance: 101.6
paste textarea ""on_hand": "96", "sell_ahead": 0, "qty_in_totes": 18, "reserve": 0 } }"
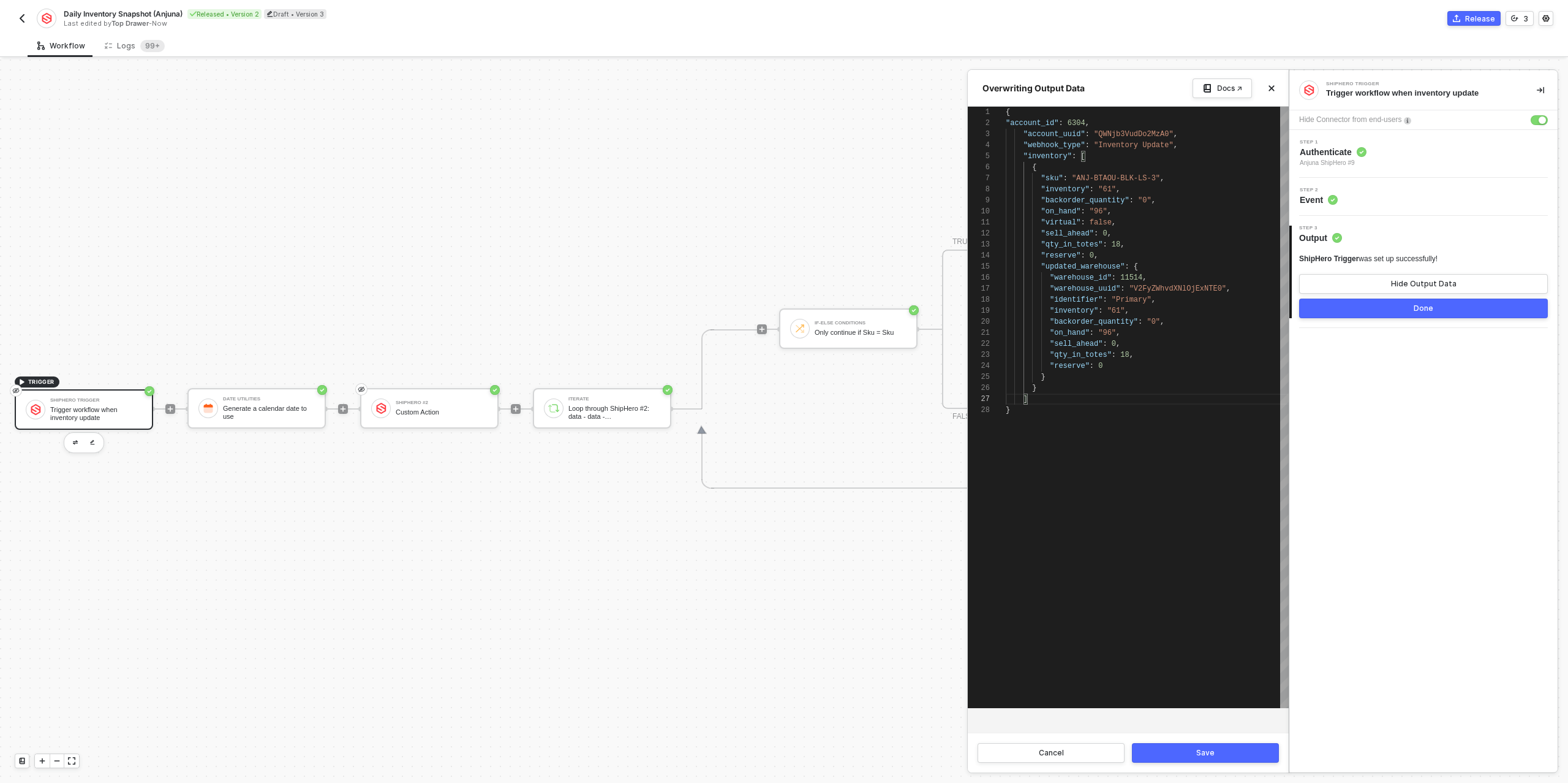
click at [1193, 753] on button "Save" at bounding box center [1205, 753] width 147 height 19
type textarea "{ "account_id": 6304, "account_uuid": "QWNjb3VudDo2MzA0", "webhook_type": "Inve…"
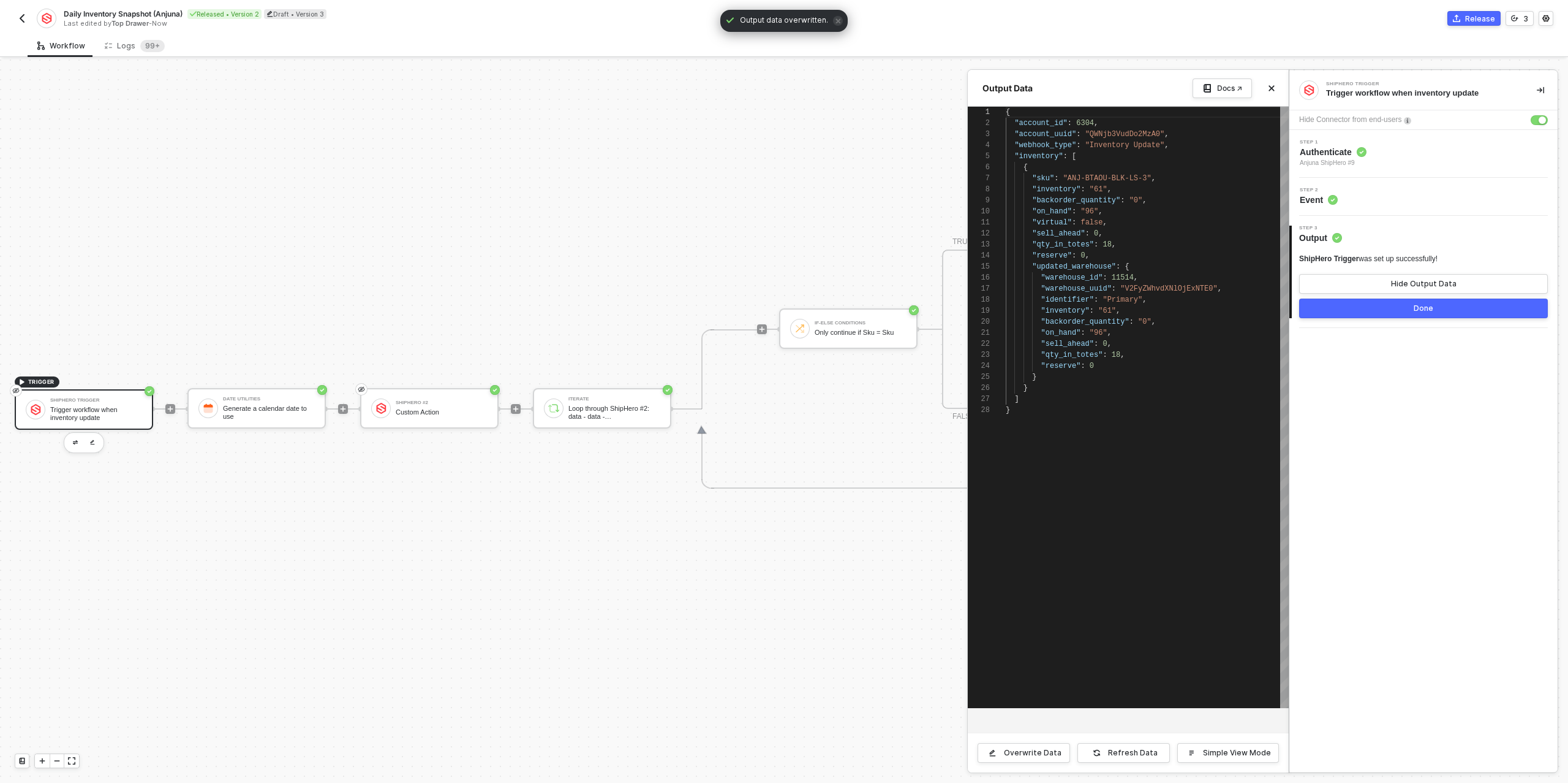
click at [1360, 310] on button "Done" at bounding box center [1423, 308] width 248 height 19
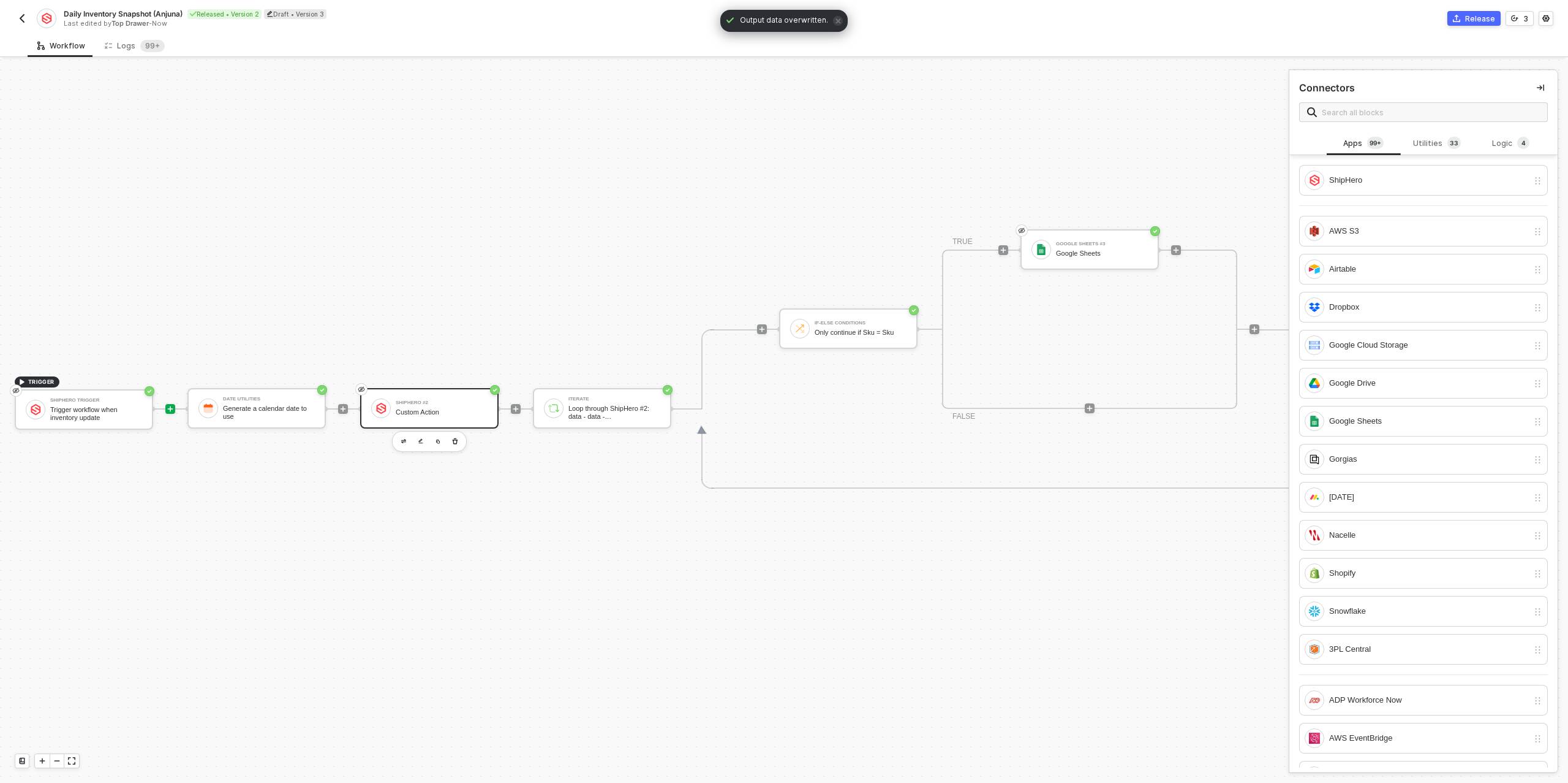
click at [430, 415] on div "ShipHero #2 Custom Action" at bounding box center [441, 408] width 92 height 24
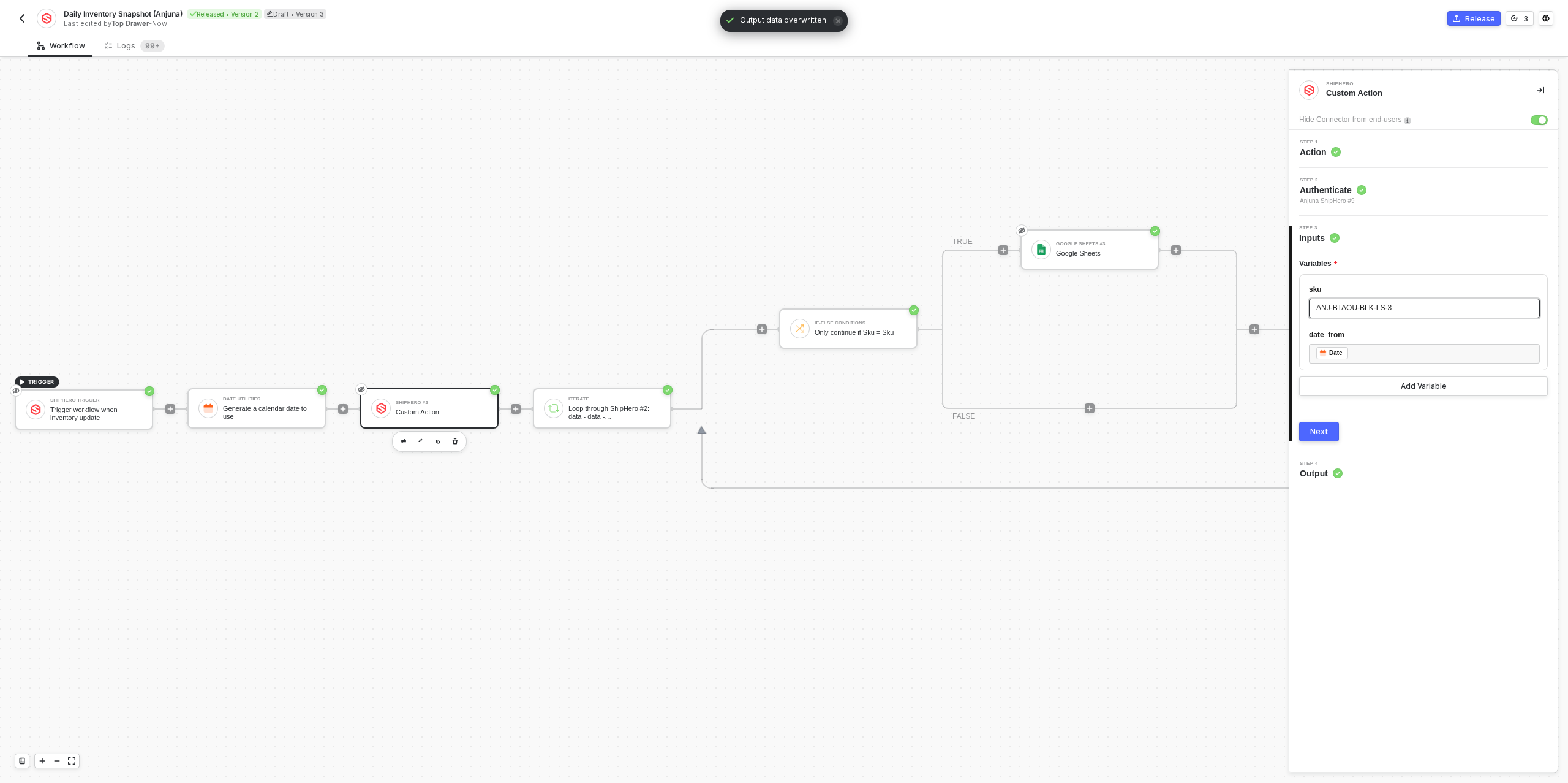
click at [1430, 308] on div "ANJ-BTAOU-BLK-LS-3" at bounding box center [1424, 307] width 217 height 12
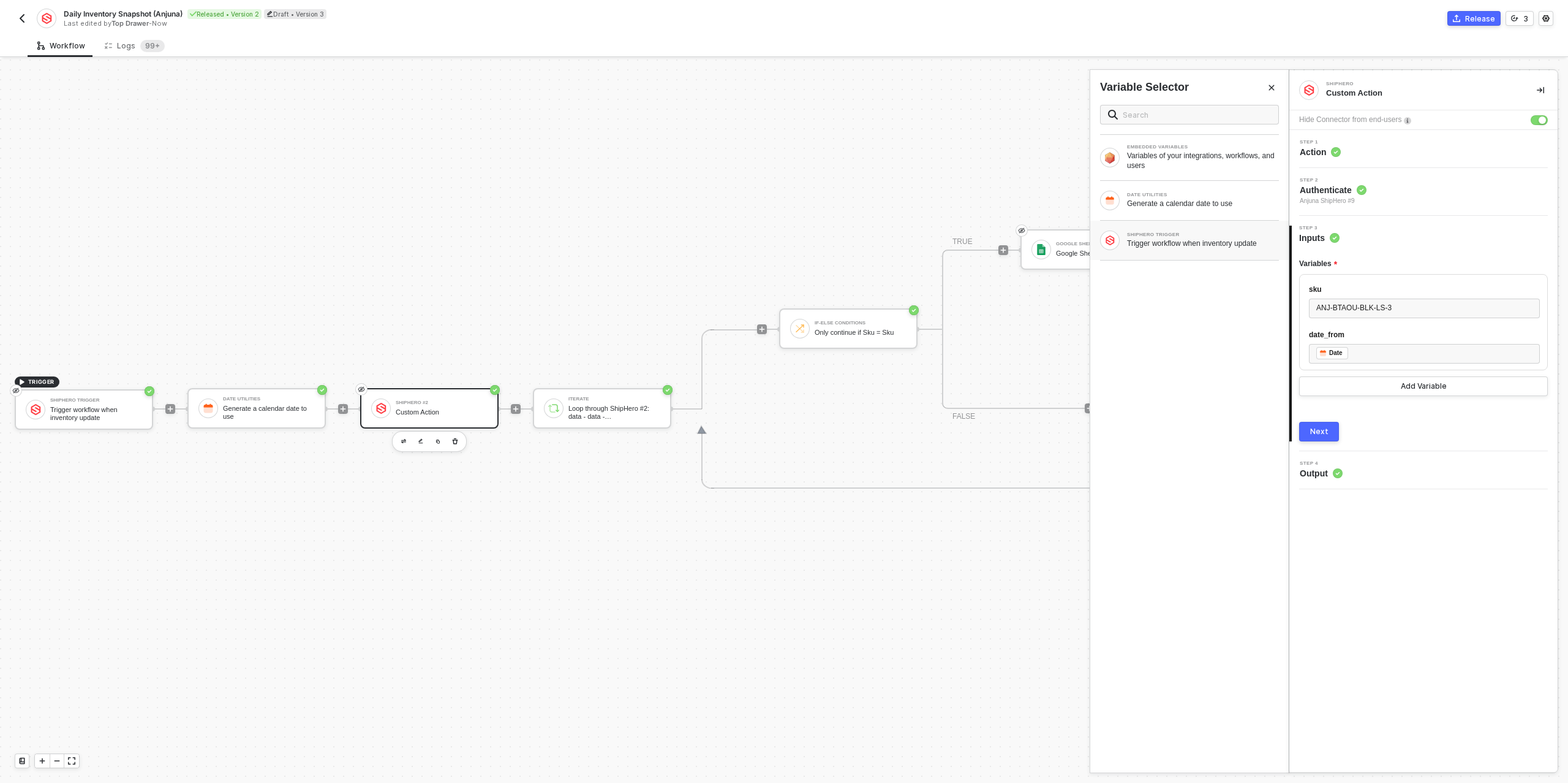
click at [1183, 233] on div "SHIPHERO TRIGGER" at bounding box center [1203, 235] width 152 height 5
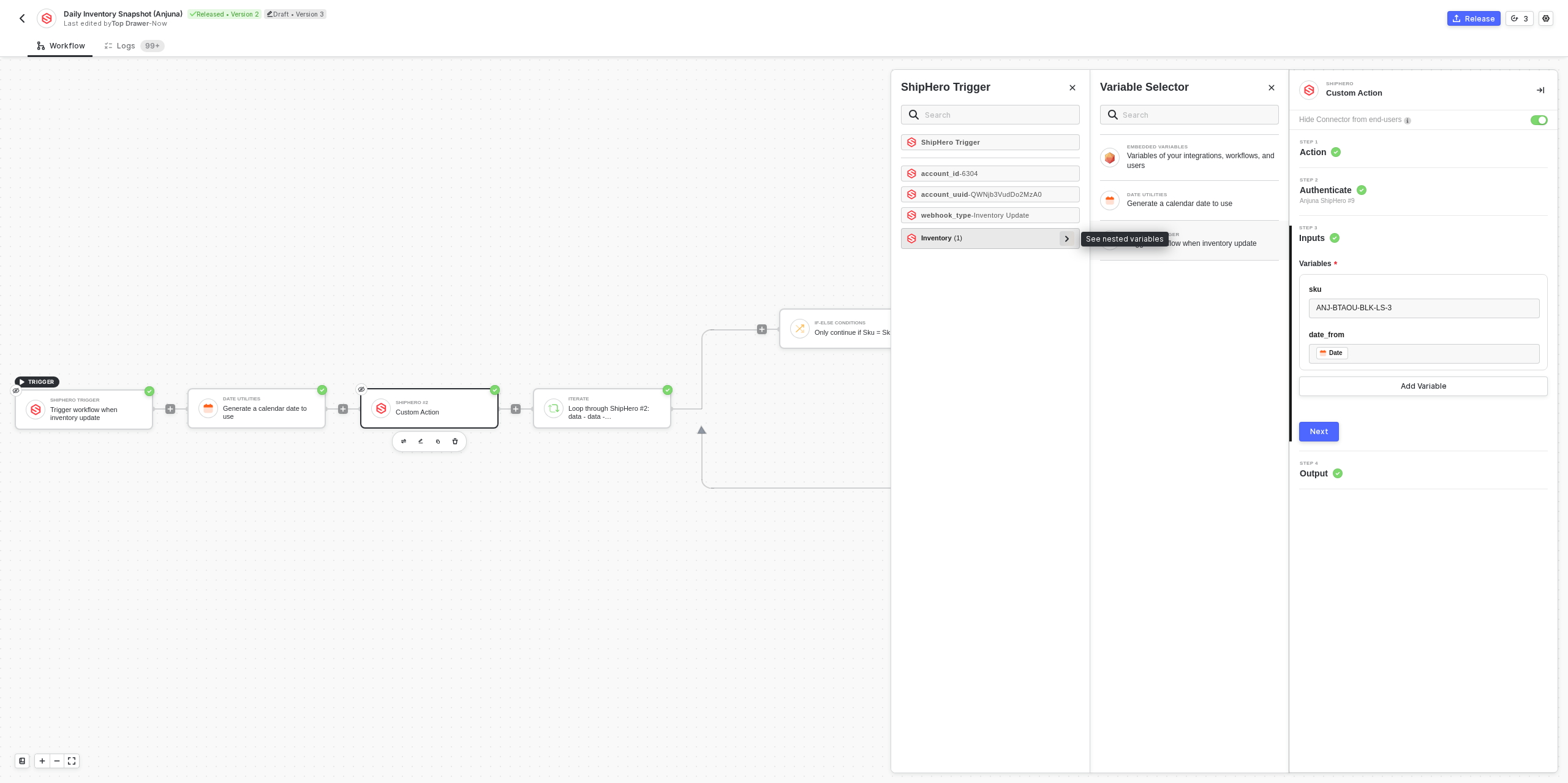
click at [1065, 235] on div at bounding box center [1067, 237] width 6 height 13
click at [1061, 255] on icon at bounding box center [1062, 258] width 4 height 6
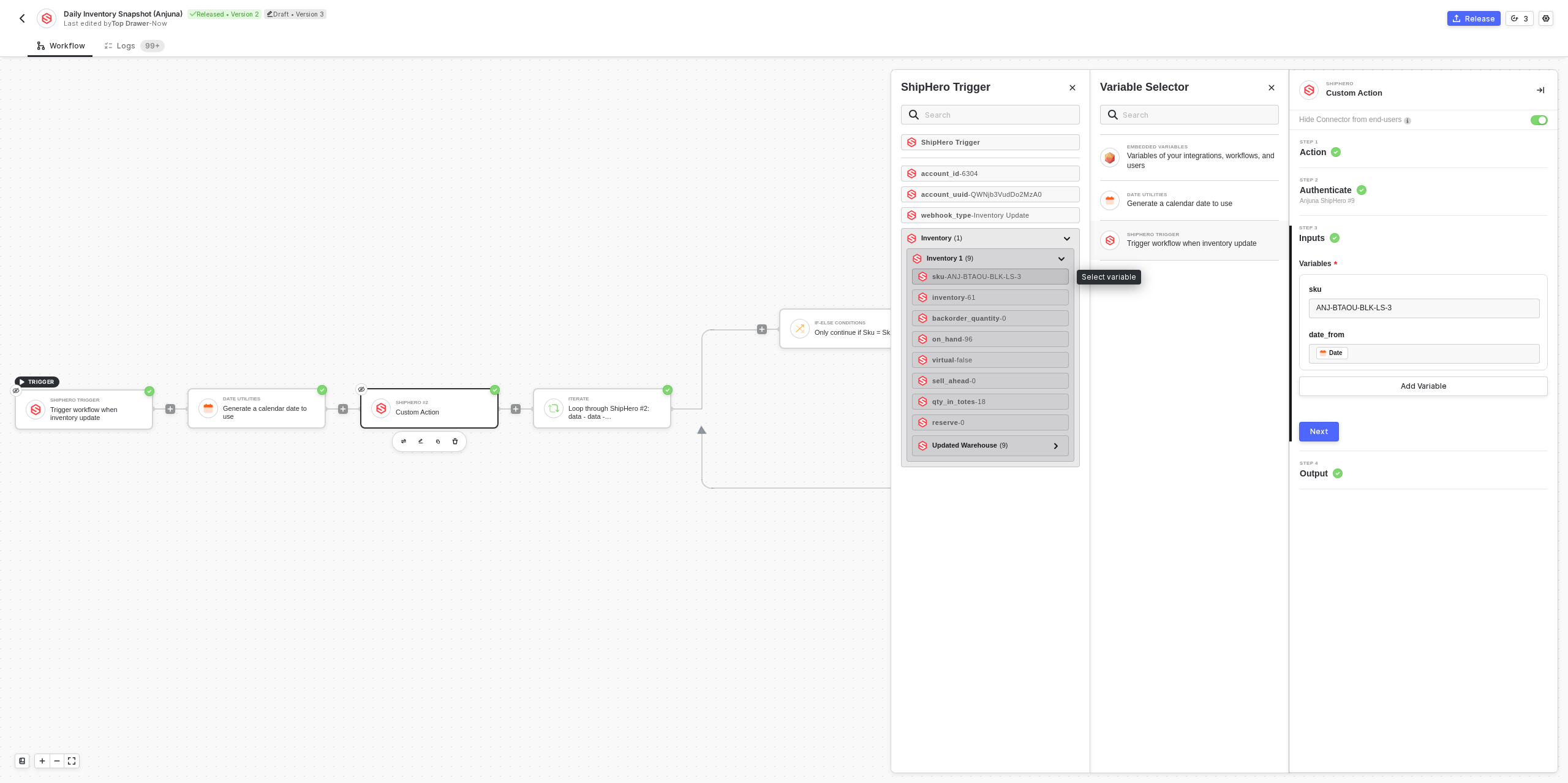
click at [1021, 273] on span "- ANJ-BTAOU-BLK-LS-3" at bounding box center [983, 276] width 77 height 8
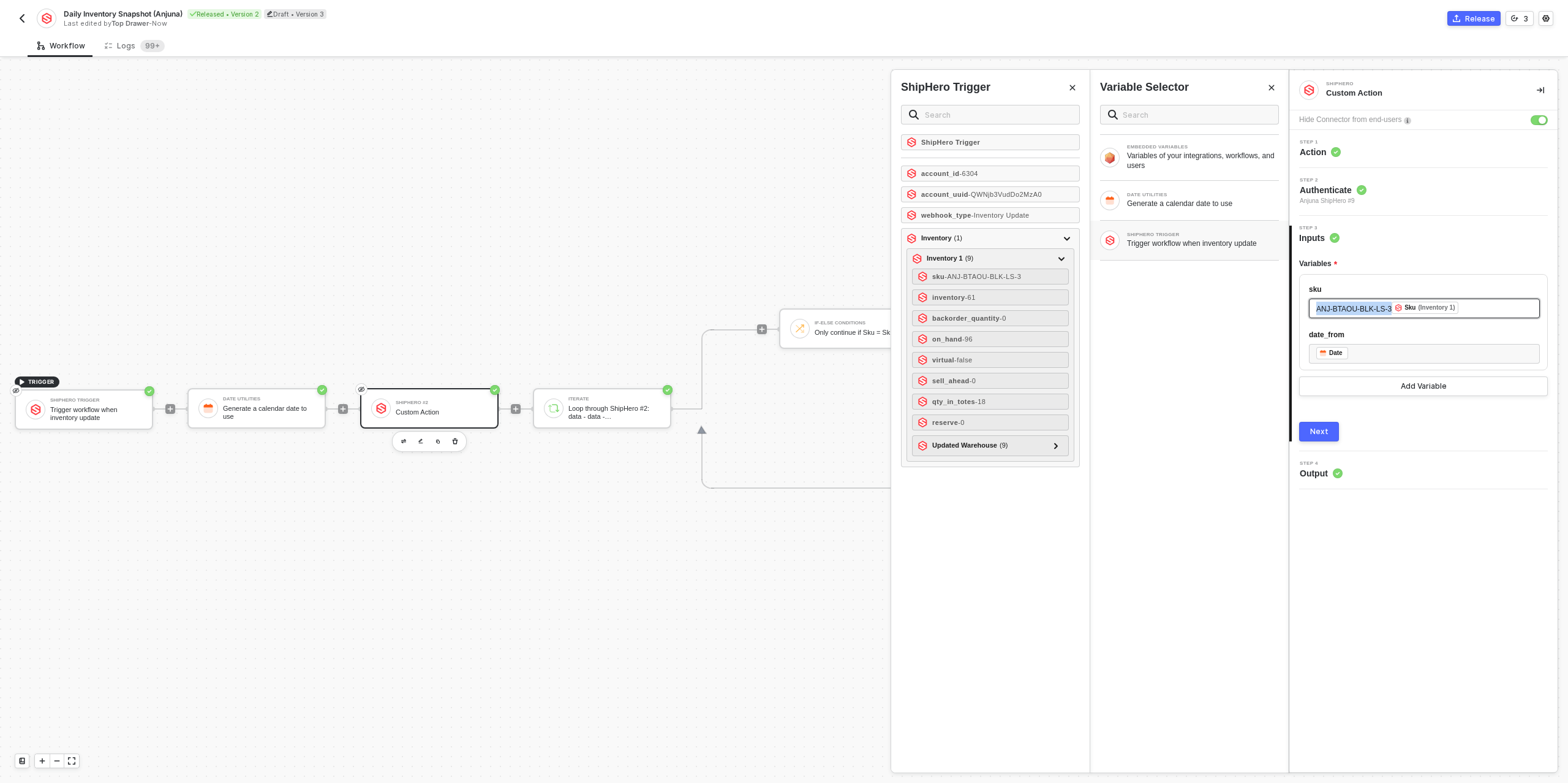
drag, startPoint x: 1394, startPoint y: 312, endPoint x: 1307, endPoint y: 311, distance: 87.0
click at [1307, 311] on div "sku ANJ-BTAOU-BLK-LS-3 ﻿ Sku (Inventory 1) ﻿ date_from ﻿ ﻿ Date ﻿" at bounding box center [1423, 322] width 248 height 96
click at [1328, 432] on button "Next" at bounding box center [1320, 431] width 40 height 19
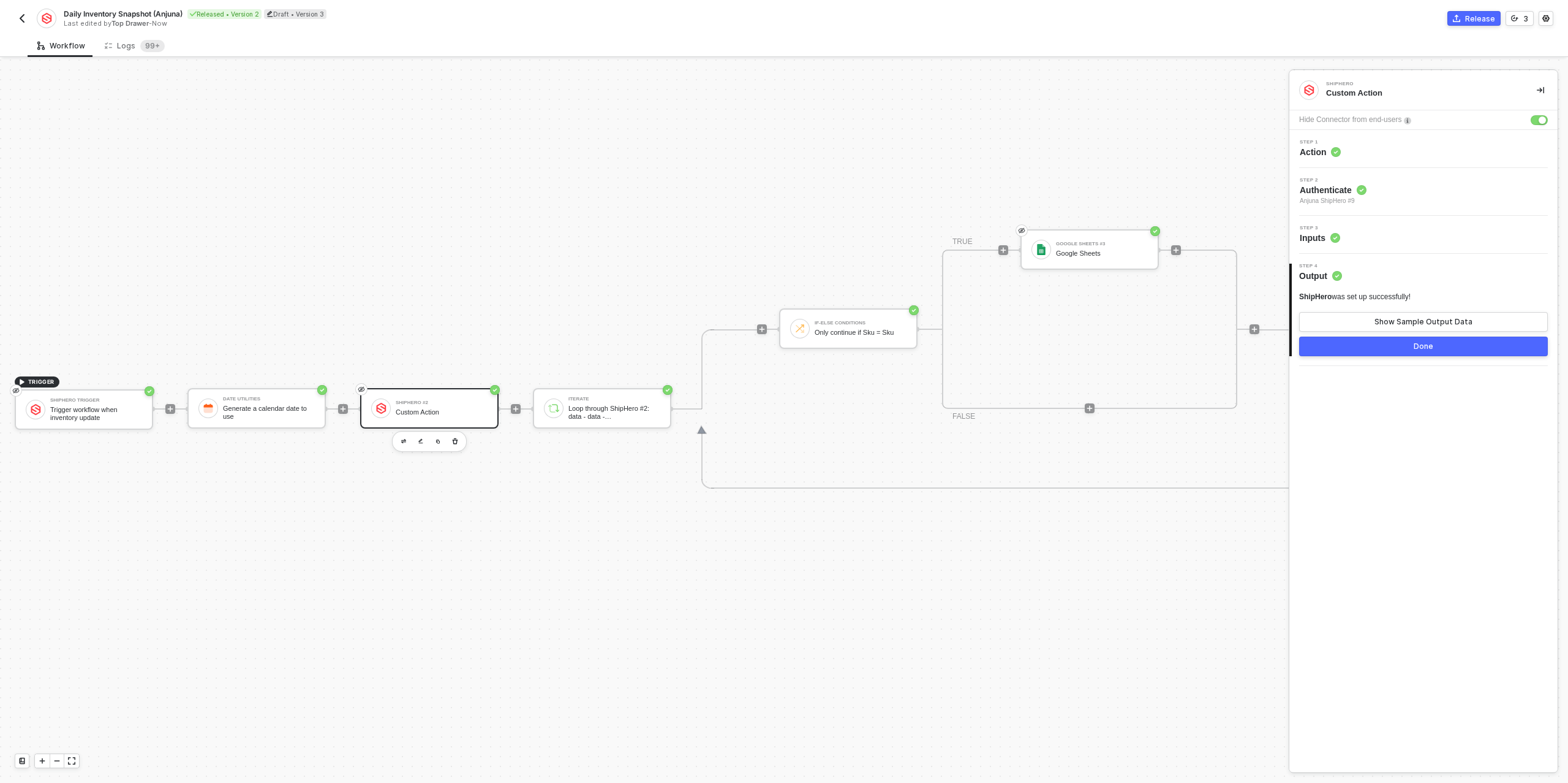
click at [1386, 345] on button "Done" at bounding box center [1423, 346] width 248 height 19
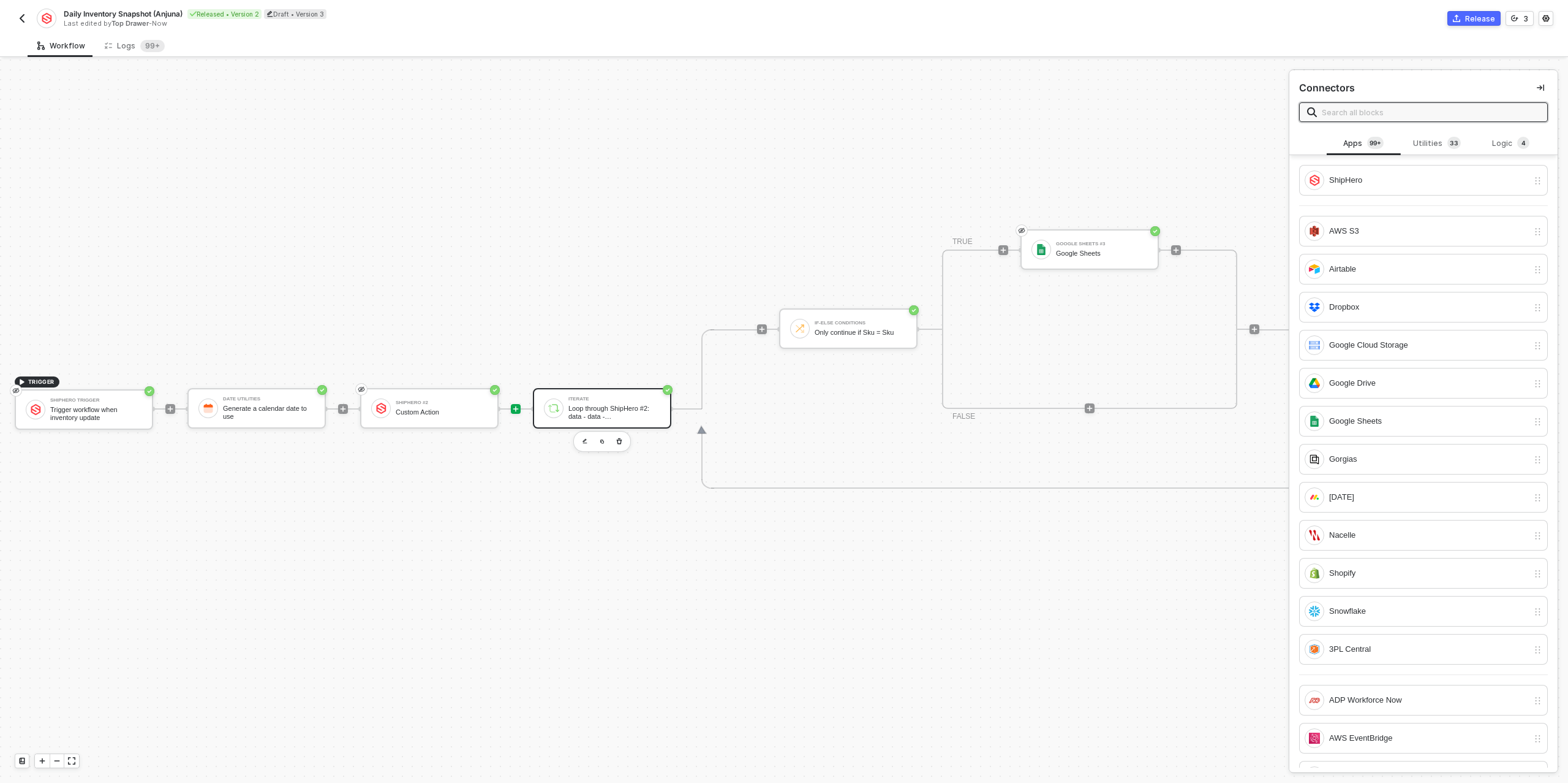
click at [612, 417] on div "Loop through ShipHero #2: data - data - inventory_changes - data - Edges" at bounding box center [614, 412] width 92 height 15
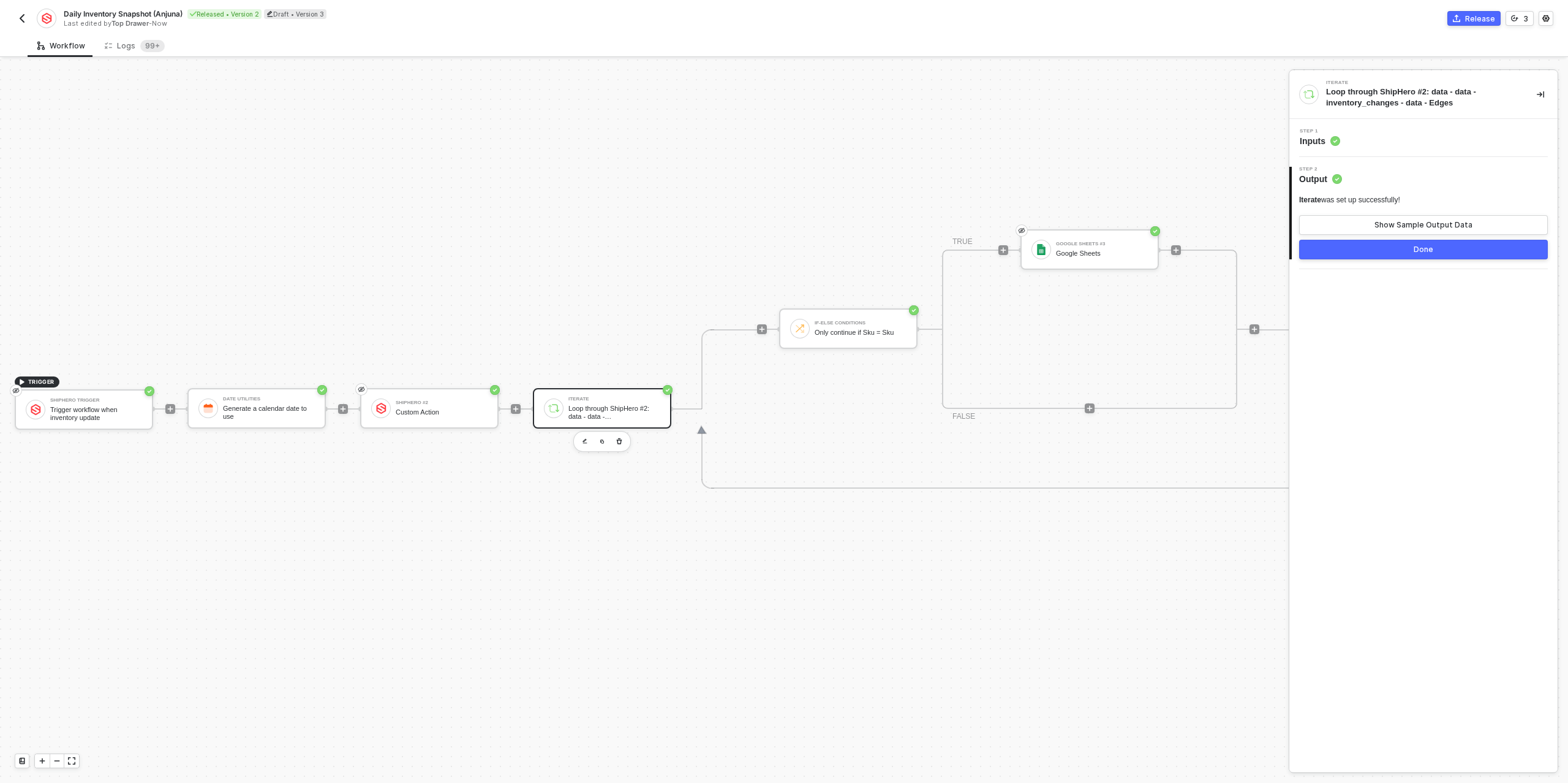
click at [1388, 144] on div "Step 1 Inputs" at bounding box center [1425, 138] width 265 height 19
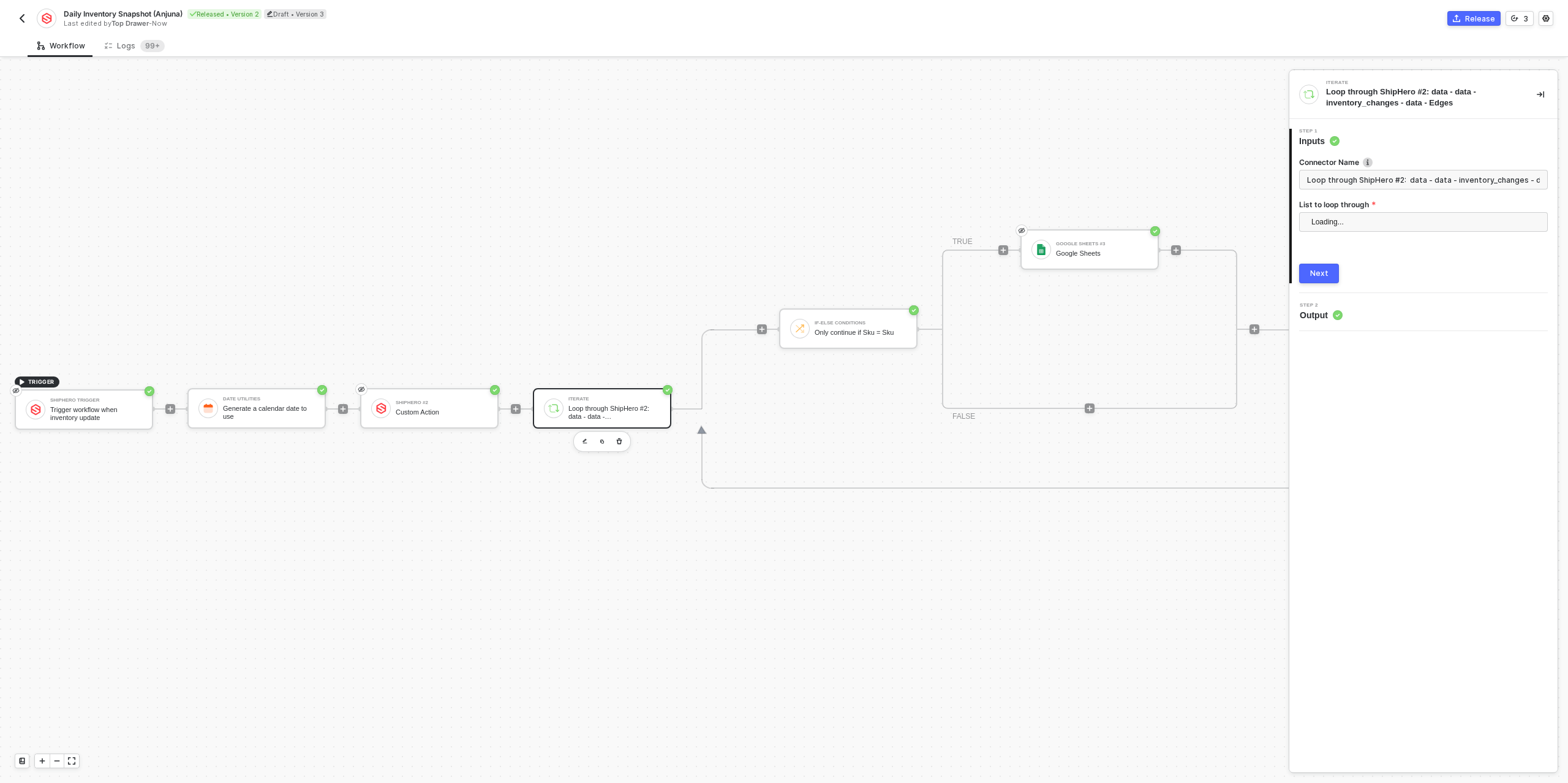
scroll to position [0, 33]
click at [1371, 180] on input "Loop through ShipHero #2: data - data - inventory_changes - data - Edges" at bounding box center [1423, 179] width 248 height 19
click at [1385, 222] on span "ShipHero #2: data - data - inventory_changes - data - Edges" at bounding box center [1425, 222] width 229 height 19
click at [1390, 266] on div "ShipHero #2: data - data - inventory_changes - data - Edges" at bounding box center [1424, 265] width 230 height 13
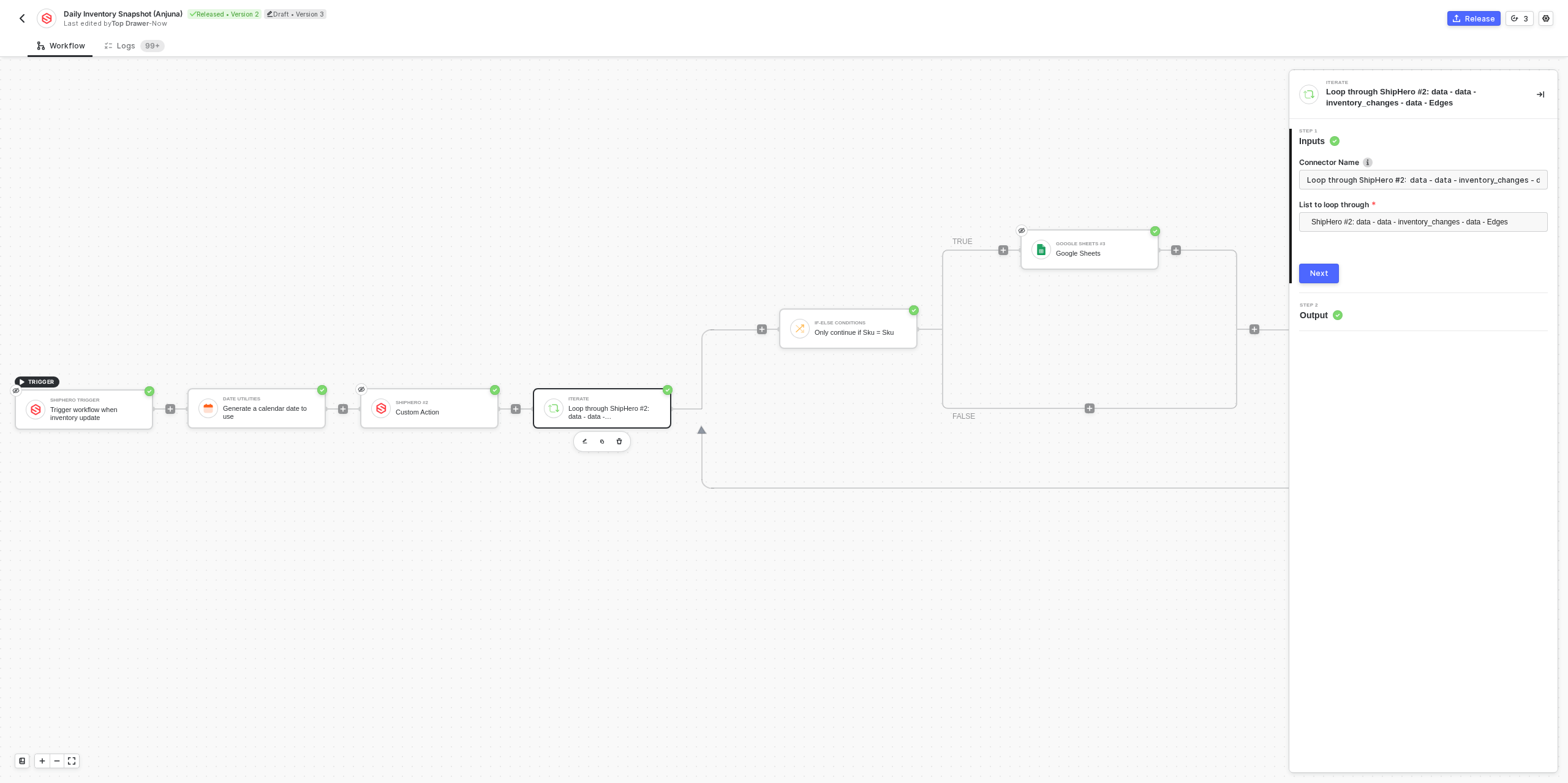
click at [1327, 275] on div "Next" at bounding box center [1320, 273] width 19 height 10
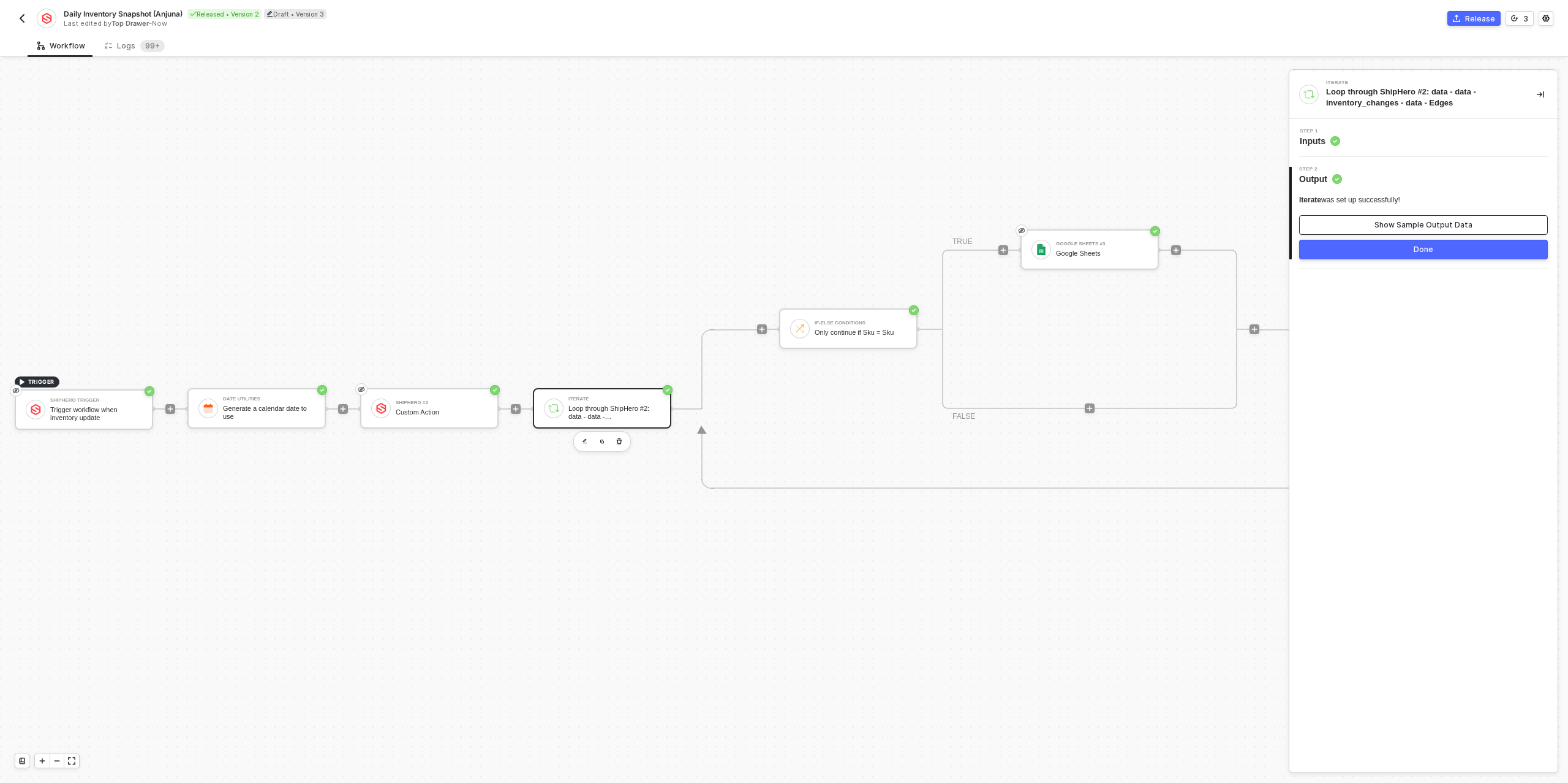
click at [1378, 222] on div "Show Sample Output Data" at bounding box center [1424, 225] width 98 height 10
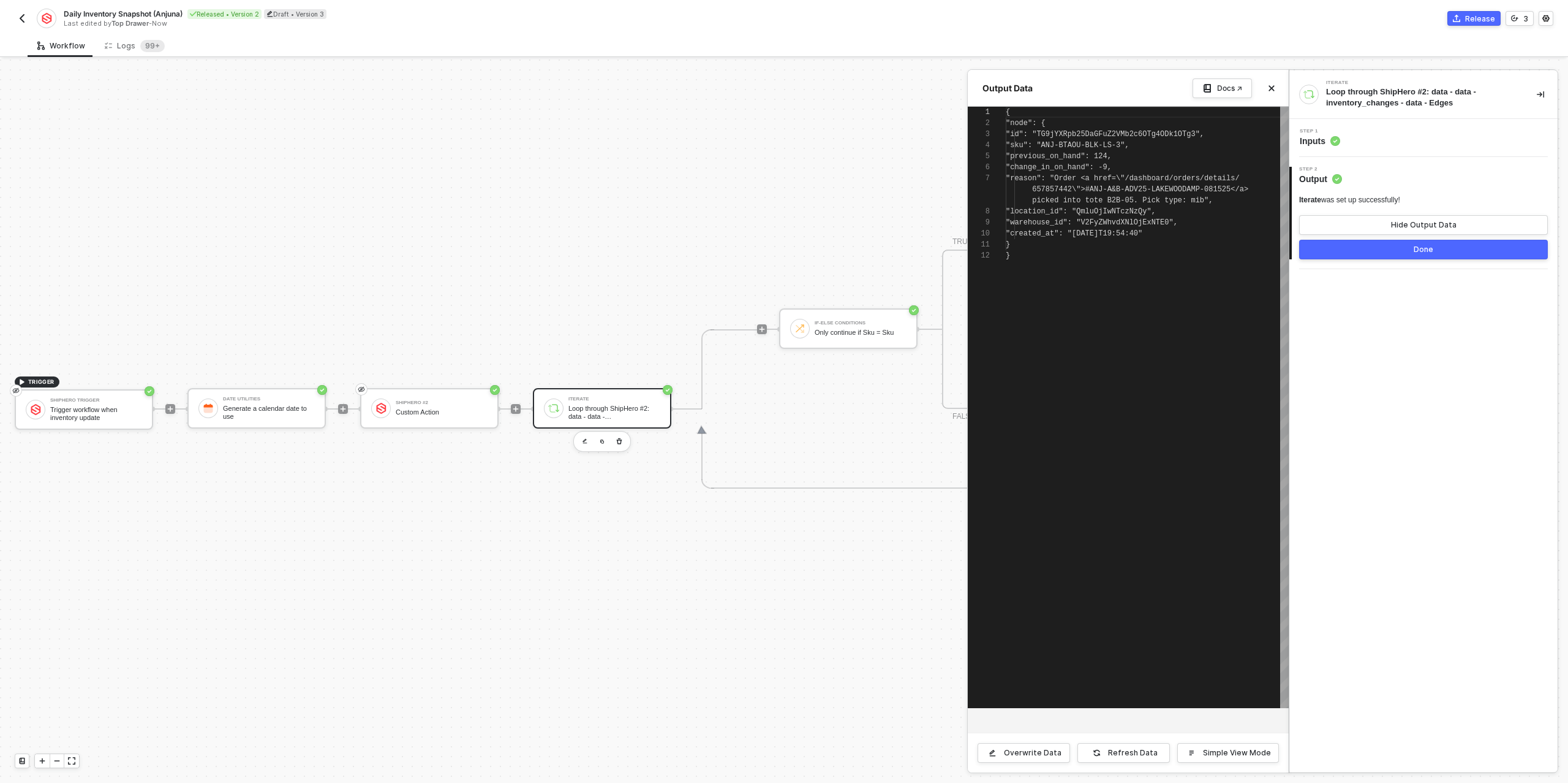
scroll to position [88, 0]
click at [1369, 247] on button "Done" at bounding box center [1423, 249] width 248 height 19
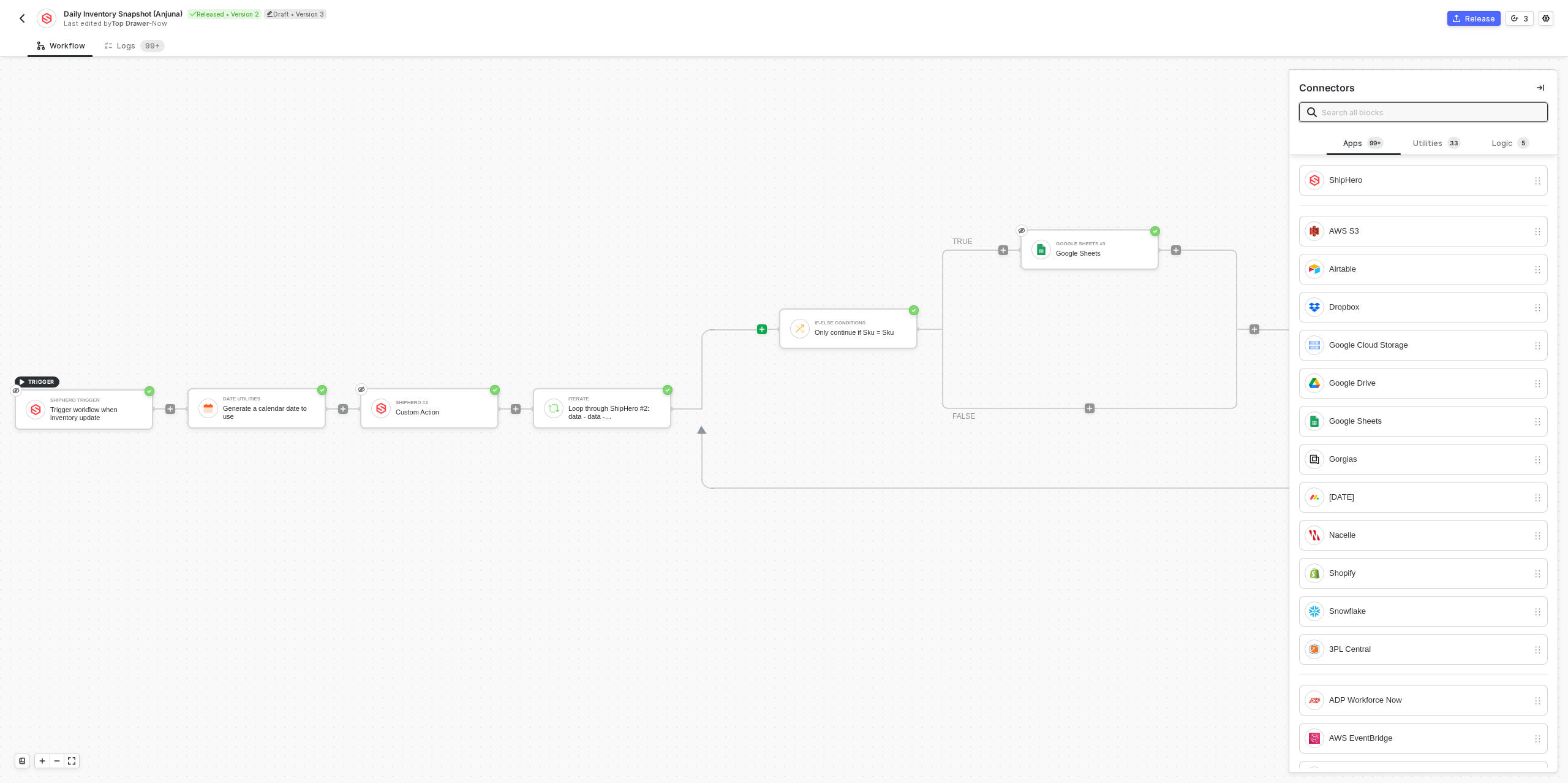
click at [1480, 20] on div "Release" at bounding box center [1480, 18] width 30 height 10
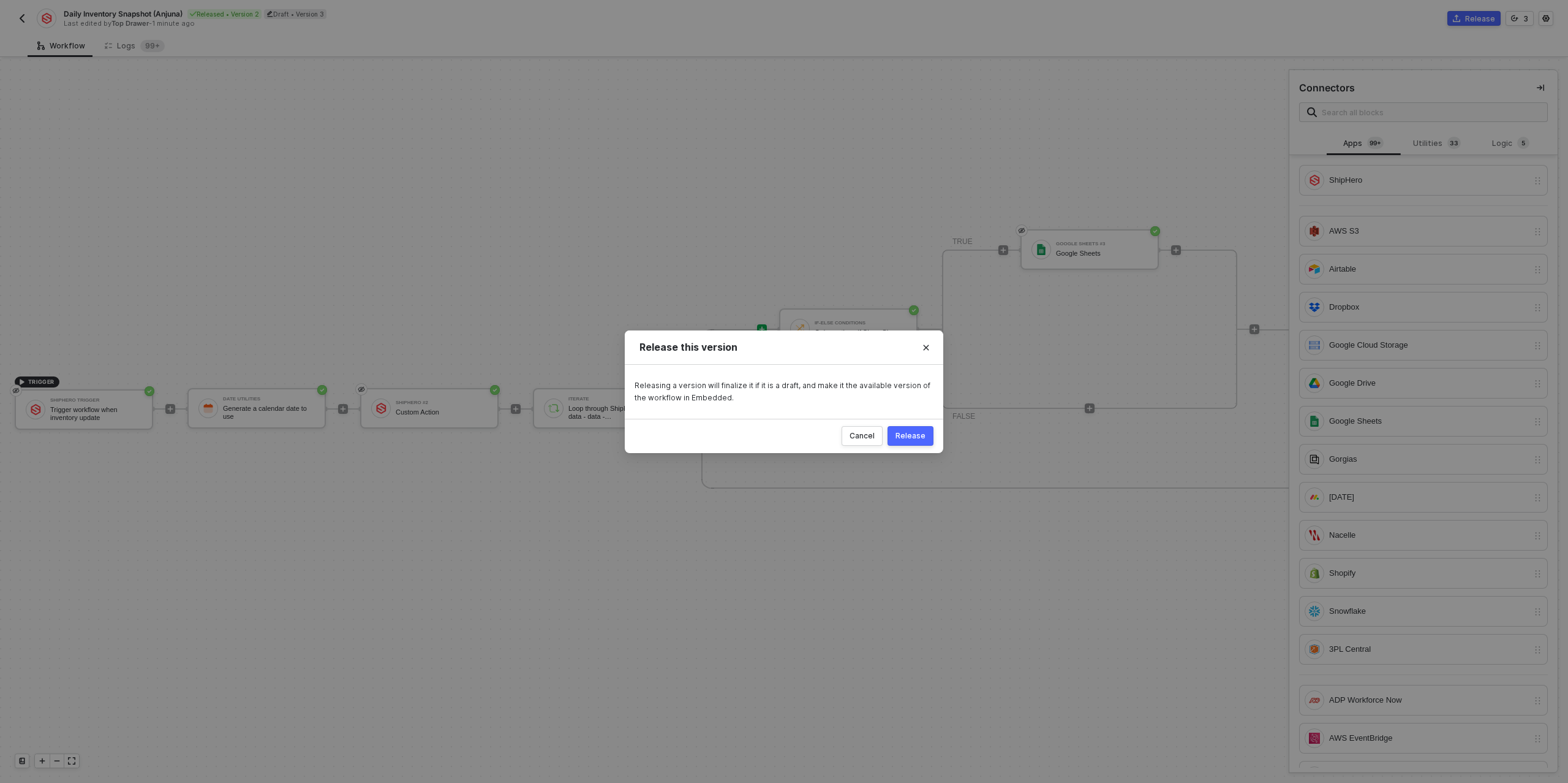
click at [913, 440] on div "Release" at bounding box center [910, 435] width 30 height 10
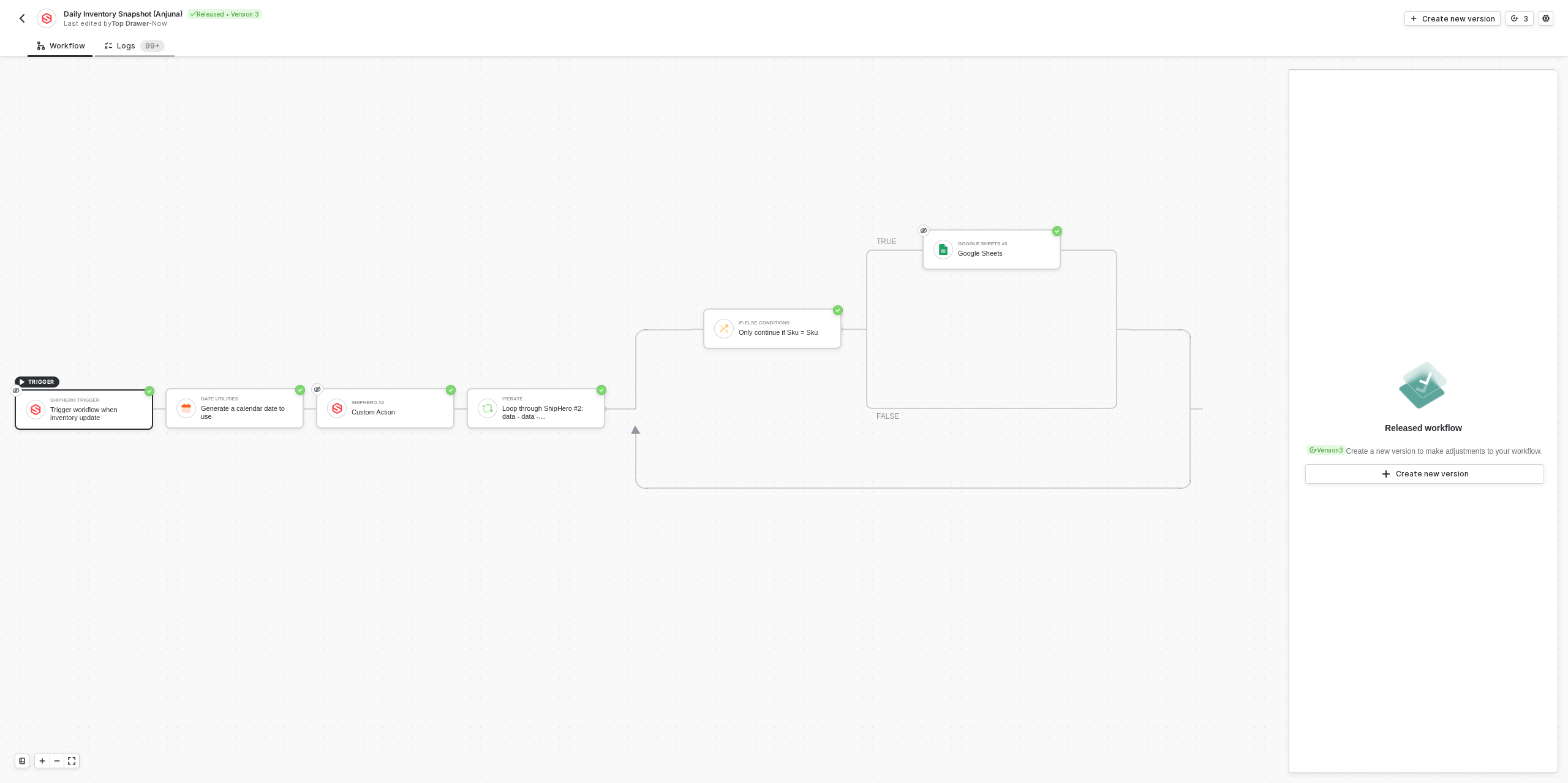
click at [123, 40] on div "Logs 99+" at bounding box center [134, 46] width 60 height 12
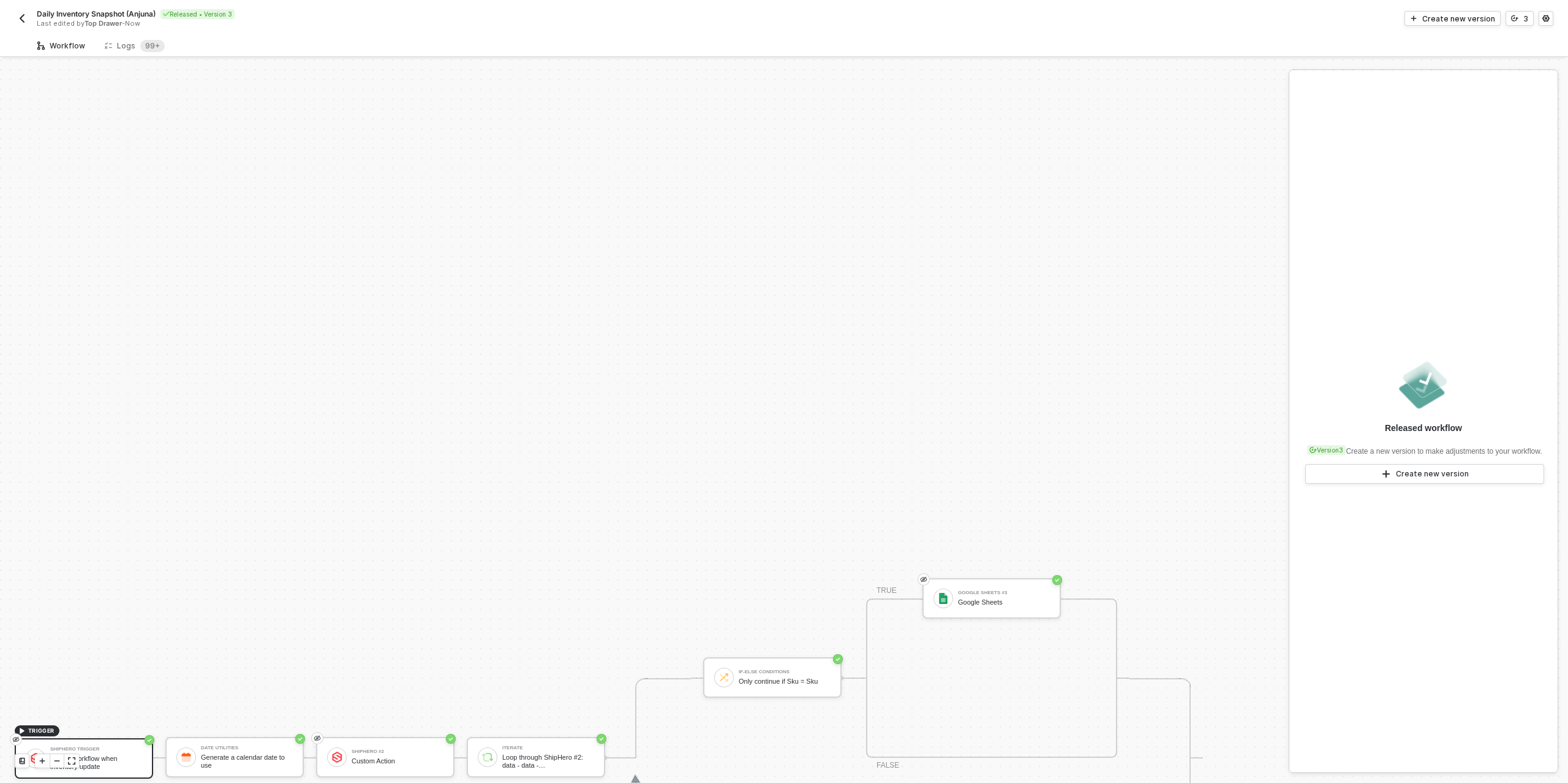
scroll to position [349, 0]
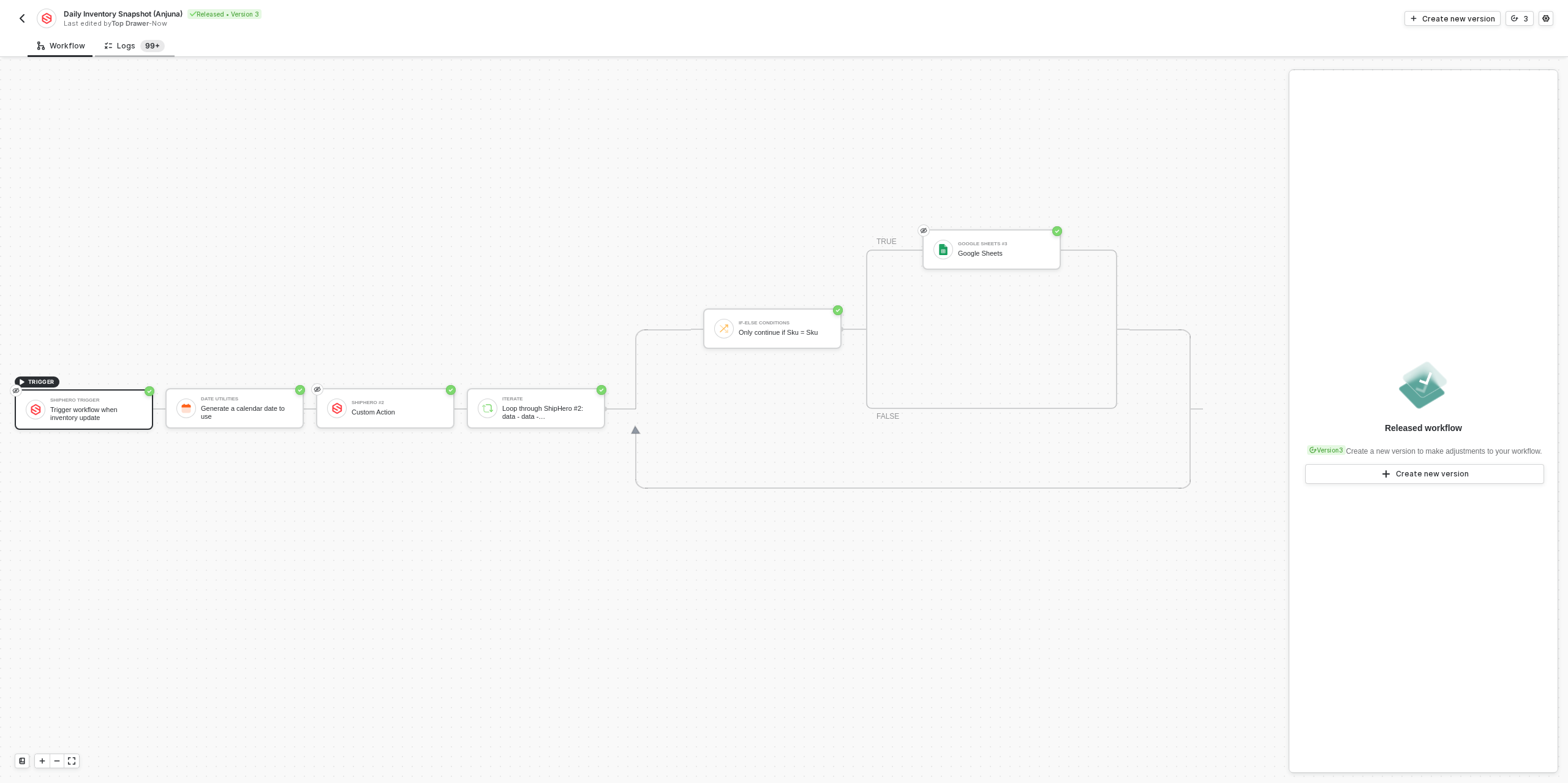
click at [149, 45] on sup "99+" at bounding box center [152, 46] width 24 height 12
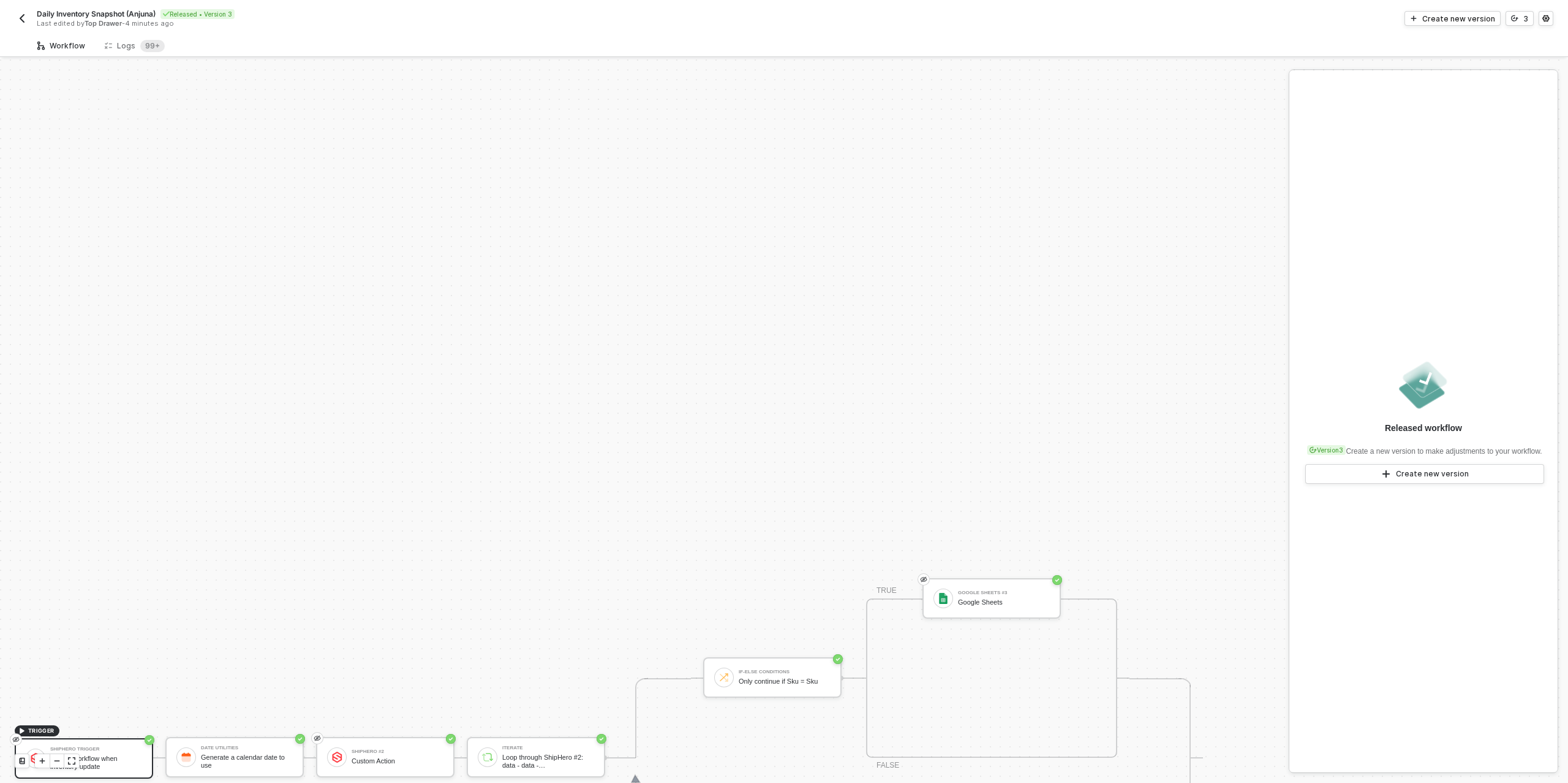
scroll to position [349, 0]
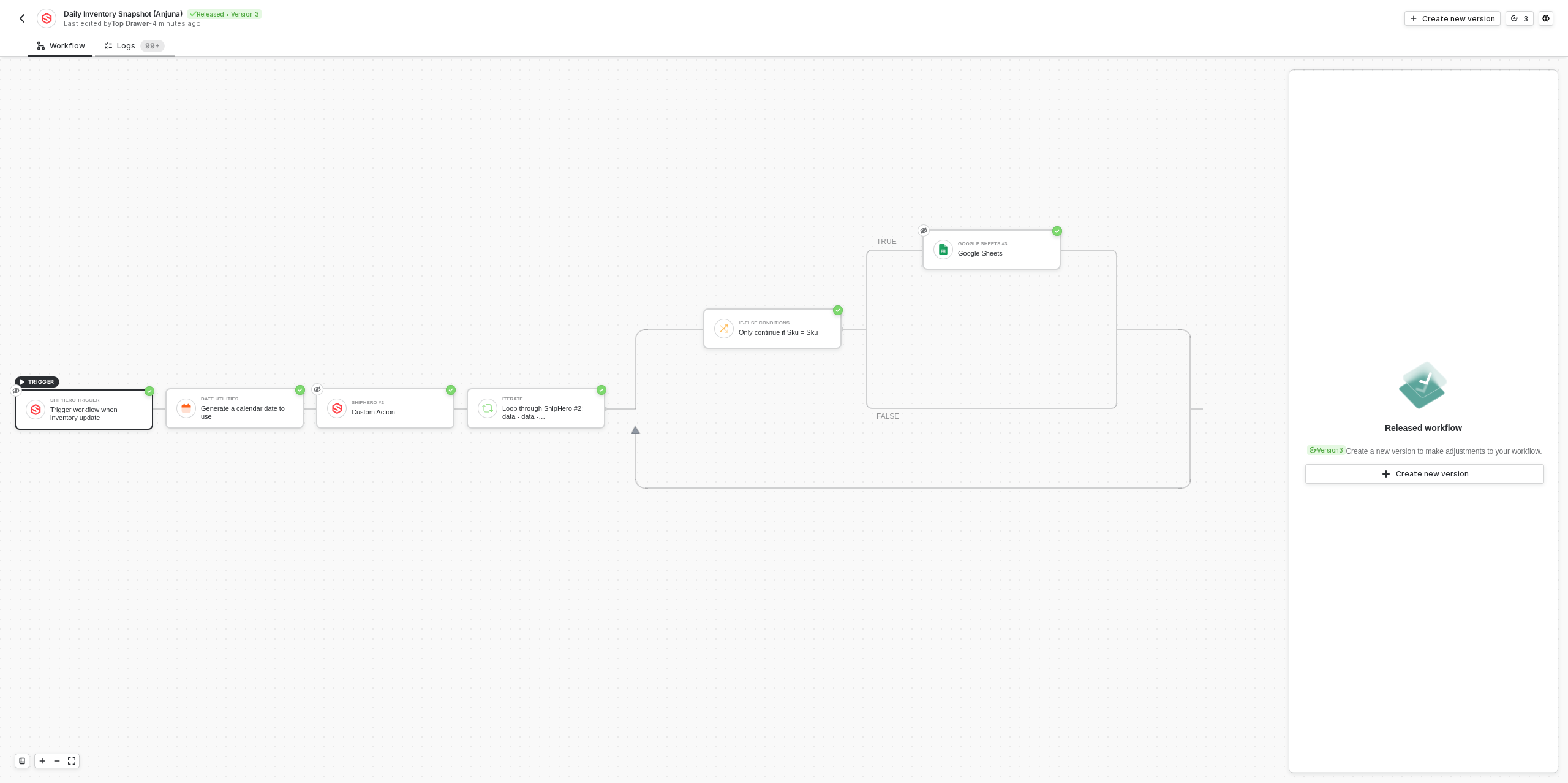
click at [120, 48] on div "Logs 99+" at bounding box center [134, 46] width 60 height 12
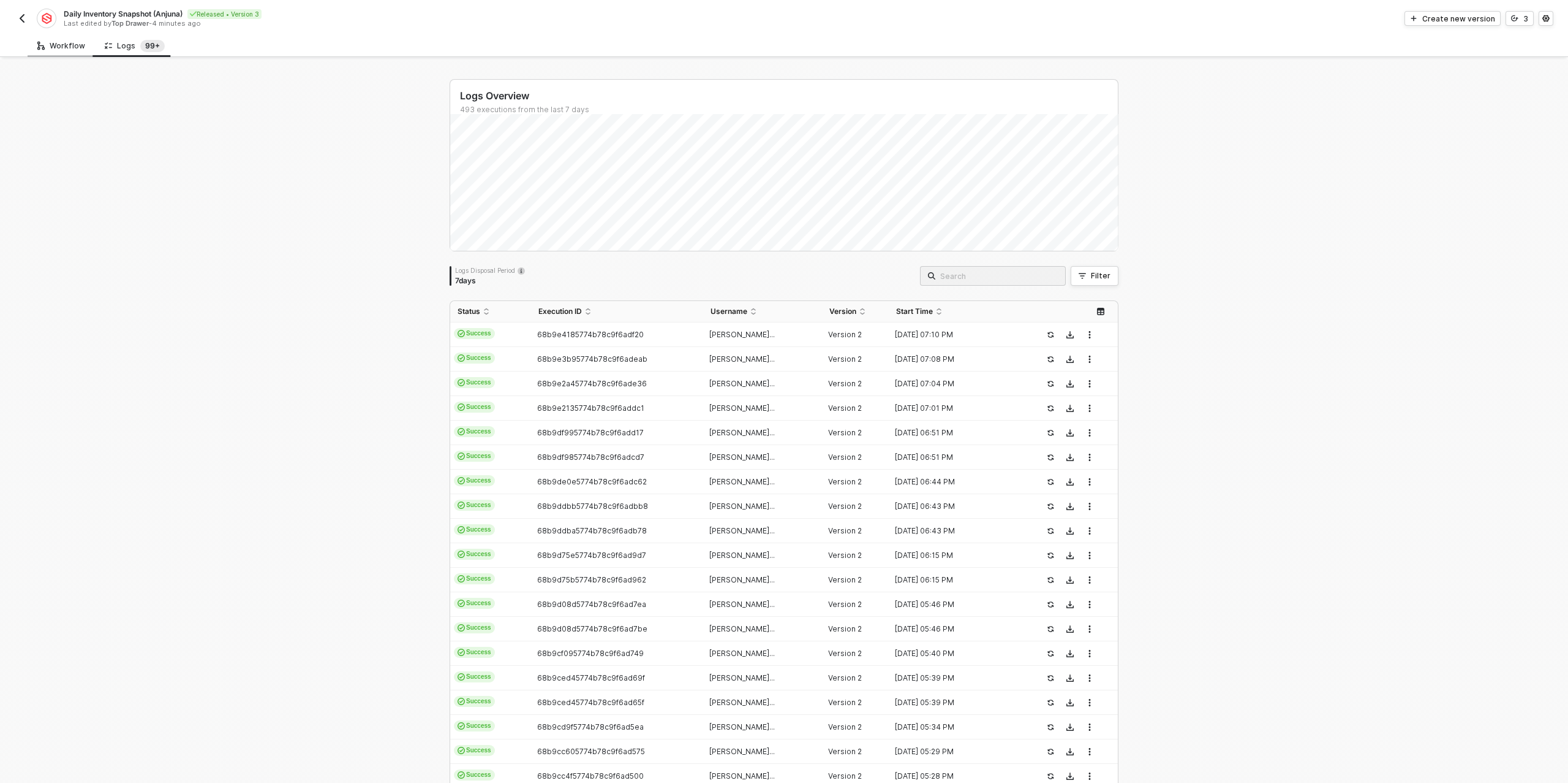
click at [66, 54] on div "Workflow" at bounding box center [61, 46] width 67 height 23
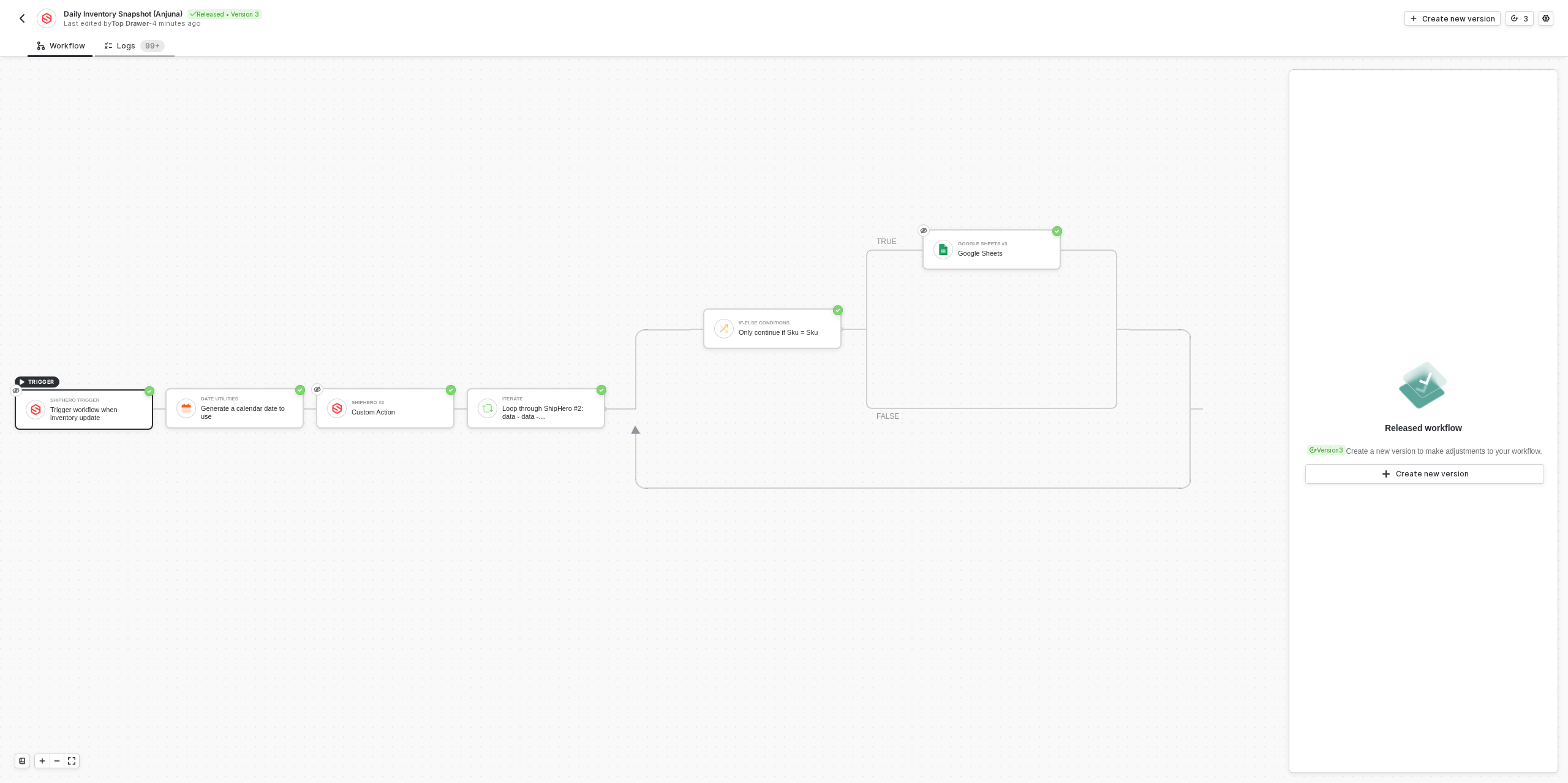
click at [125, 48] on div "Logs 99+" at bounding box center [134, 46] width 60 height 12
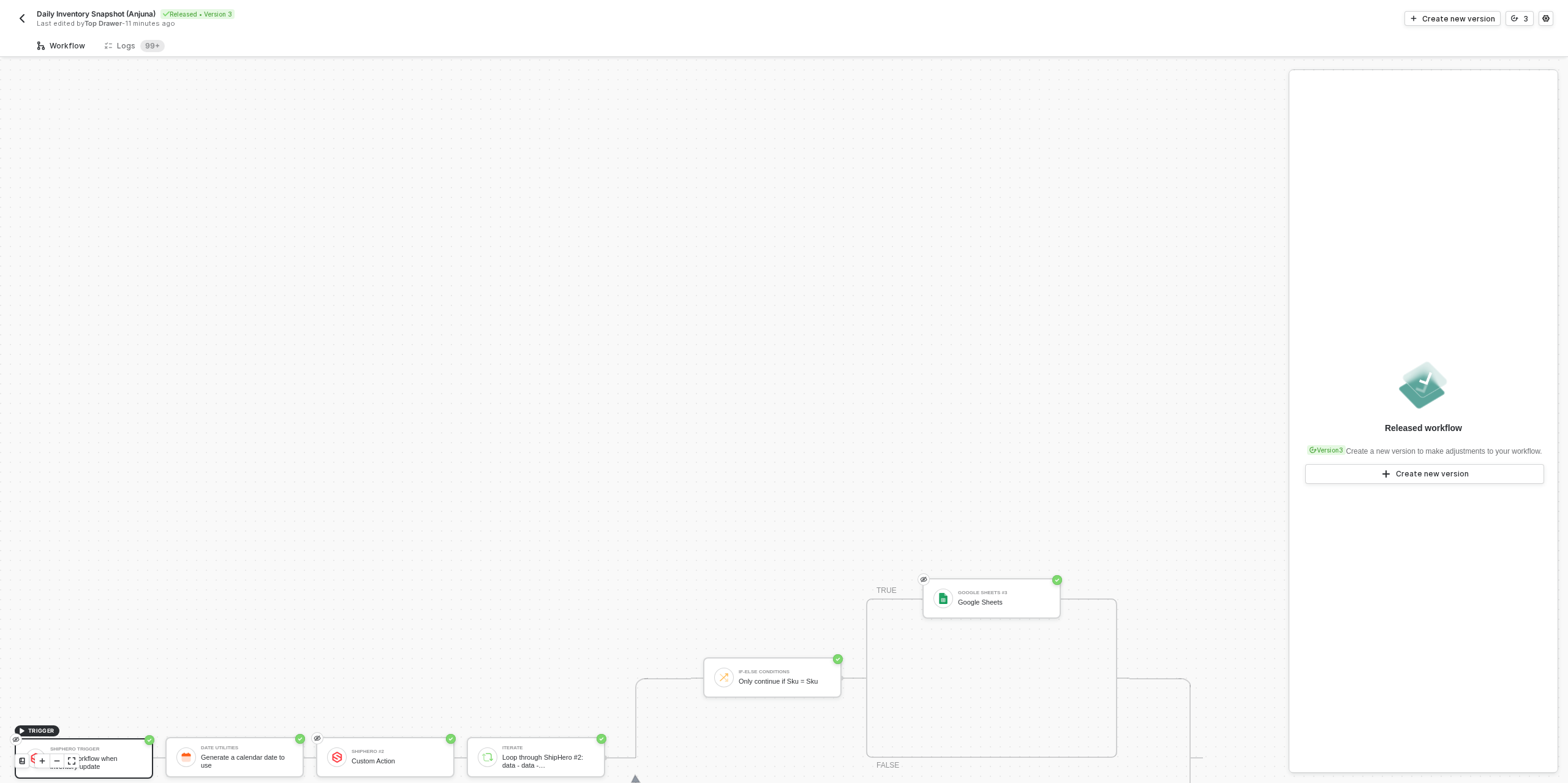
scroll to position [349, 0]
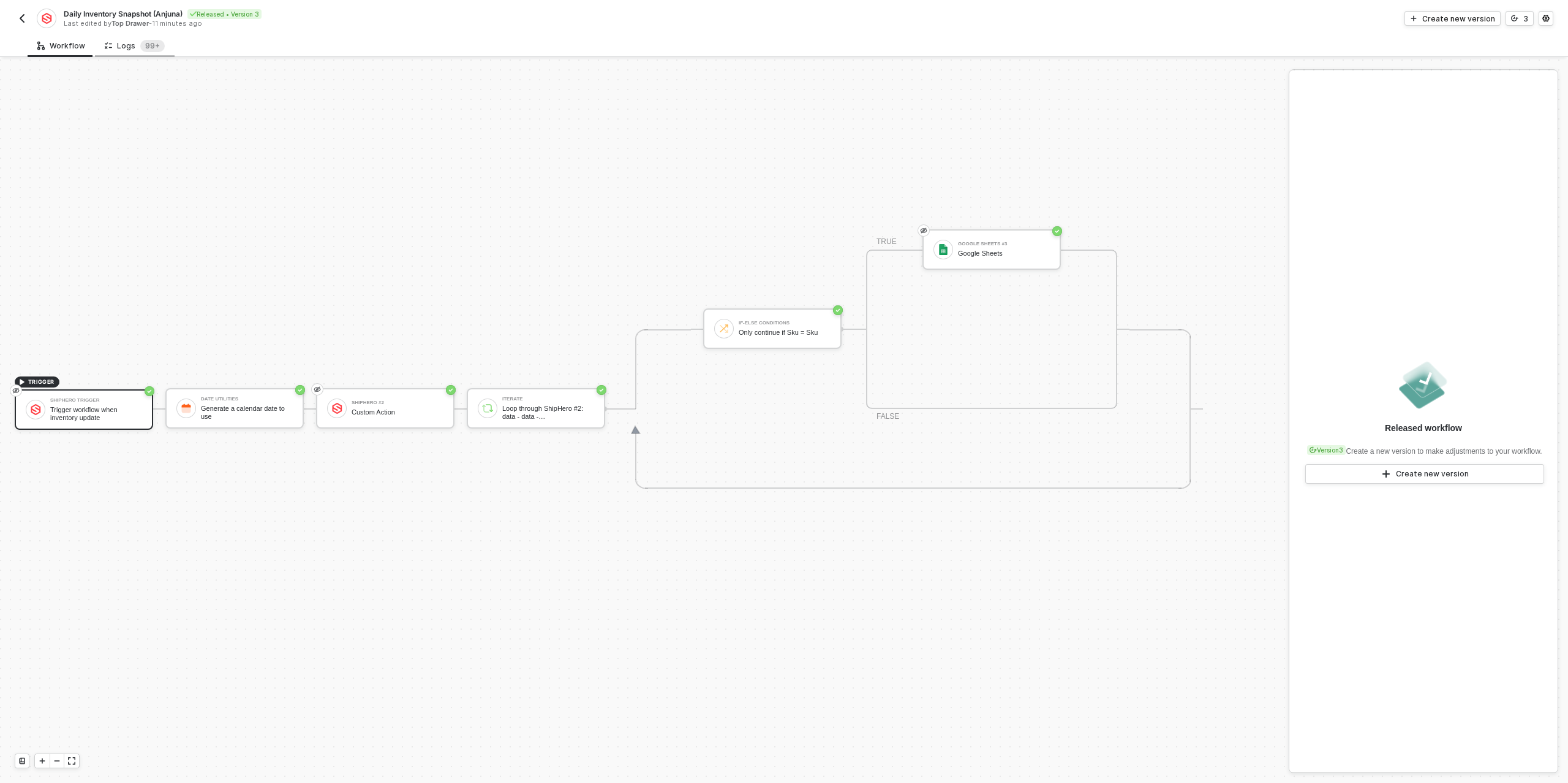
click at [131, 46] on div "Logs 99+" at bounding box center [134, 46] width 60 height 12
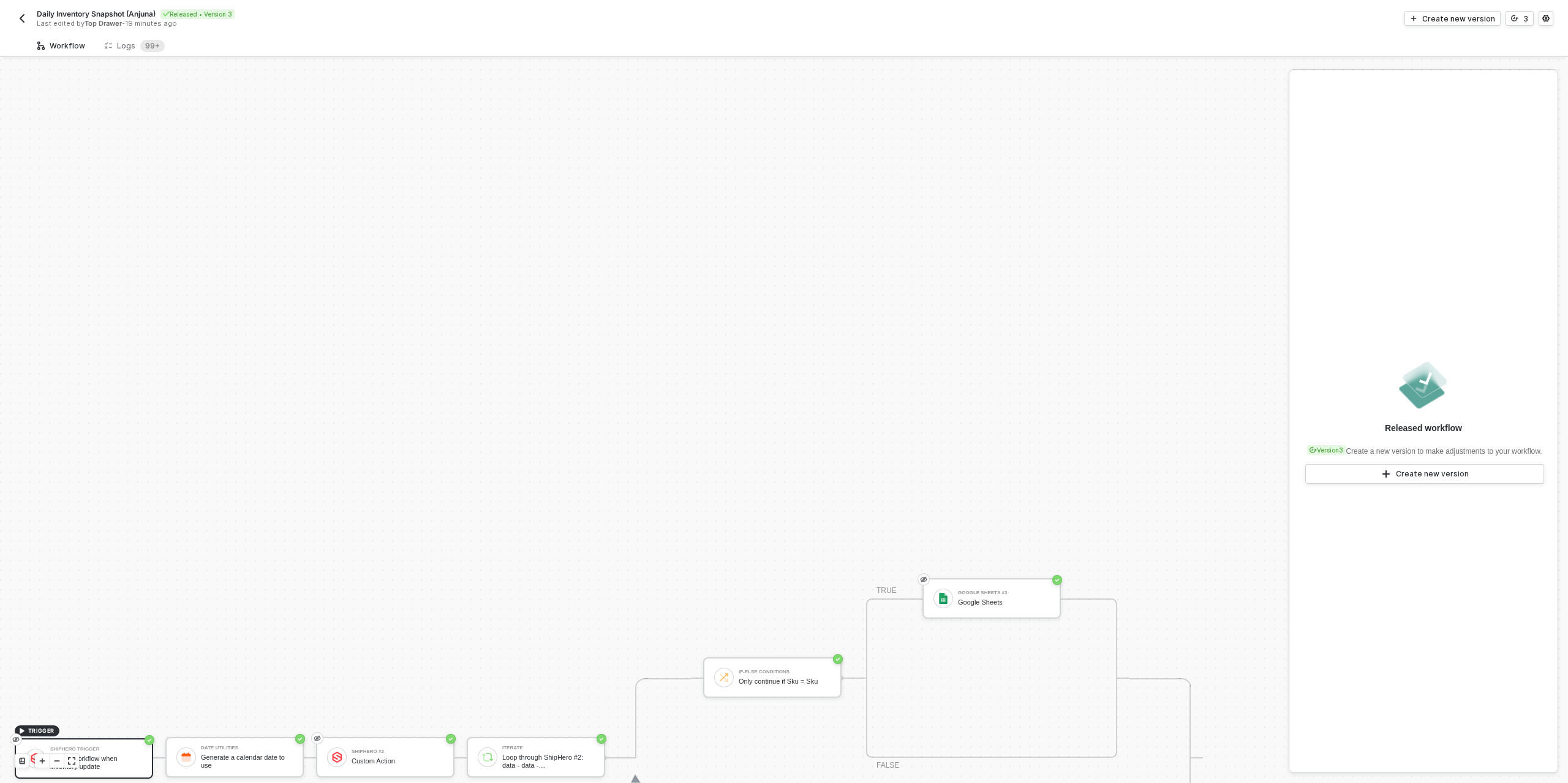
scroll to position [349, 0]
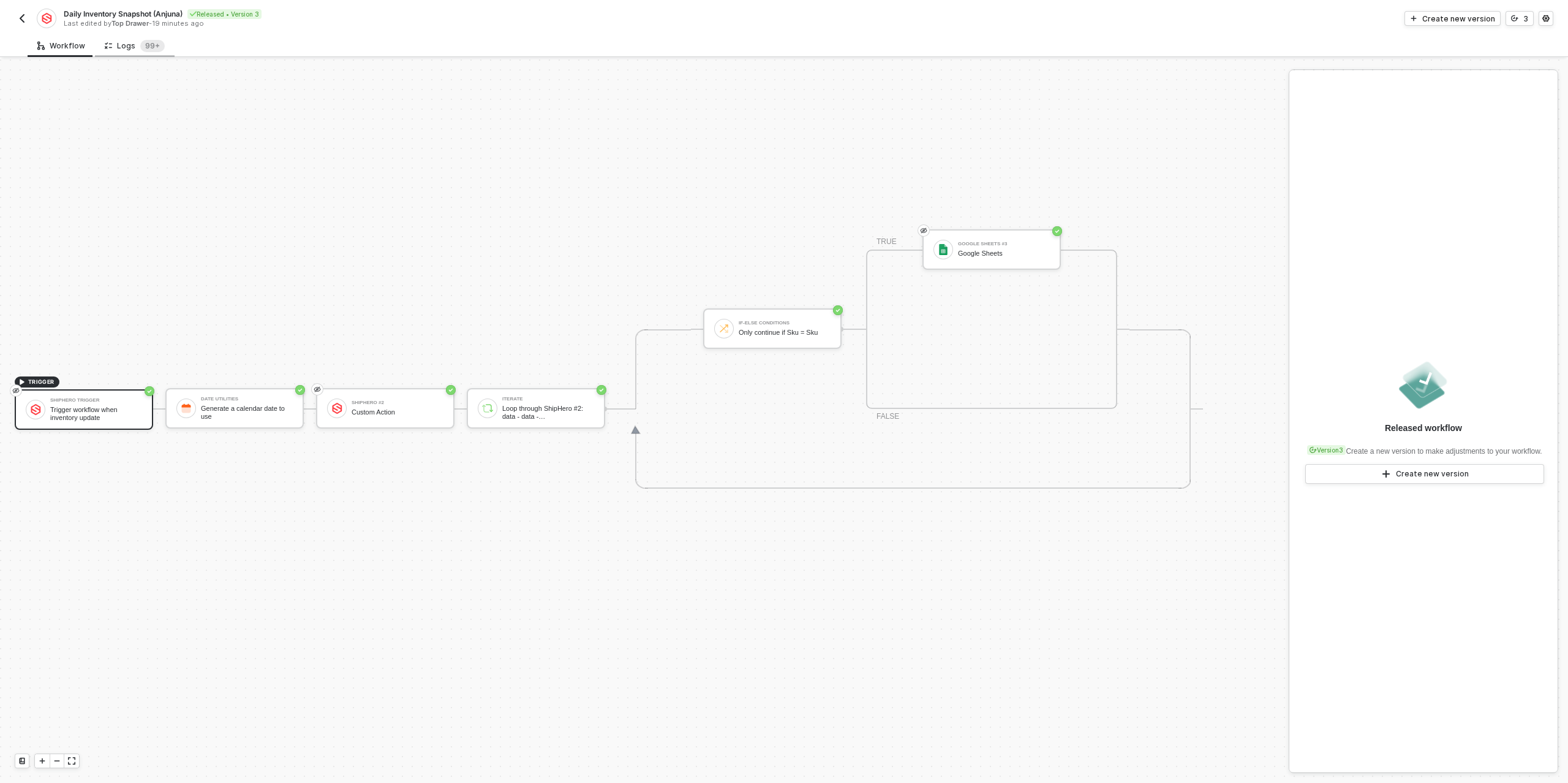
click at [127, 51] on div "Logs 99+" at bounding box center [134, 46] width 60 height 12
